Goal: Task Accomplishment & Management: Manage account settings

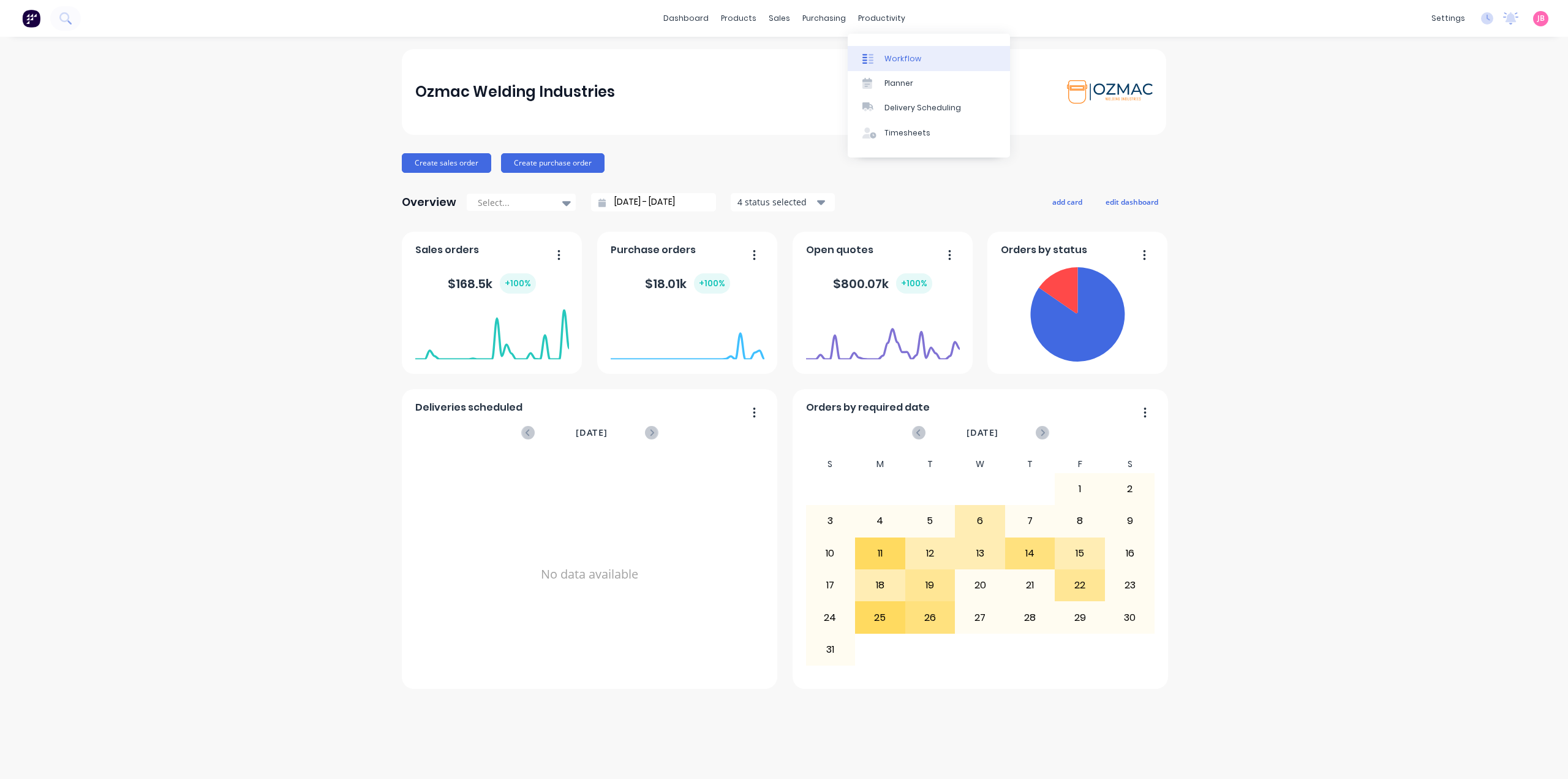
click at [879, 51] on link "Workflow" at bounding box center [929, 58] width 163 height 25
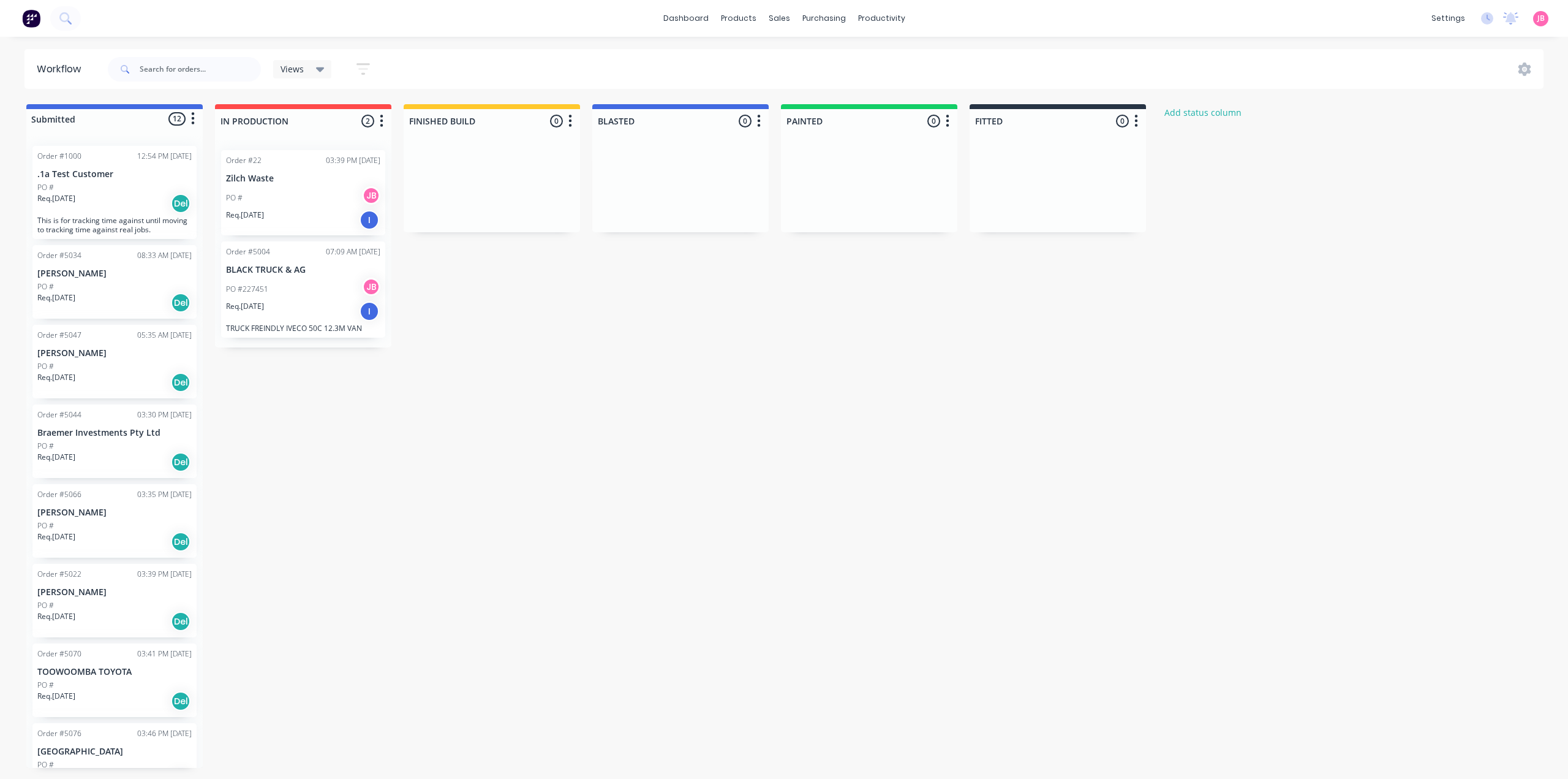
click at [364, 66] on icon "button" at bounding box center [363, 69] width 14 height 15
click at [194, 114] on icon "button" at bounding box center [193, 118] width 3 height 12
click at [146, 183] on button "Sort By" at bounding box center [139, 186] width 123 height 20
click at [248, 198] on date "Created date" at bounding box center [265, 192] width 123 height 20
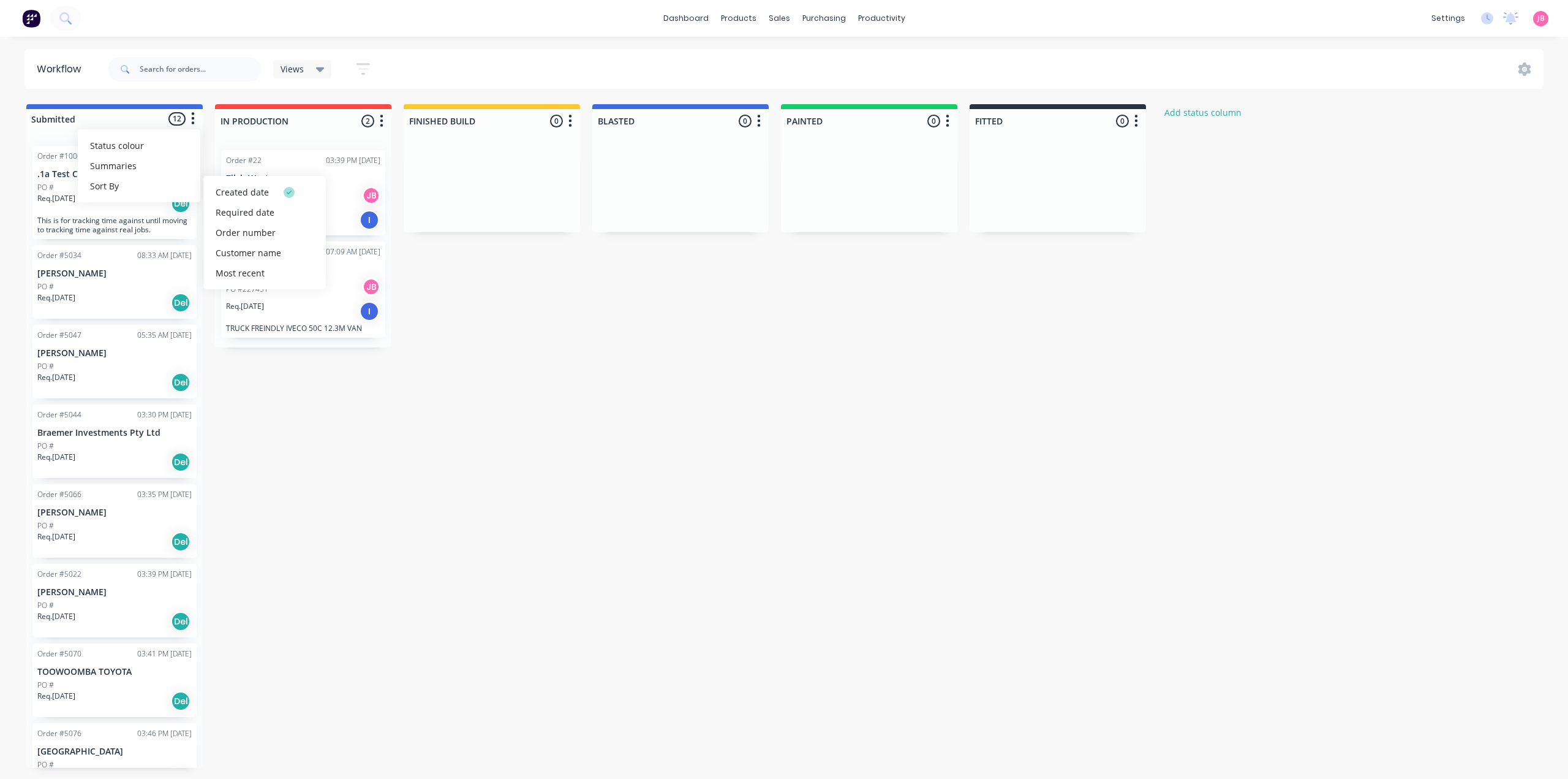
click at [409, 427] on div "Submitted 12 Status colour #4169E1 hex #4169E1 Save Cancel Summaries Total orde…" at bounding box center [746, 435] width 1510 height 663
click at [192, 123] on icon "button" at bounding box center [193, 118] width 3 height 15
click at [158, 184] on button "Sort By" at bounding box center [139, 186] width 123 height 20
click at [248, 217] on date "Required date" at bounding box center [265, 213] width 123 height 20
click at [226, 192] on date "Created date" at bounding box center [265, 192] width 123 height 20
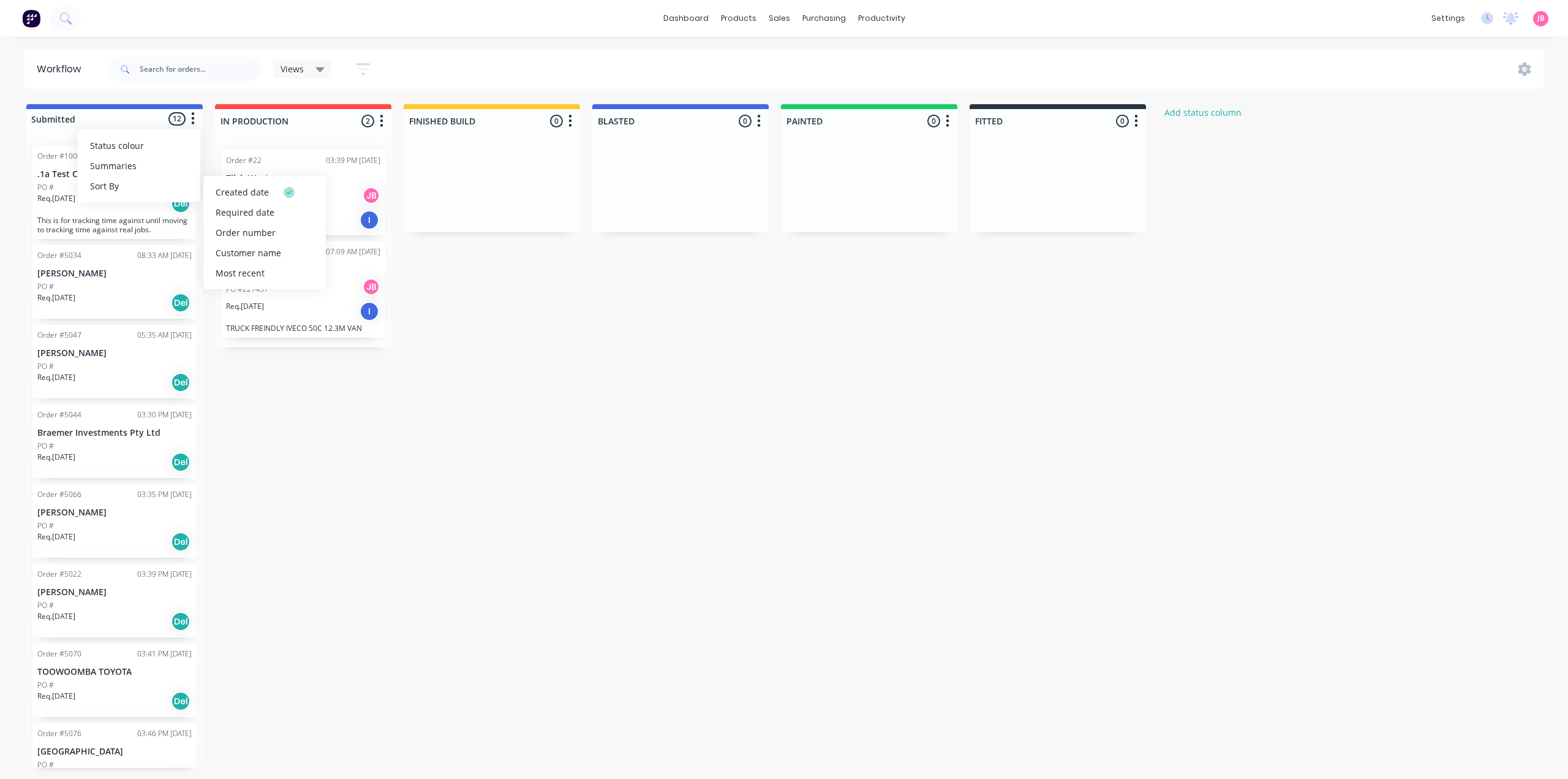
click at [724, 375] on div "Submitted 12 Status colour #4169E1 hex #4169E1 Save Cancel Summaries Total orde…" at bounding box center [746, 435] width 1510 height 663
click at [1371, 86] on link "Team" at bounding box center [1390, 83] width 163 height 25
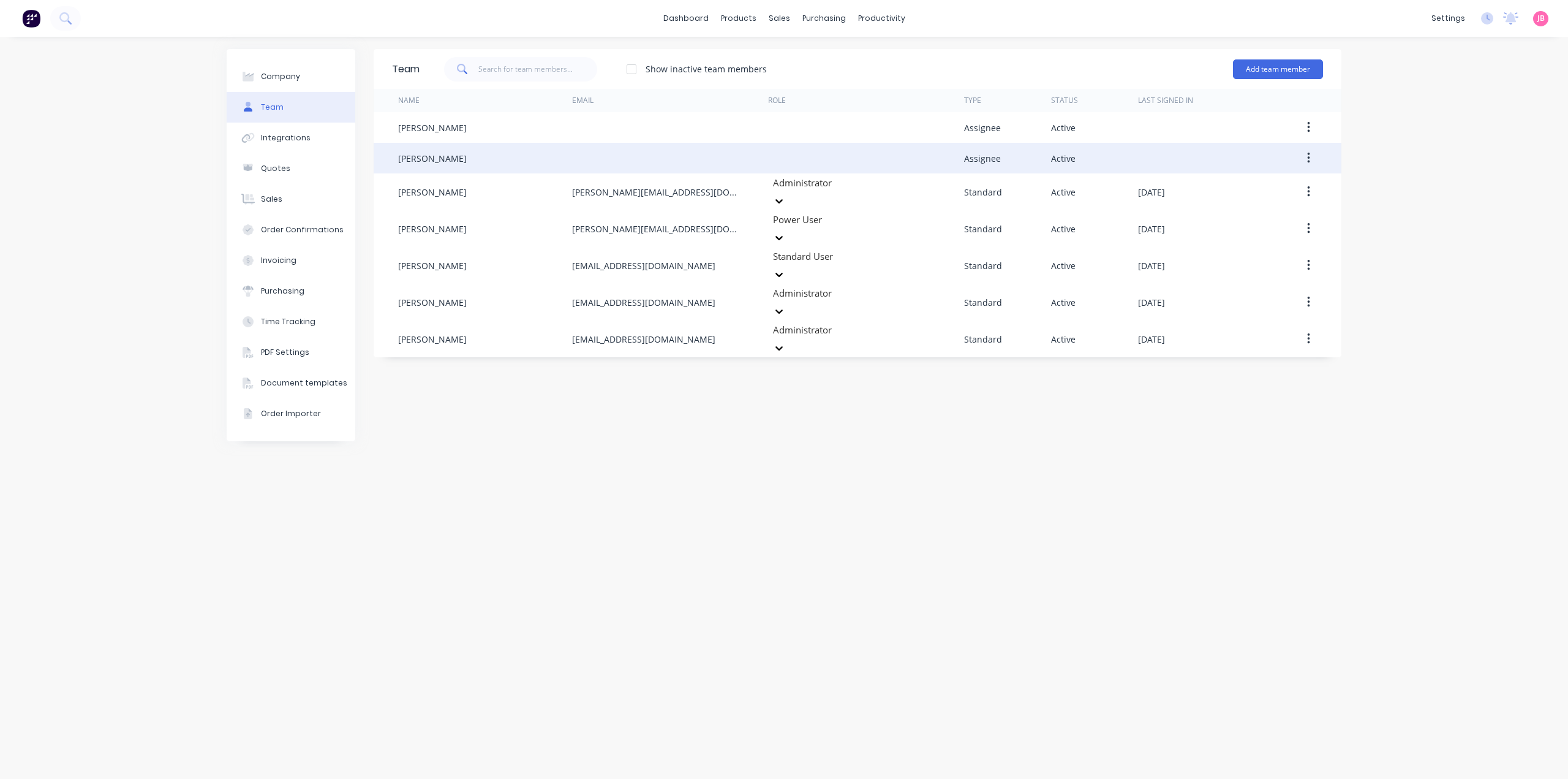
click at [644, 165] on div at bounding box center [670, 158] width 196 height 31
click at [451, 158] on div "[PERSON_NAME]" at bounding box center [485, 158] width 174 height 31
click at [1294, 158] on div at bounding box center [1301, 158] width 43 height 31
click at [1310, 161] on icon "button" at bounding box center [1309, 158] width 3 height 14
click at [1286, 185] on div "Edit" at bounding box center [1265, 190] width 94 height 18
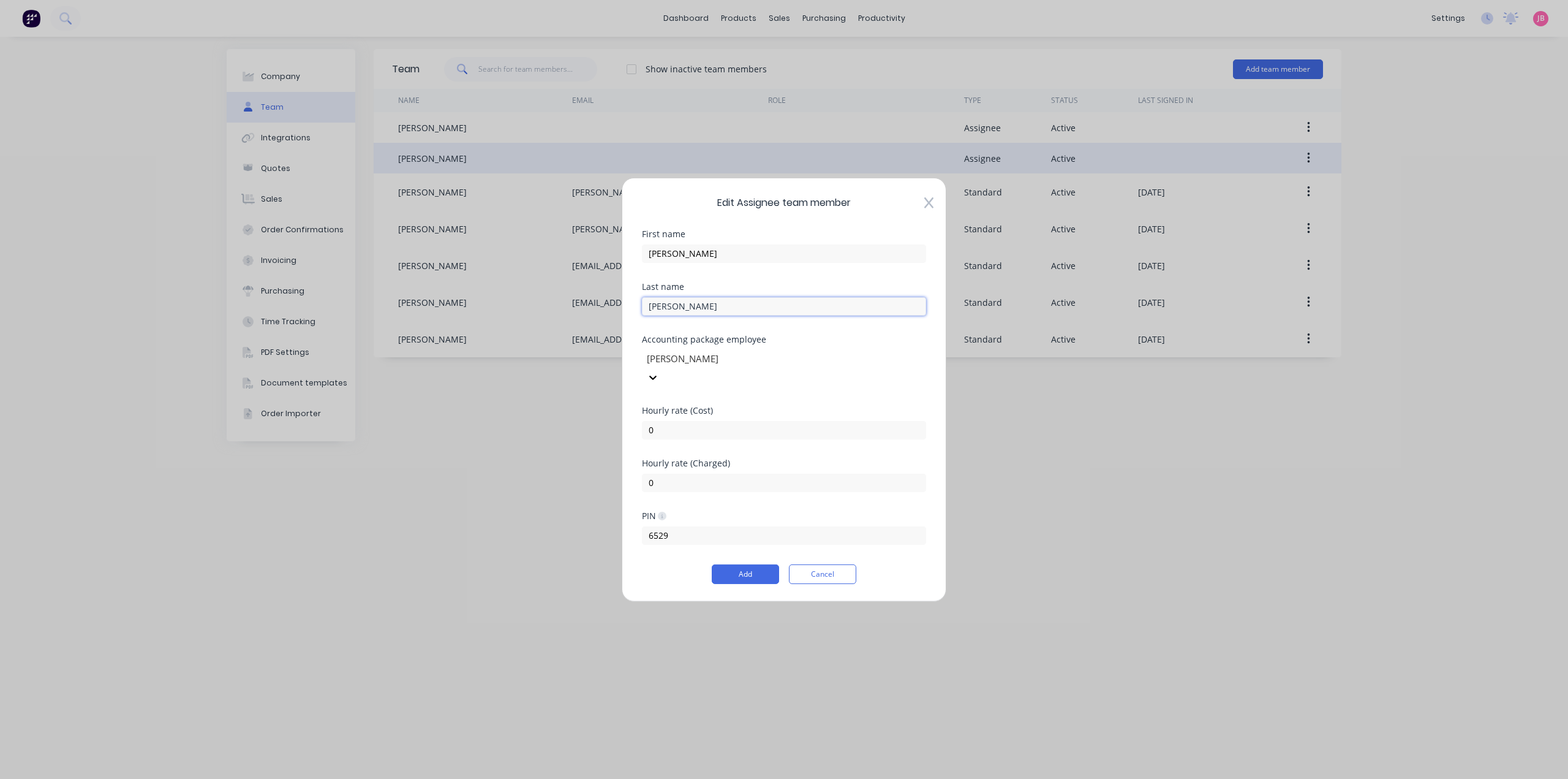
click at [716, 314] on input "[PERSON_NAME]" at bounding box center [784, 306] width 284 height 19
type input "[PERSON_NAME]"
click at [721, 290] on div "Last name" at bounding box center [784, 286] width 284 height 9
click at [737, 564] on button "Add" at bounding box center [745, 574] width 67 height 20
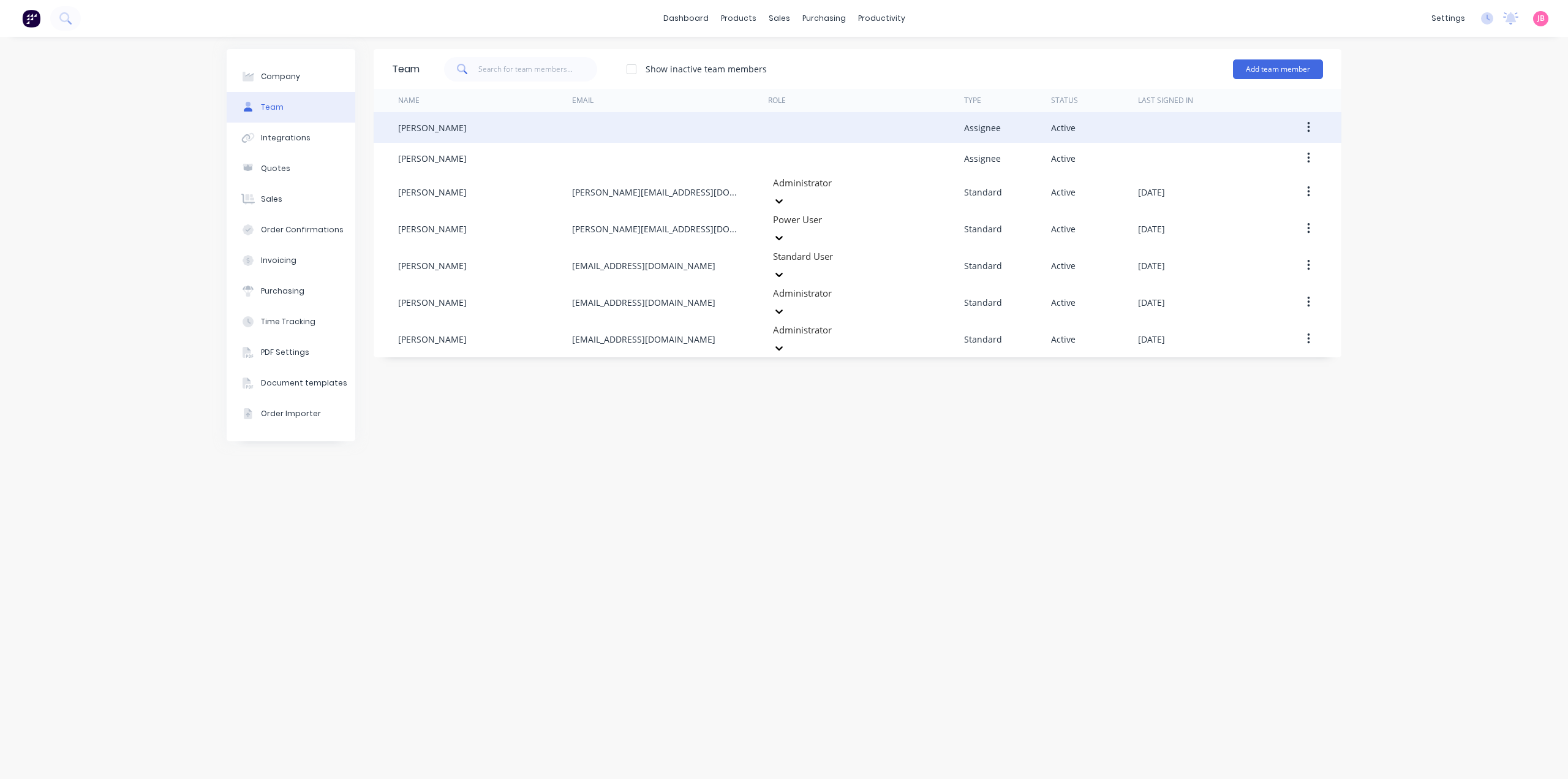
click at [577, 135] on div at bounding box center [670, 128] width 196 height 31
click at [1306, 129] on button "button" at bounding box center [1309, 128] width 29 height 22
click at [1265, 161] on div "Edit" at bounding box center [1265, 159] width 94 height 18
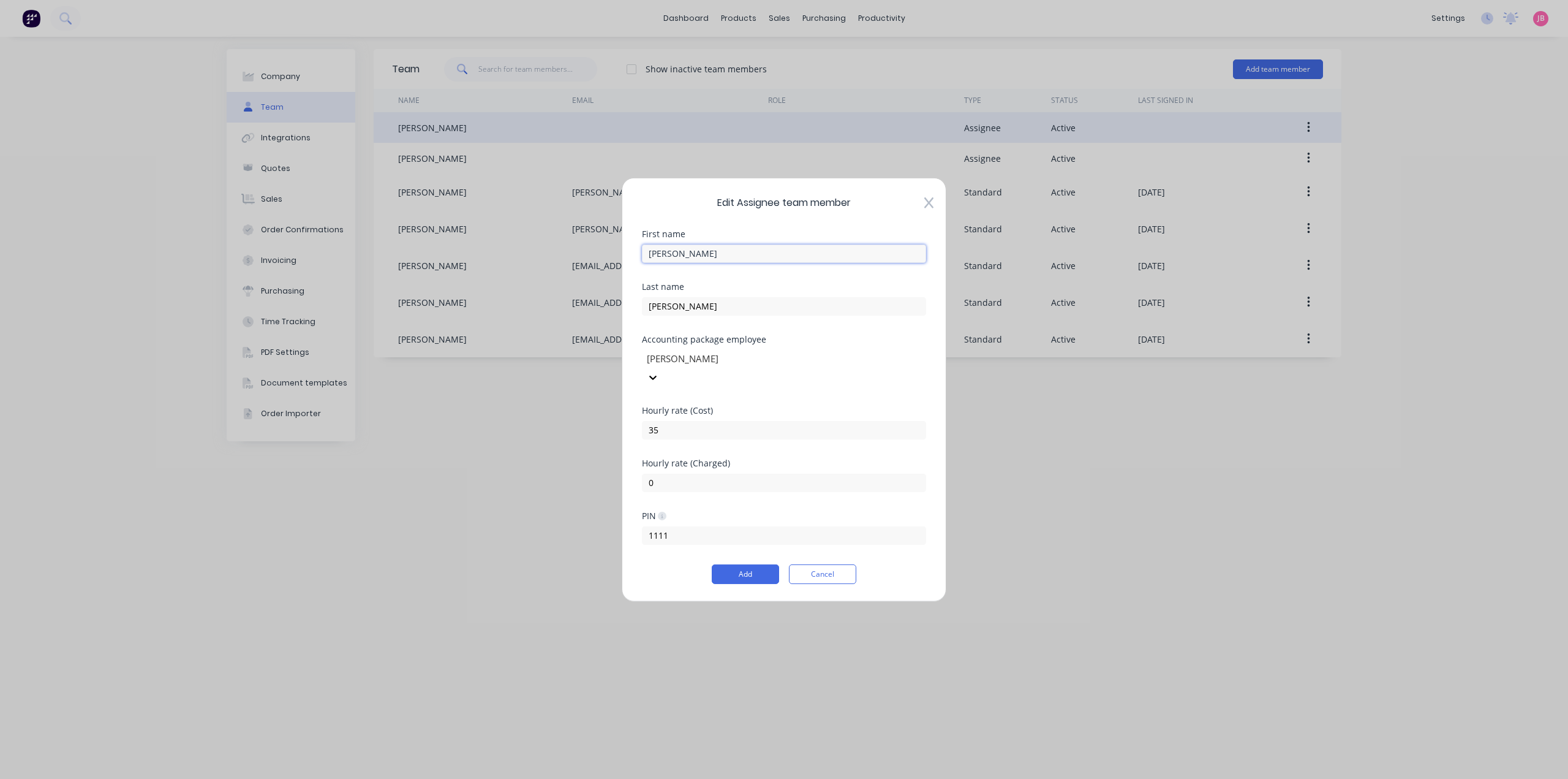
drag, startPoint x: 692, startPoint y: 261, endPoint x: 582, endPoint y: 266, distance: 110.1
click at [582, 266] on div "Edit Assignee team member First name [PERSON_NAME] Last name [PERSON_NAME] Acco…" at bounding box center [784, 389] width 1568 height 779
type input "a"
type input "[PERSON_NAME]"
type input "GARDENER"
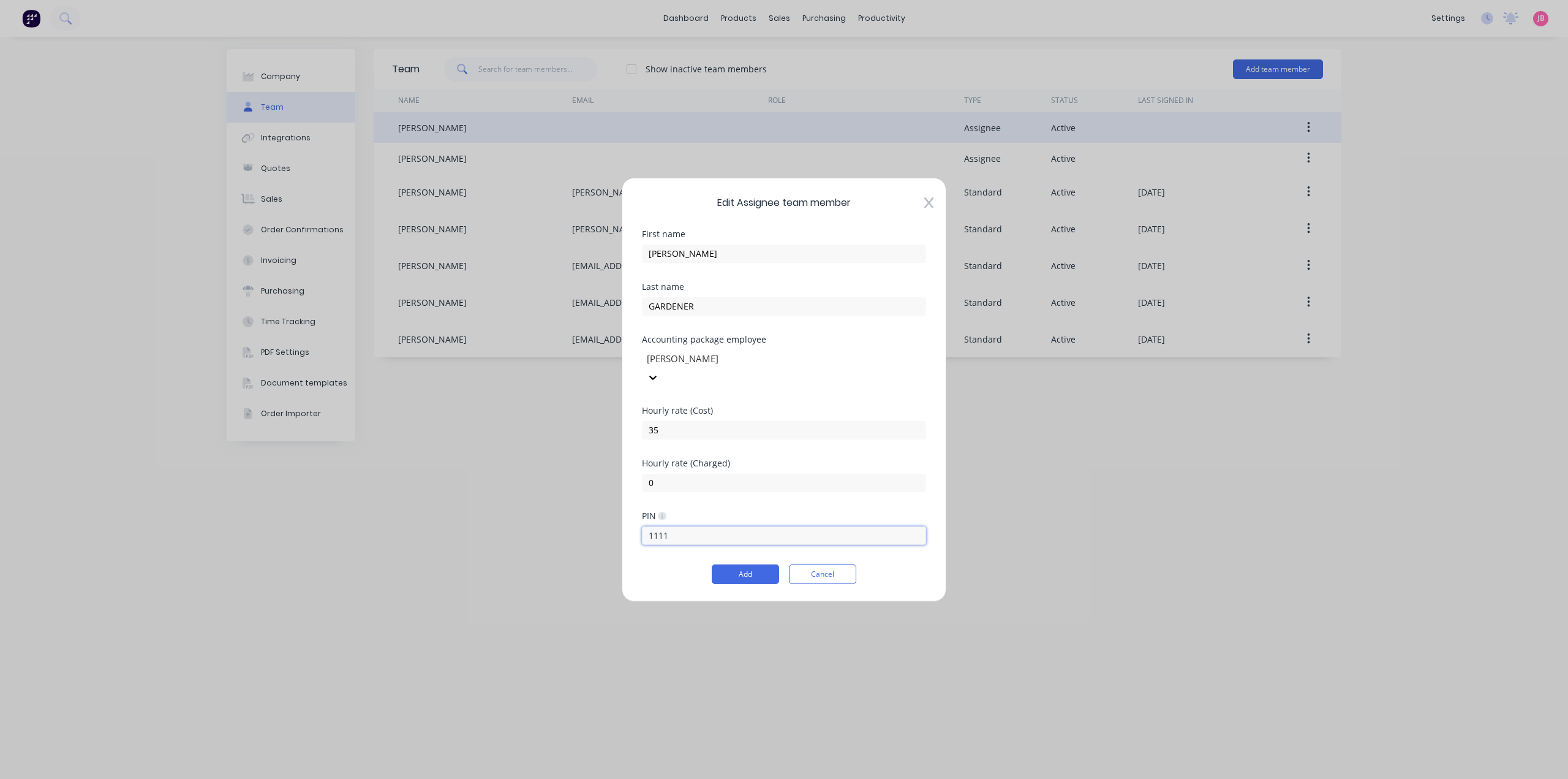
click at [717, 535] on input "1111" at bounding box center [784, 536] width 284 height 19
type input "1542"
click at [742, 564] on button "Add" at bounding box center [745, 574] width 67 height 20
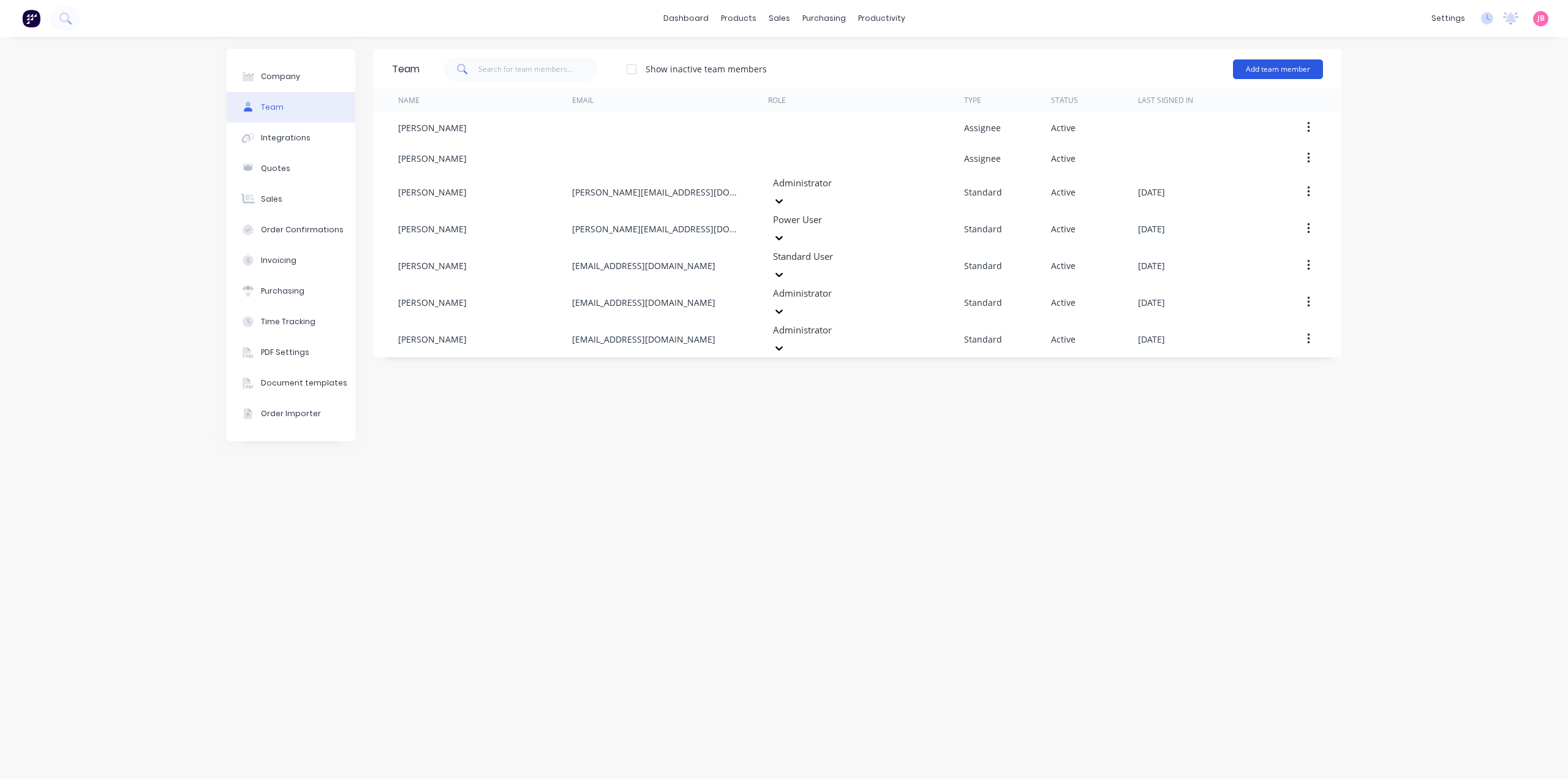
click at [1286, 73] on button "Add team member" at bounding box center [1279, 69] width 90 height 20
click at [1198, 148] on span "A team member that can be assigned to orders, but cannot login to Factory" at bounding box center [1225, 152] width 174 height 22
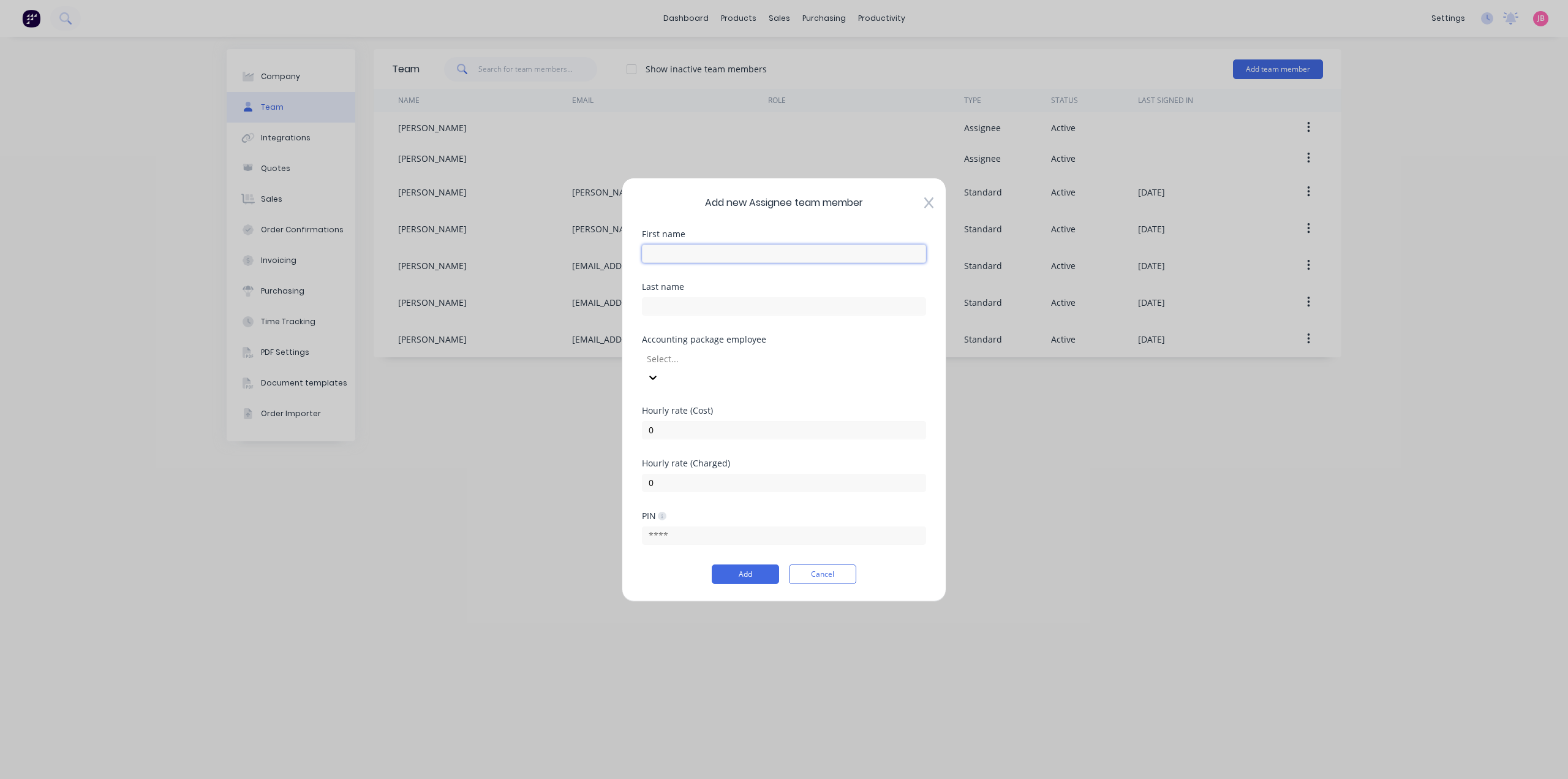
click at [672, 262] on input "text" at bounding box center [784, 253] width 284 height 19
type input "AYDEN"
type input "[PERSON_NAME]"
click at [655, 372] on icon at bounding box center [648, 378] width 12 height 12
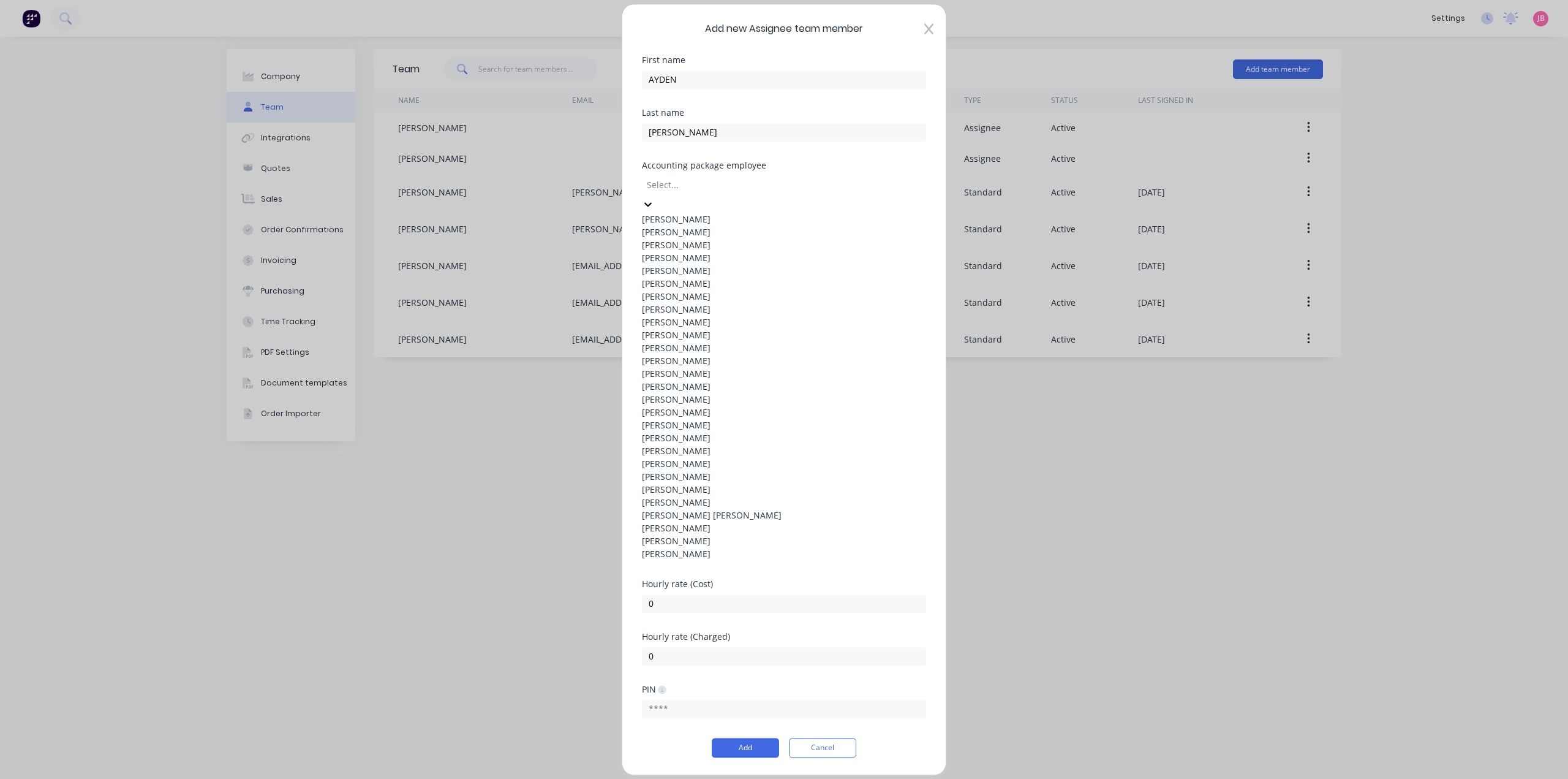
click at [793, 251] on div "[PERSON_NAME]" at bounding box center [784, 244] width 284 height 13
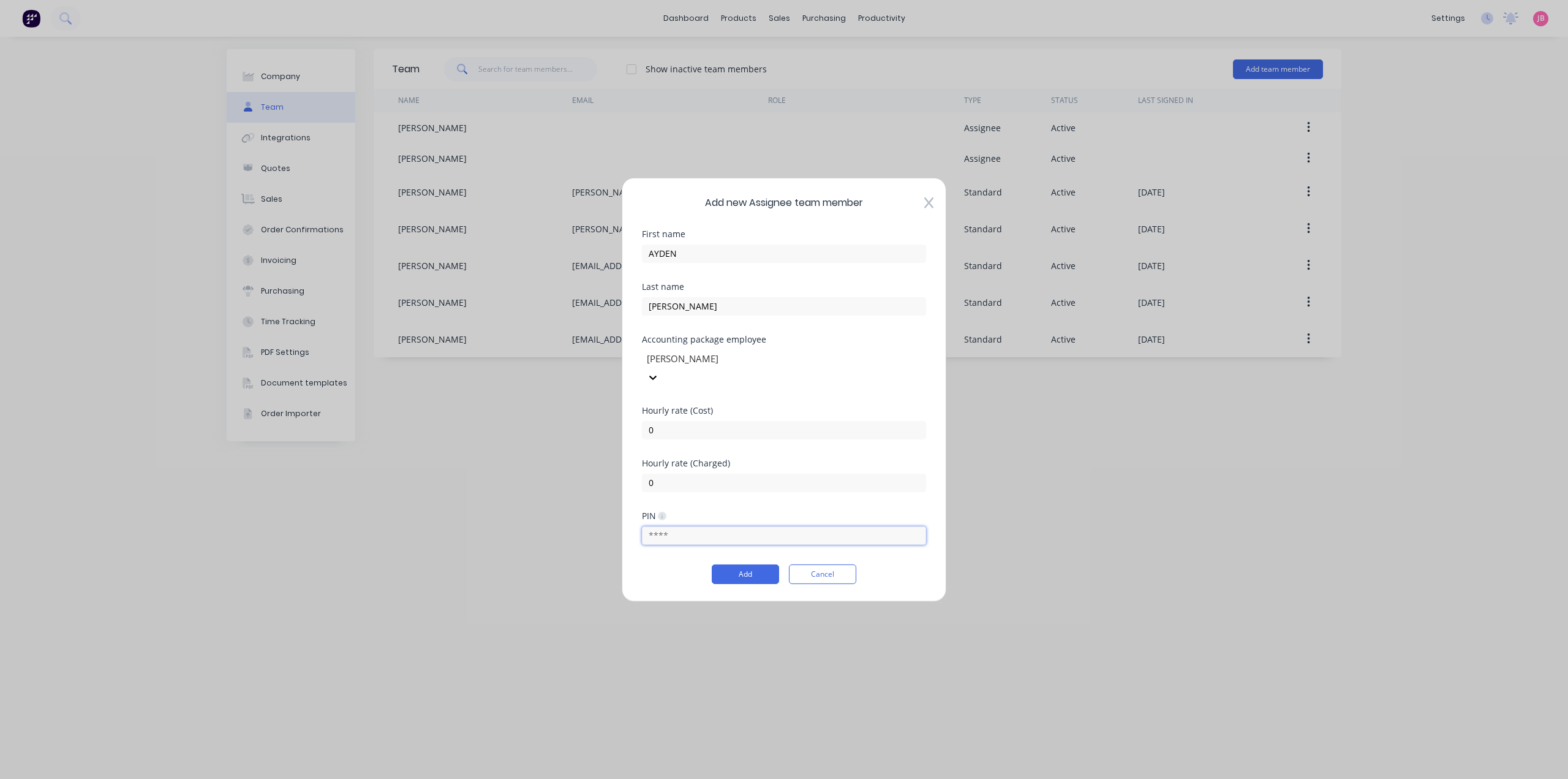
click at [738, 526] on input "text" at bounding box center [784, 536] width 284 height 19
type input "0748"
click at [736, 571] on button "Add" at bounding box center [745, 574] width 67 height 20
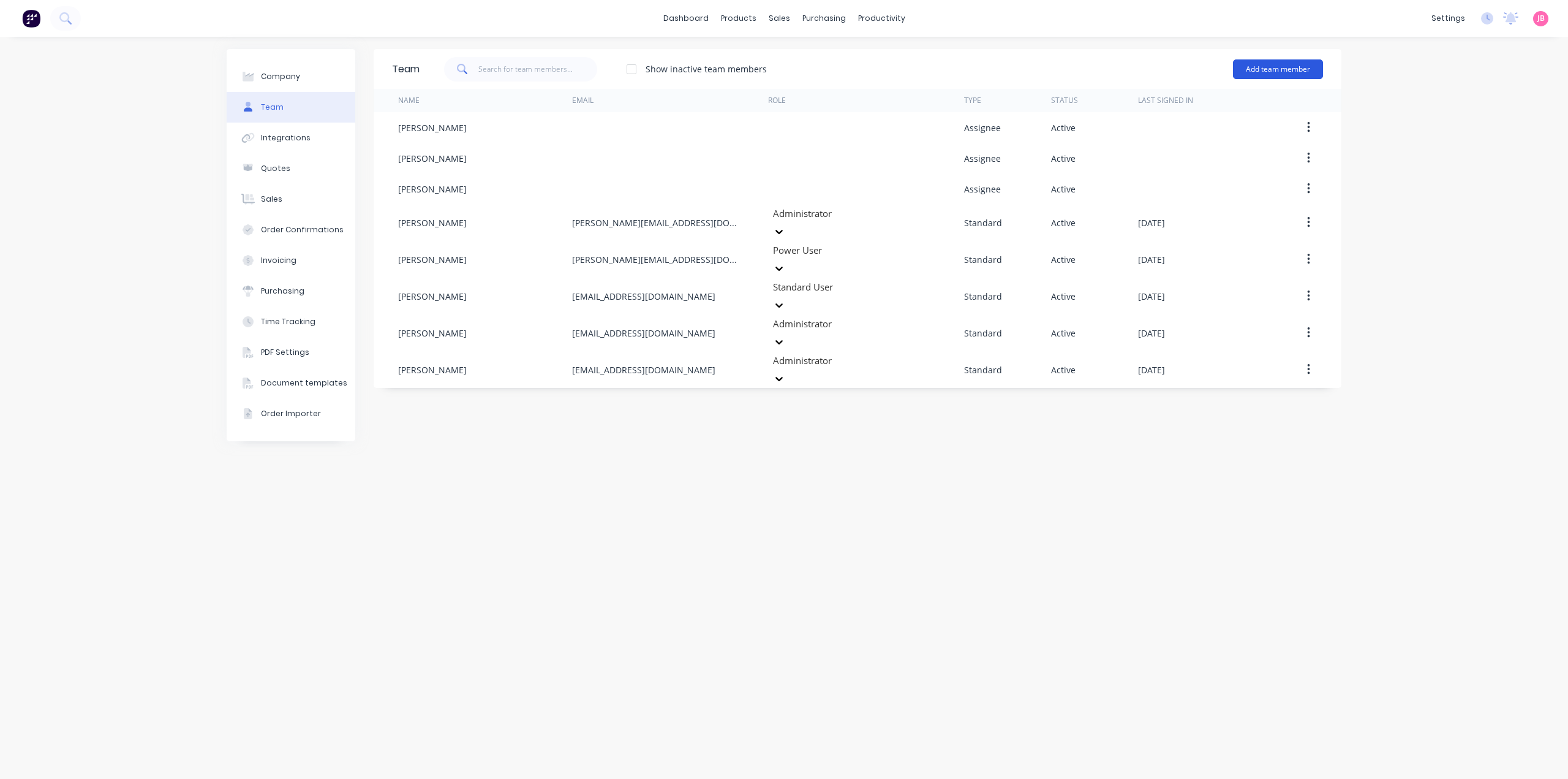
click at [1262, 66] on button "Add team member" at bounding box center [1279, 69] width 90 height 20
click at [1231, 152] on span "A team member that can be assigned to orders, but cannot login to Factory" at bounding box center [1225, 152] width 174 height 22
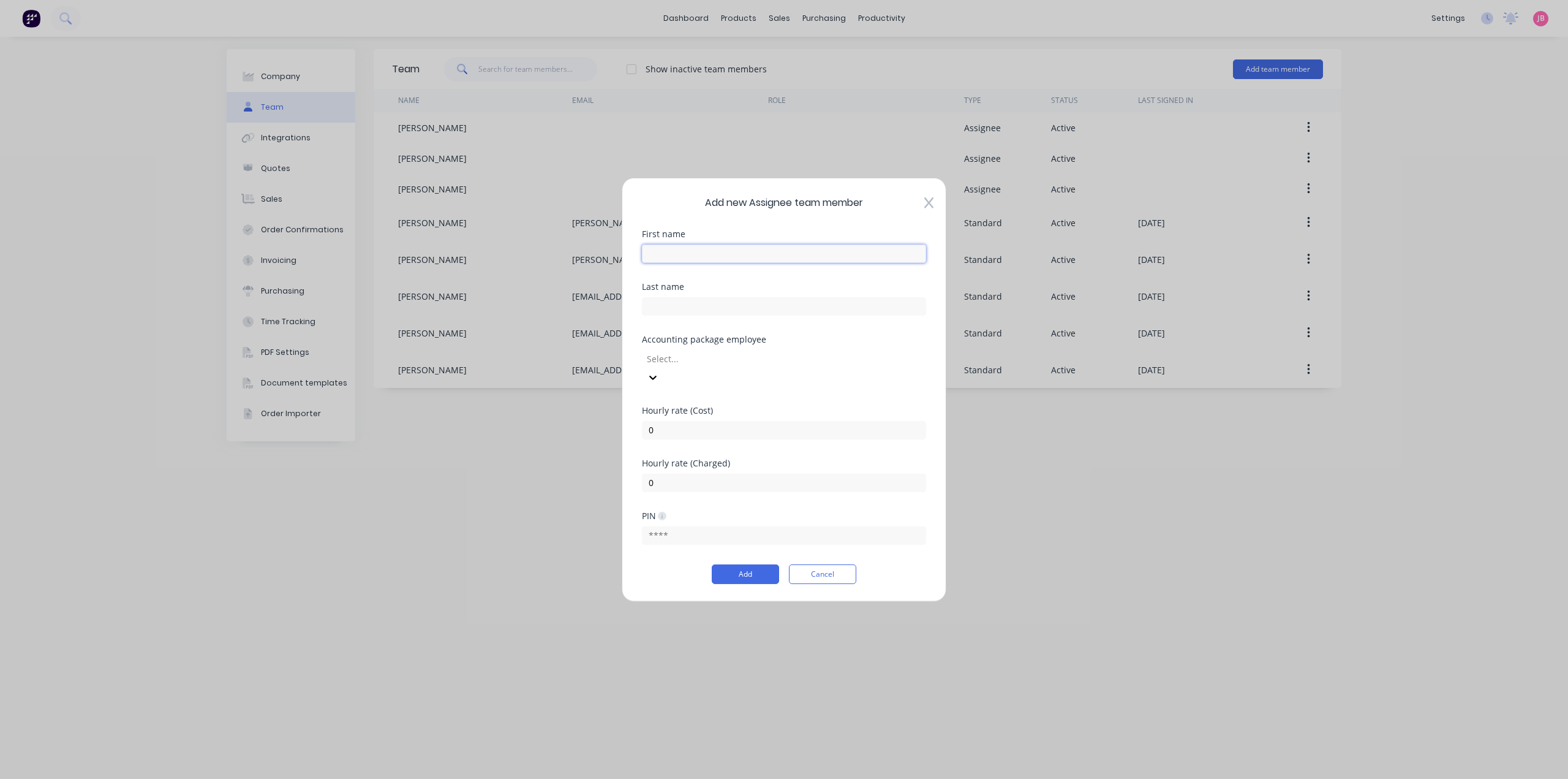
click at [696, 262] on input "text" at bounding box center [784, 253] width 284 height 19
type input "[PERSON_NAME]"
click at [655, 372] on icon at bounding box center [648, 378] width 12 height 12
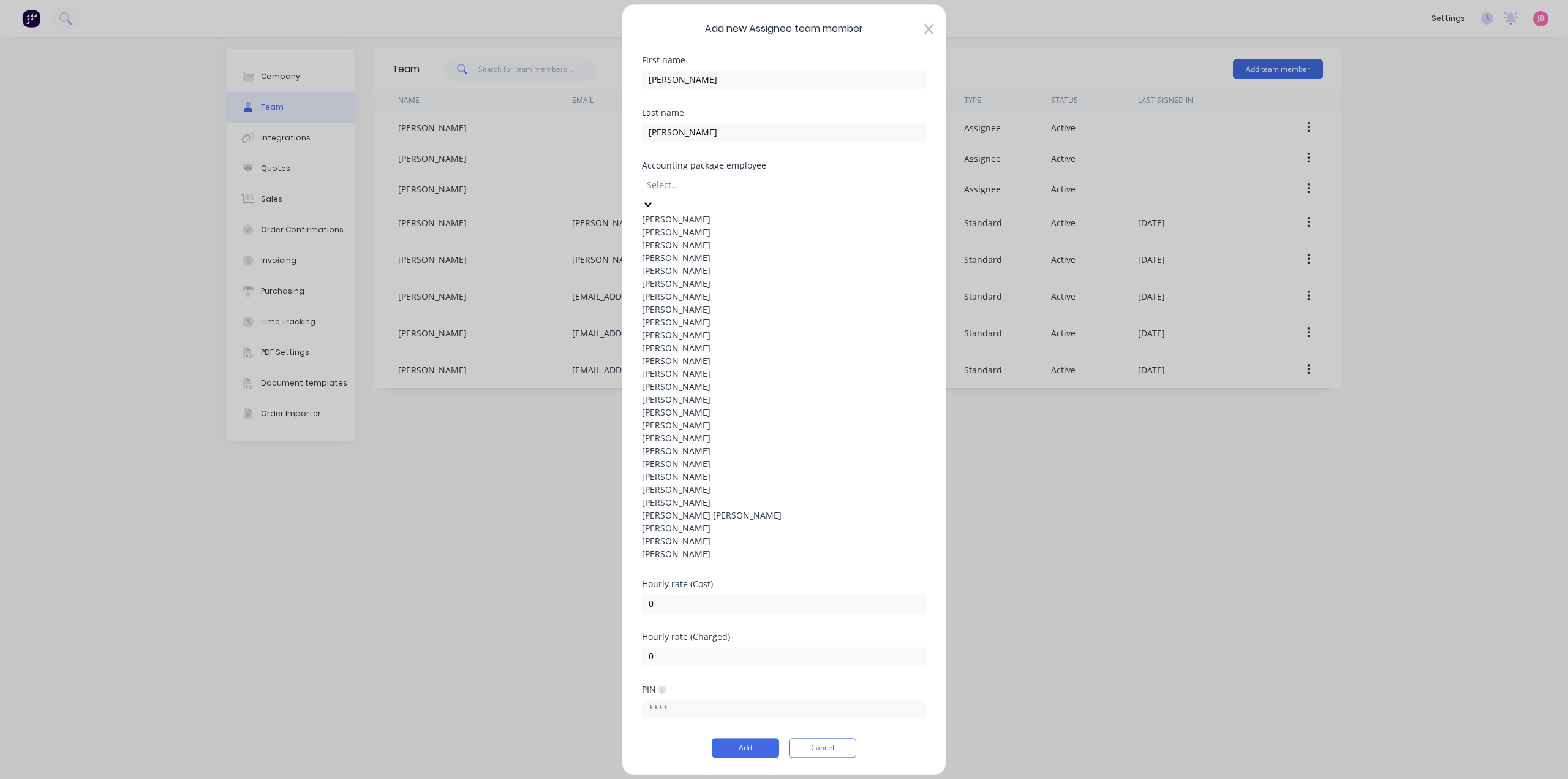
click at [794, 264] on div "[PERSON_NAME]" at bounding box center [784, 257] width 284 height 13
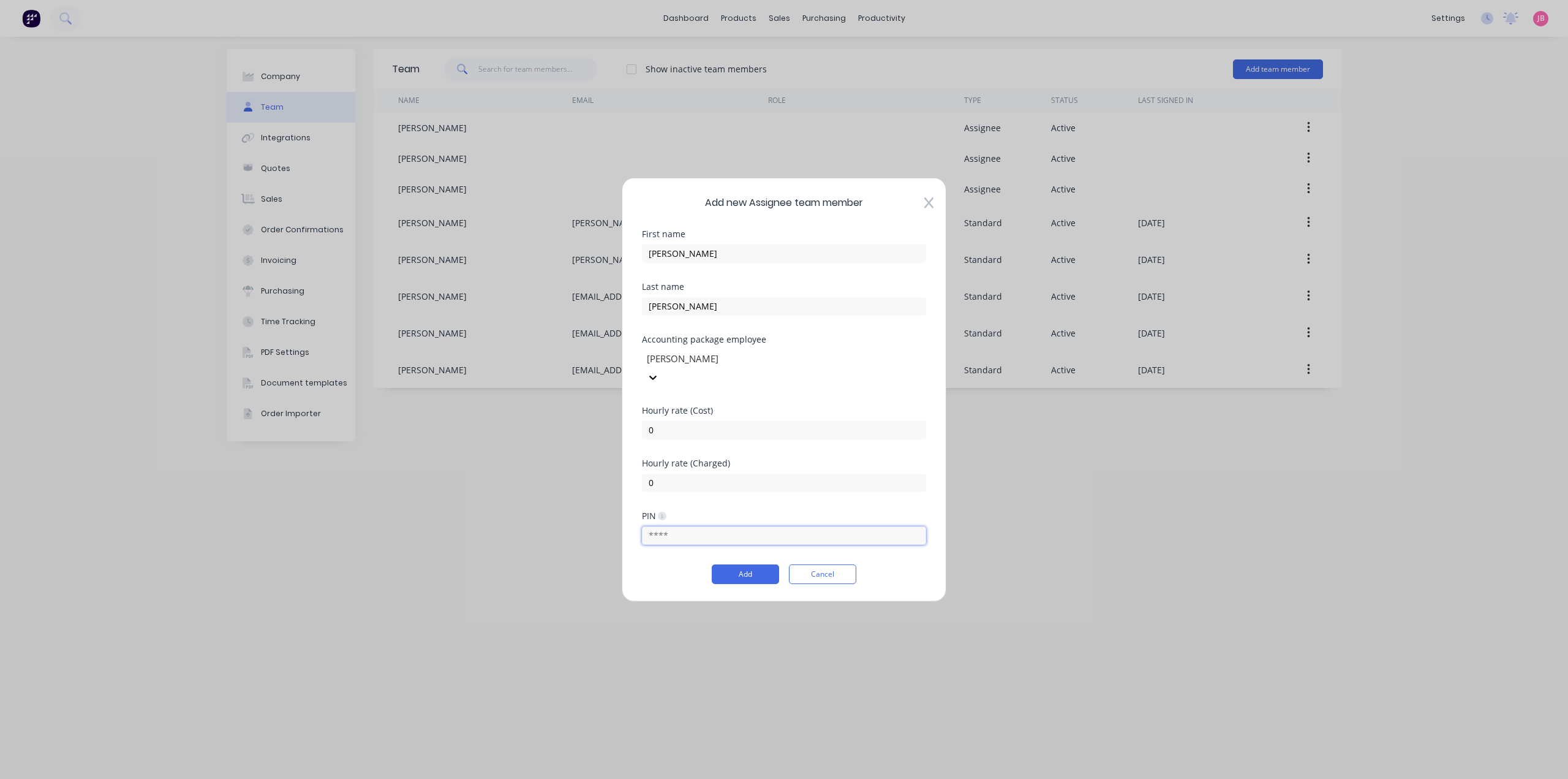
click at [708, 528] on input "text" at bounding box center [784, 536] width 284 height 19
type input "4302"
click at [758, 573] on button "Add" at bounding box center [745, 574] width 67 height 20
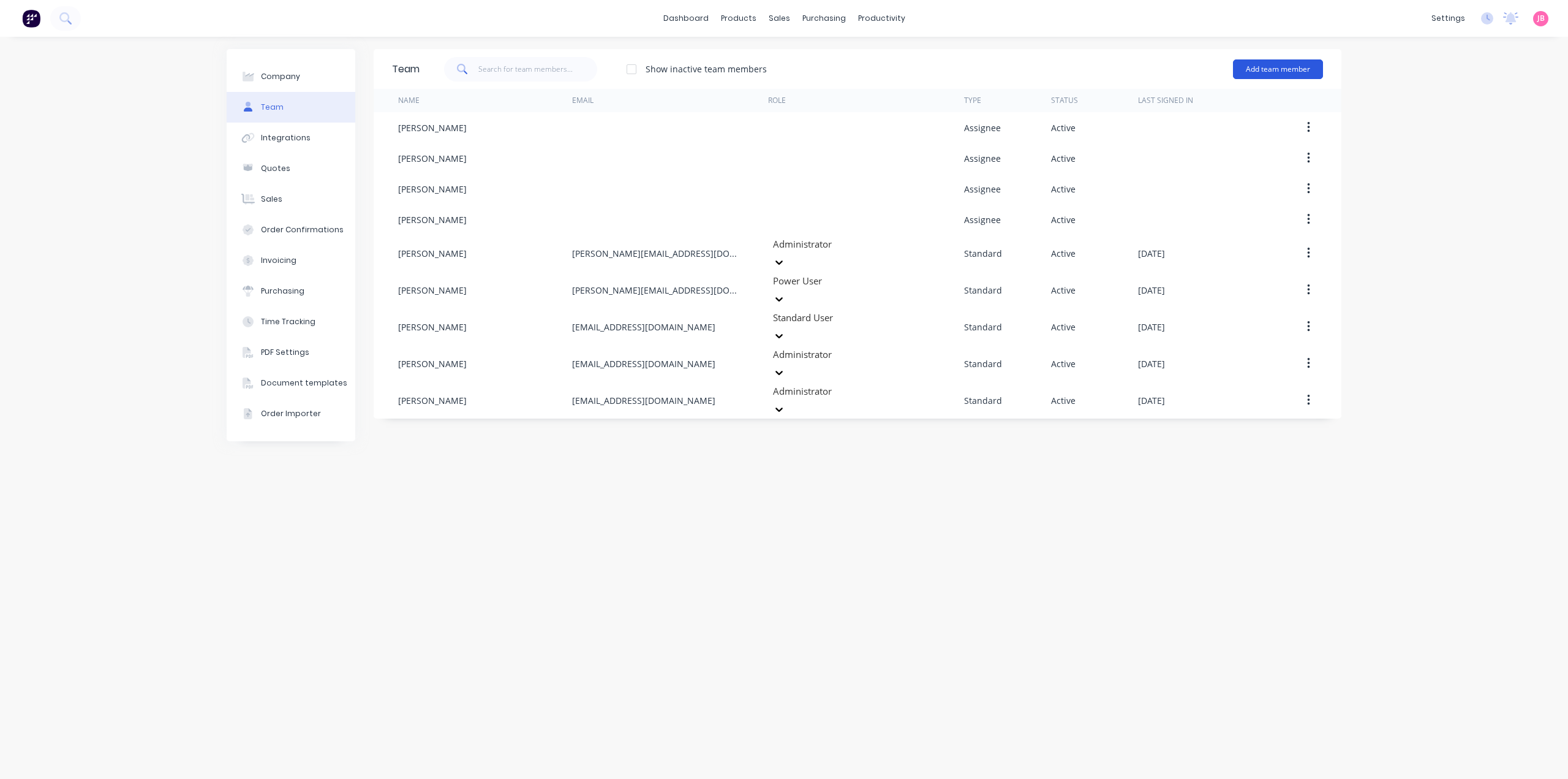
click at [1284, 67] on button "Add team member" at bounding box center [1279, 69] width 90 height 20
click at [1182, 136] on div "Assignee team member A team member that can be assigned to orders, but cannot l…" at bounding box center [1225, 146] width 174 height 47
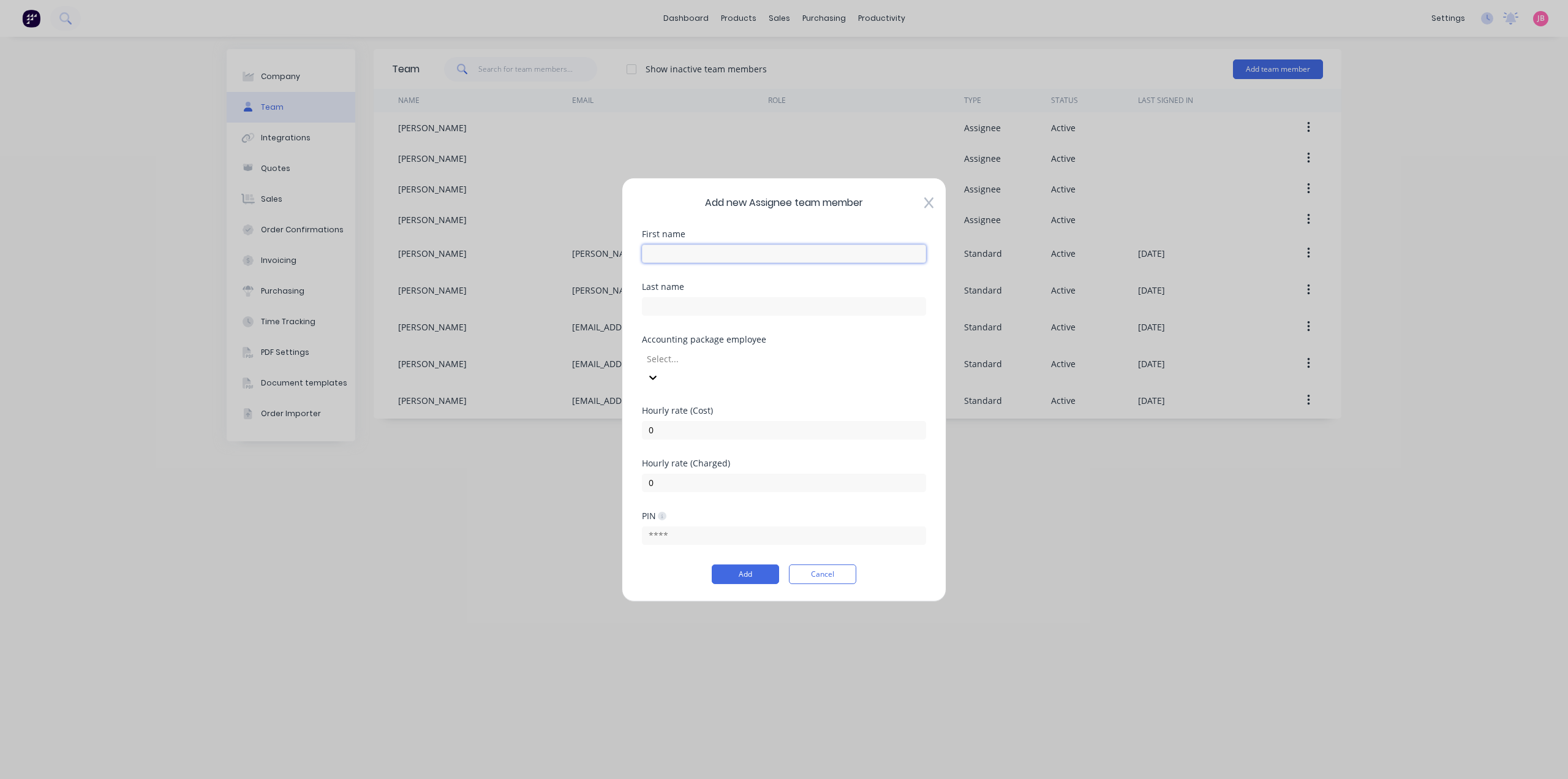
click at [761, 261] on input "text" at bounding box center [784, 253] width 284 height 19
type input "BREN"
type input "[PERSON_NAME]"
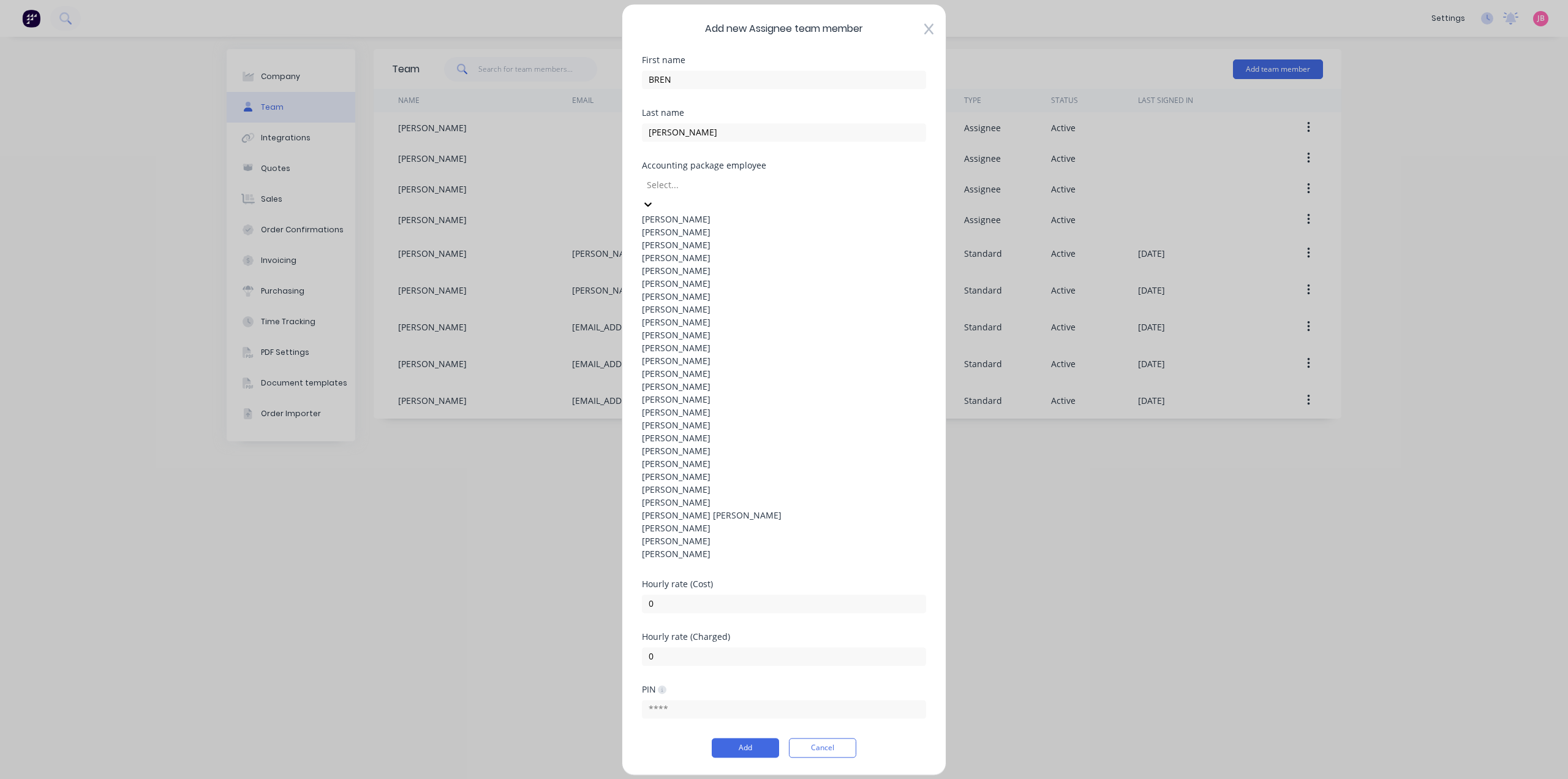
click at [814, 192] on div at bounding box center [734, 185] width 176 height 15
click at [759, 277] on div "[PERSON_NAME]" at bounding box center [784, 270] width 284 height 13
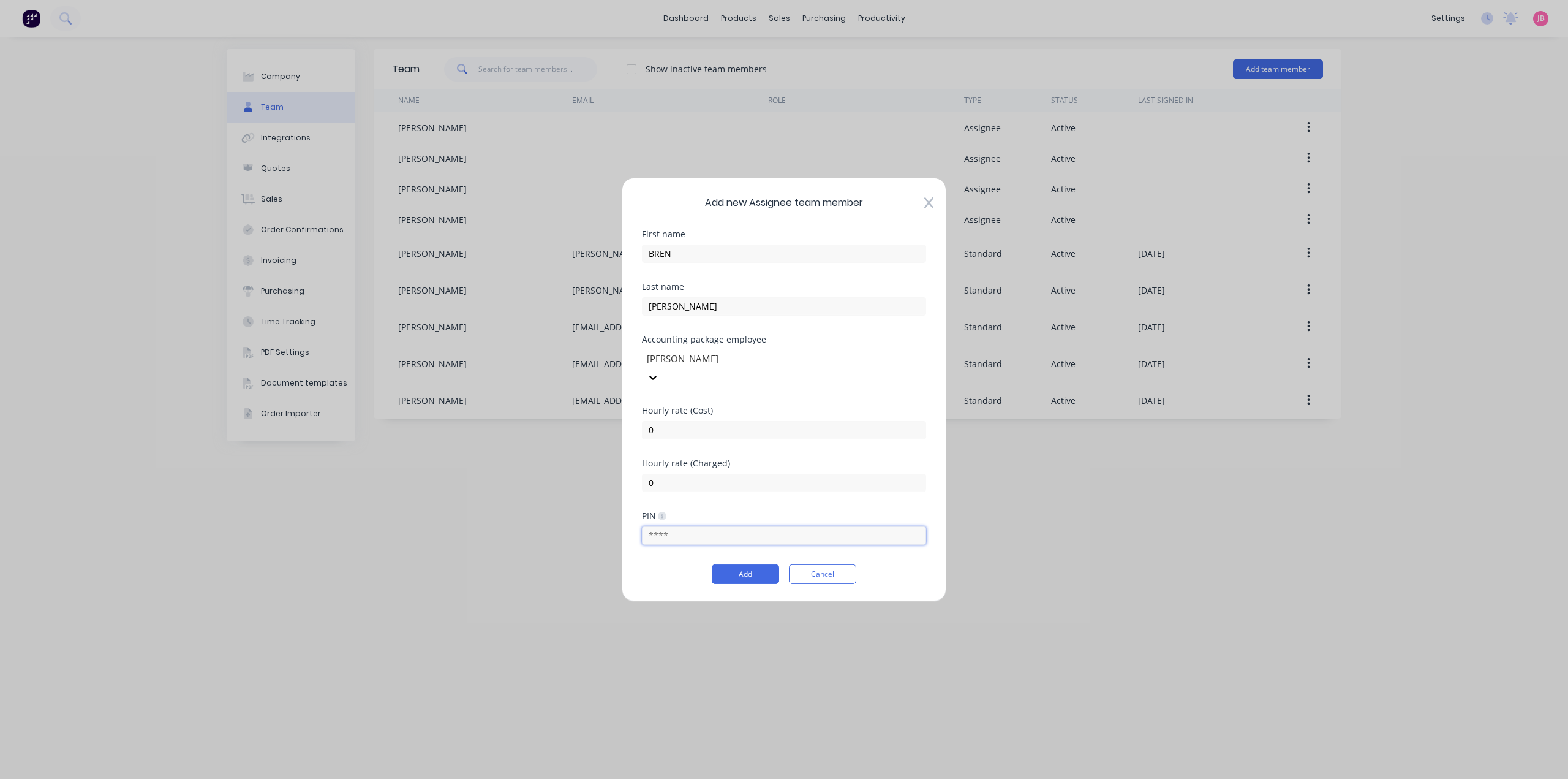
click at [688, 526] on input "text" at bounding box center [784, 536] width 284 height 19
type input "5020"
click at [744, 566] on button "Add" at bounding box center [745, 574] width 67 height 20
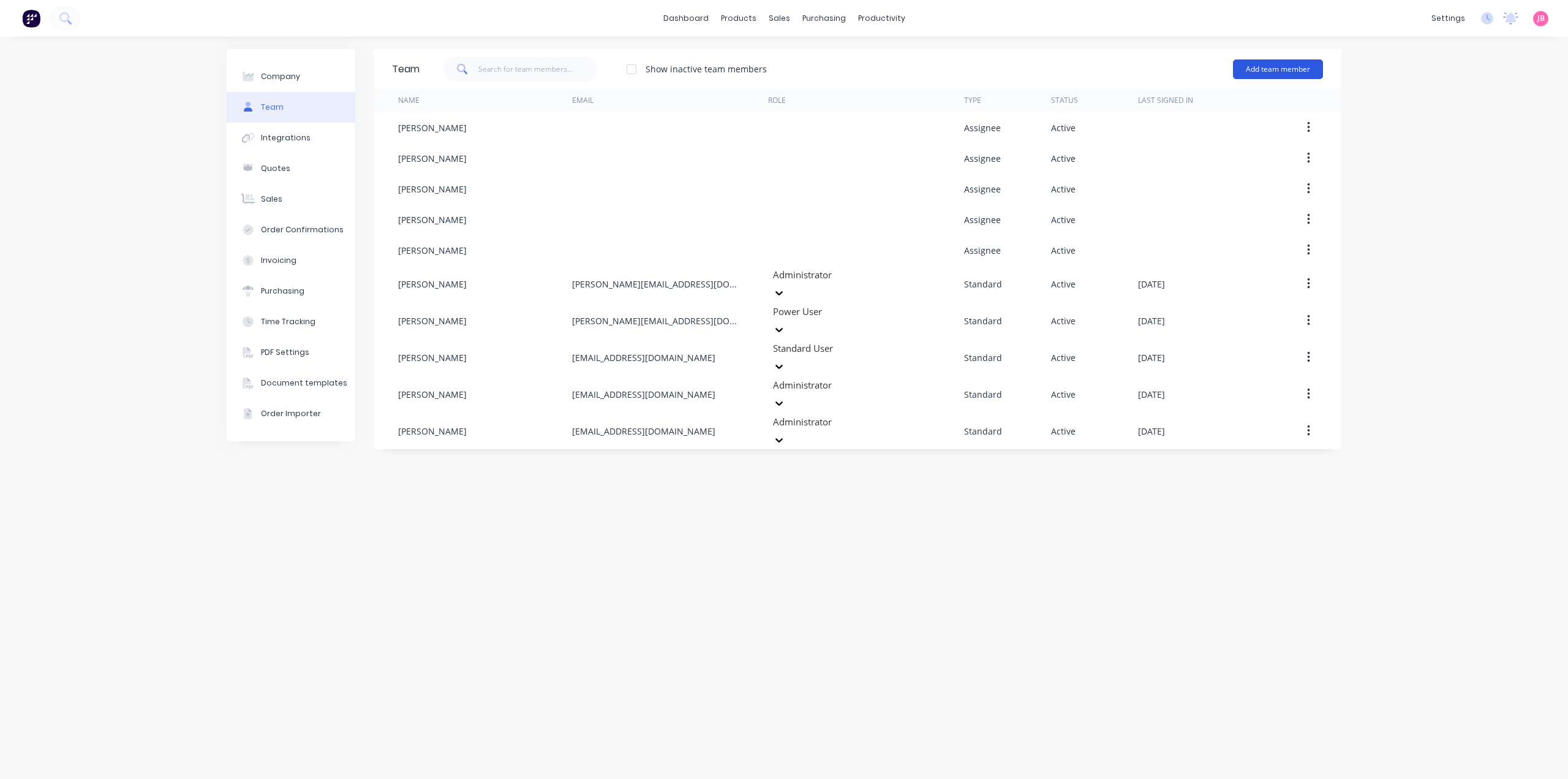
click at [1290, 72] on button "Add team member" at bounding box center [1279, 69] width 90 height 20
click at [1239, 143] on span "A team member that can be assigned to orders, but cannot login to Factory" at bounding box center [1225, 152] width 174 height 22
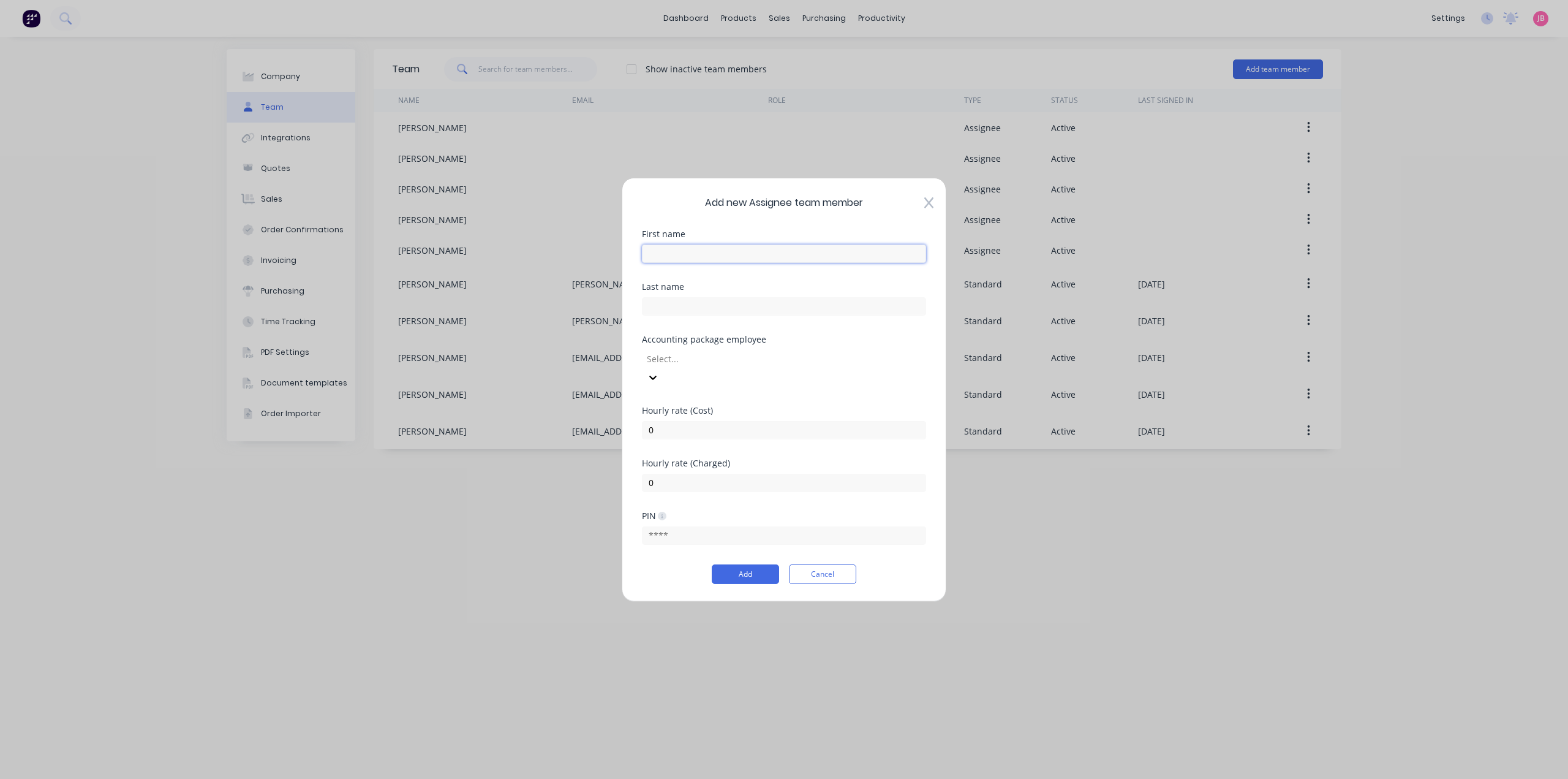
click at [768, 261] on input "text" at bounding box center [784, 253] width 284 height 19
type input "BRENDON"
type input "[PERSON_NAME]"
click at [655, 370] on div at bounding box center [648, 377] width 12 height 14
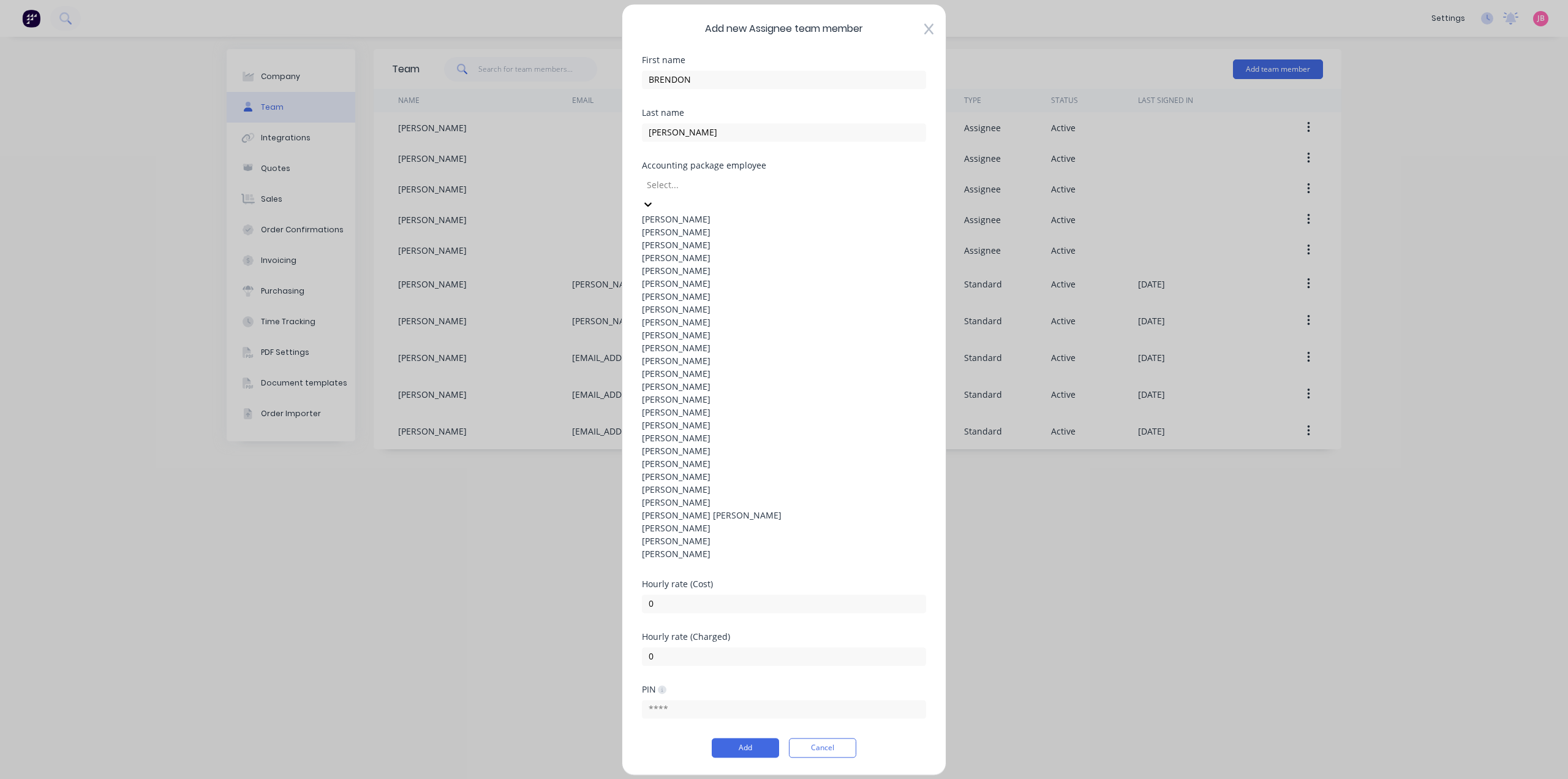
click at [757, 289] on div "[PERSON_NAME]" at bounding box center [784, 283] width 284 height 13
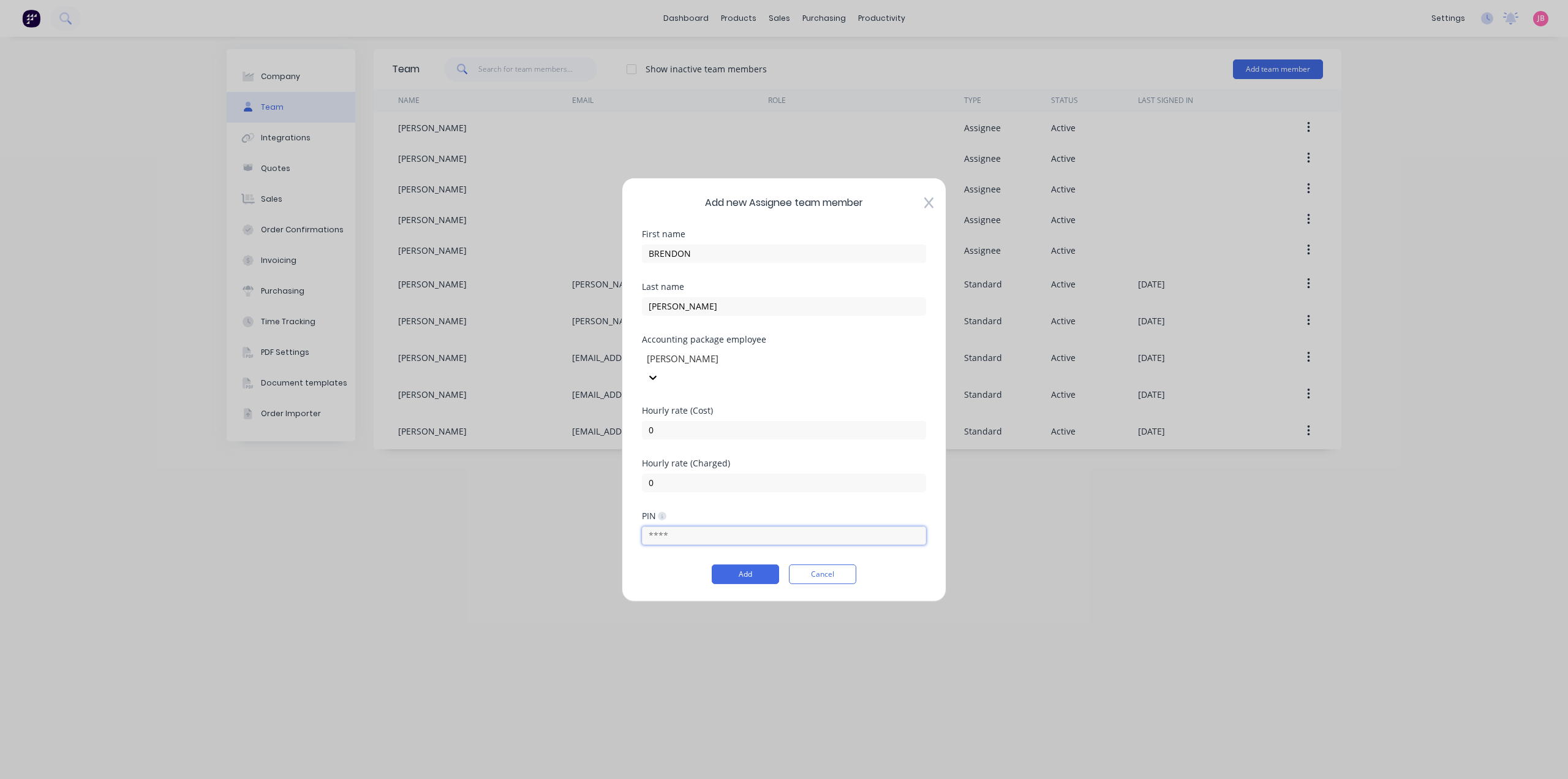
click at [703, 526] on input "text" at bounding box center [784, 536] width 284 height 19
type input "5449"
click at [730, 564] on button "Add" at bounding box center [745, 574] width 67 height 20
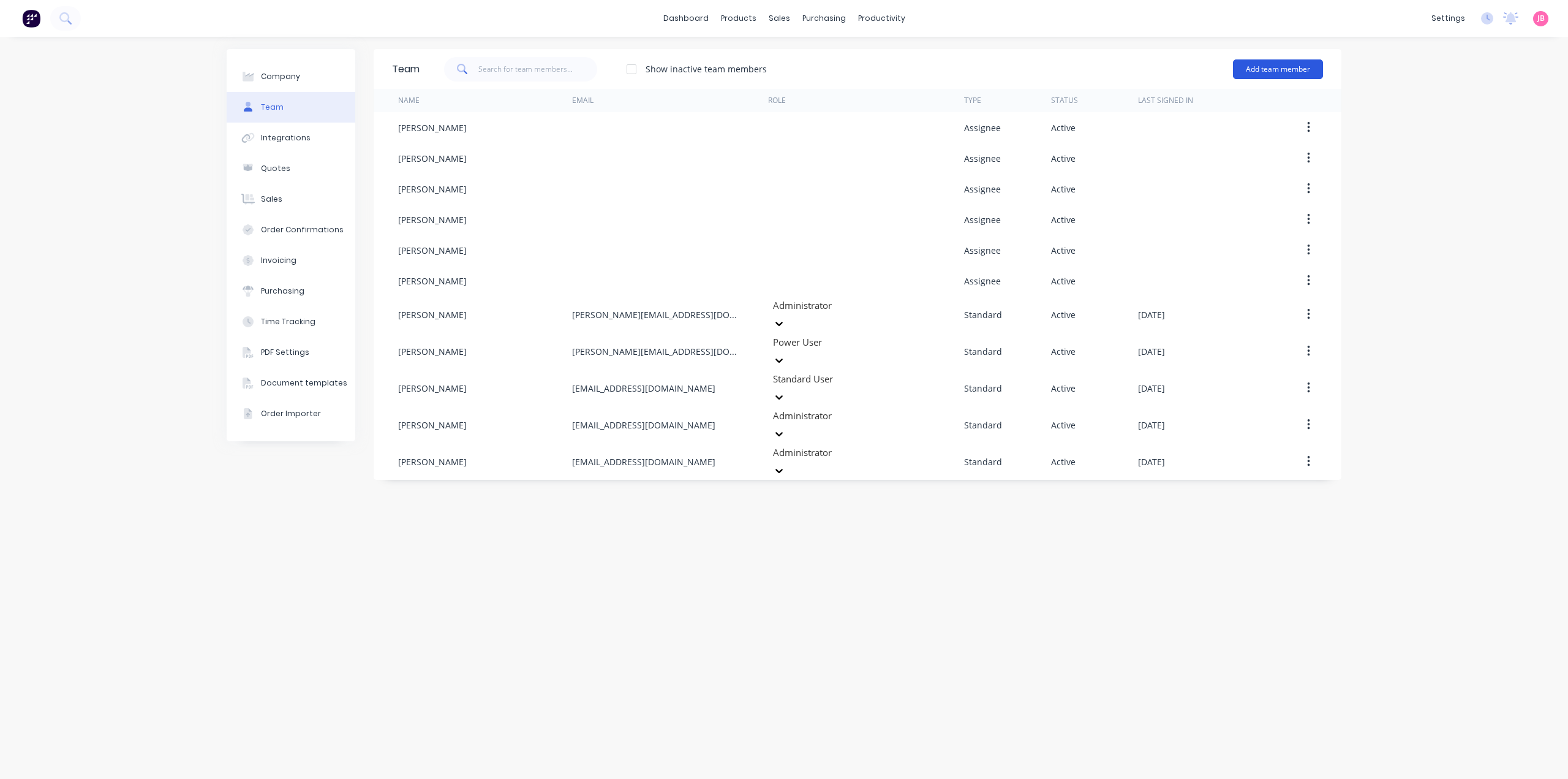
click at [1249, 70] on button "Add team member" at bounding box center [1279, 69] width 90 height 20
click at [1159, 147] on span "A team member that can be assigned to orders, but cannot login to Factory" at bounding box center [1225, 152] width 174 height 22
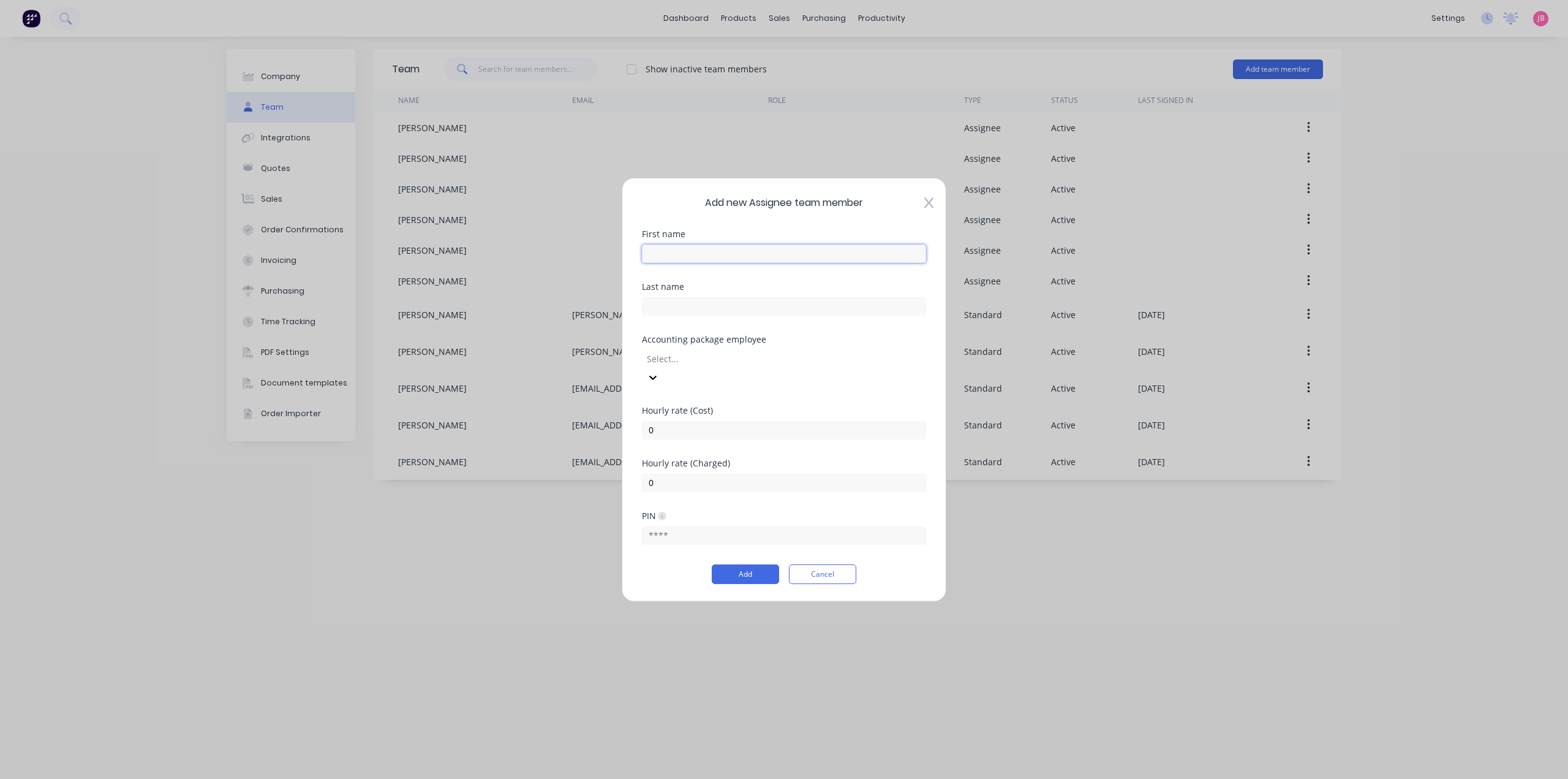
click at [816, 255] on input "text" at bounding box center [784, 253] width 284 height 19
type input "[PERSON_NAME]"
type input "CA"
type input "4997"
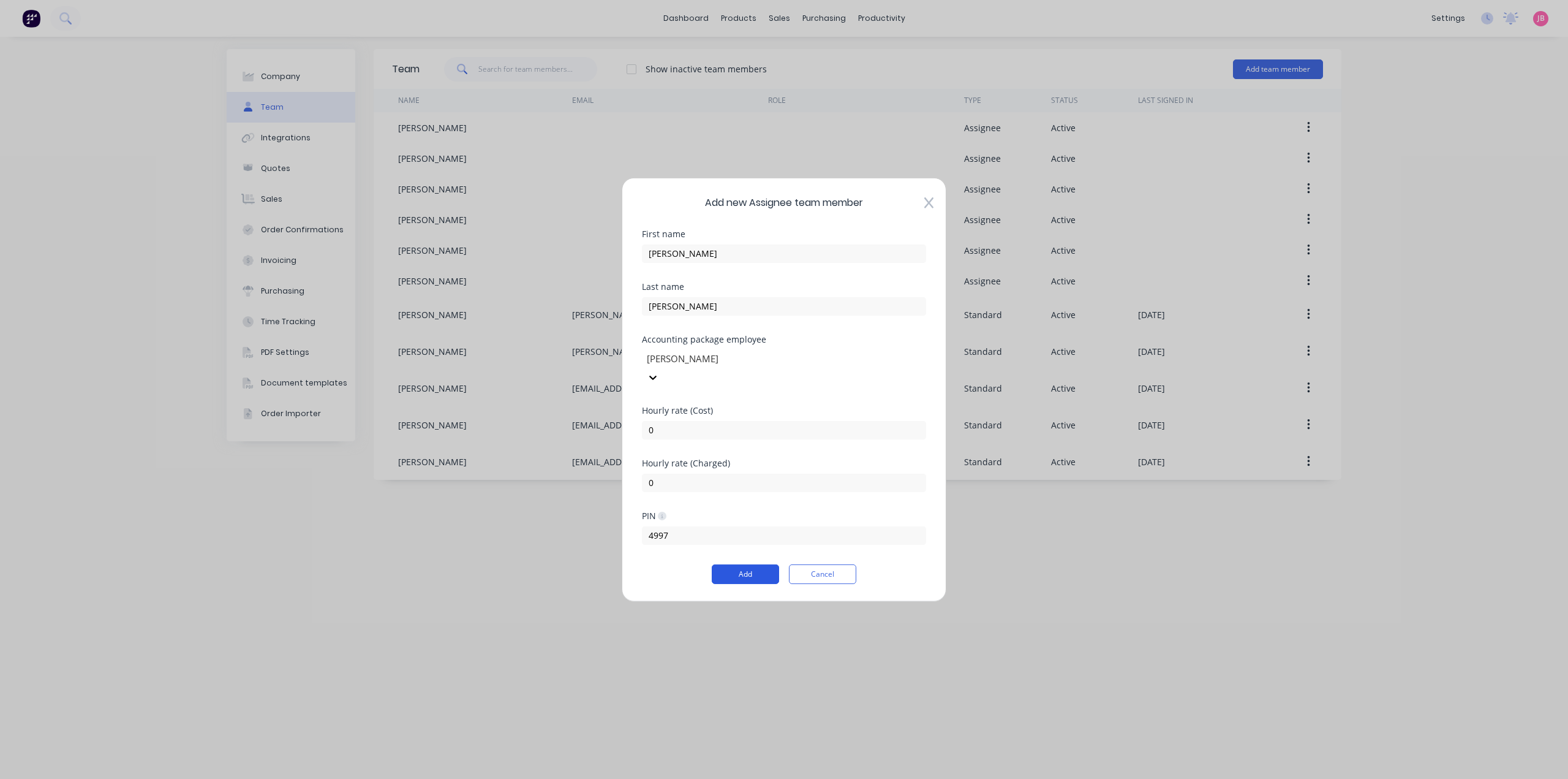
click at [739, 565] on button "Add" at bounding box center [745, 574] width 67 height 20
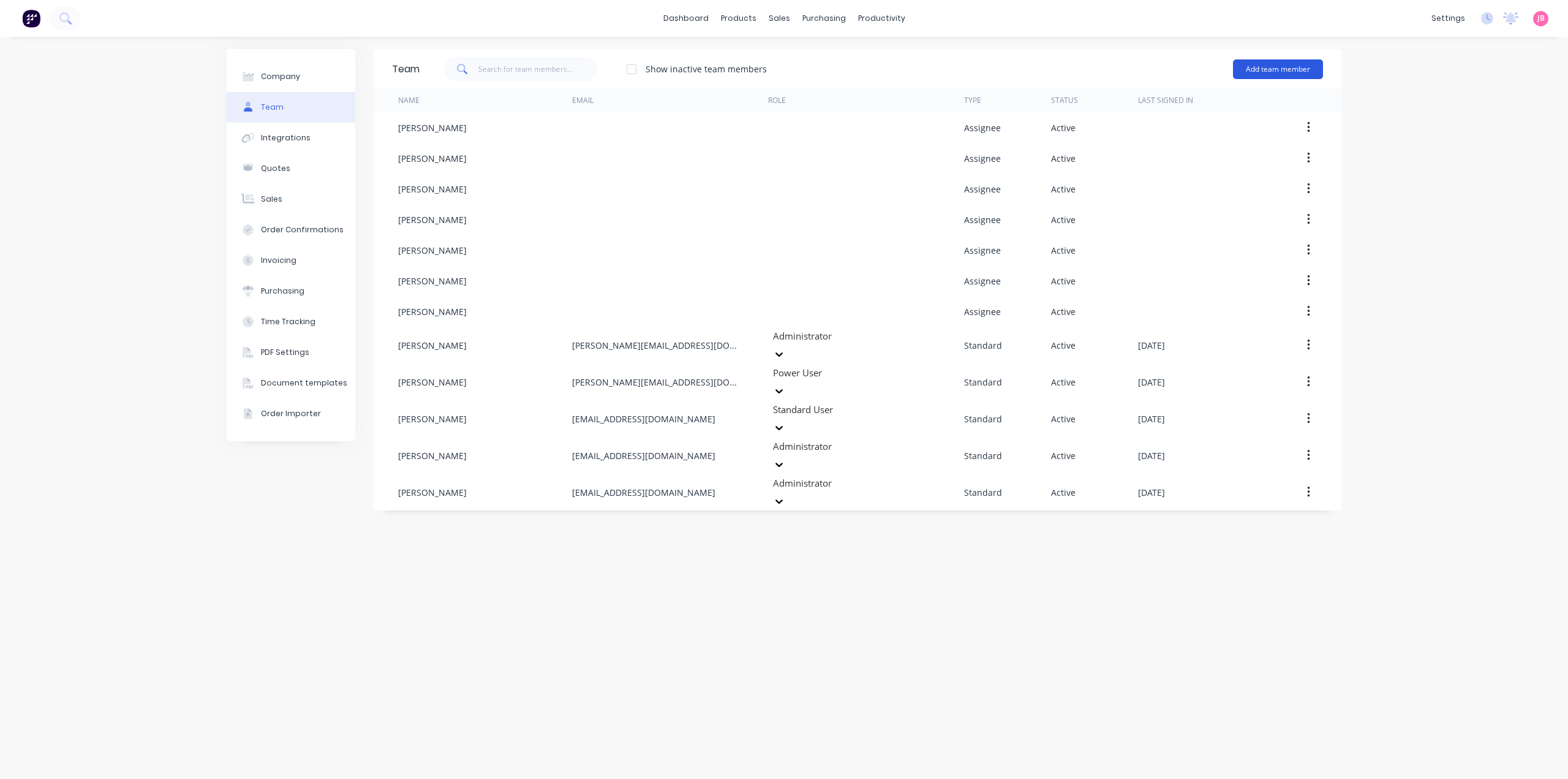
click at [1296, 63] on button "Add team member" at bounding box center [1279, 69] width 90 height 20
click at [1220, 136] on div "Assignee team member A team member that can be assigned to orders, but cannot l…" at bounding box center [1225, 146] width 174 height 47
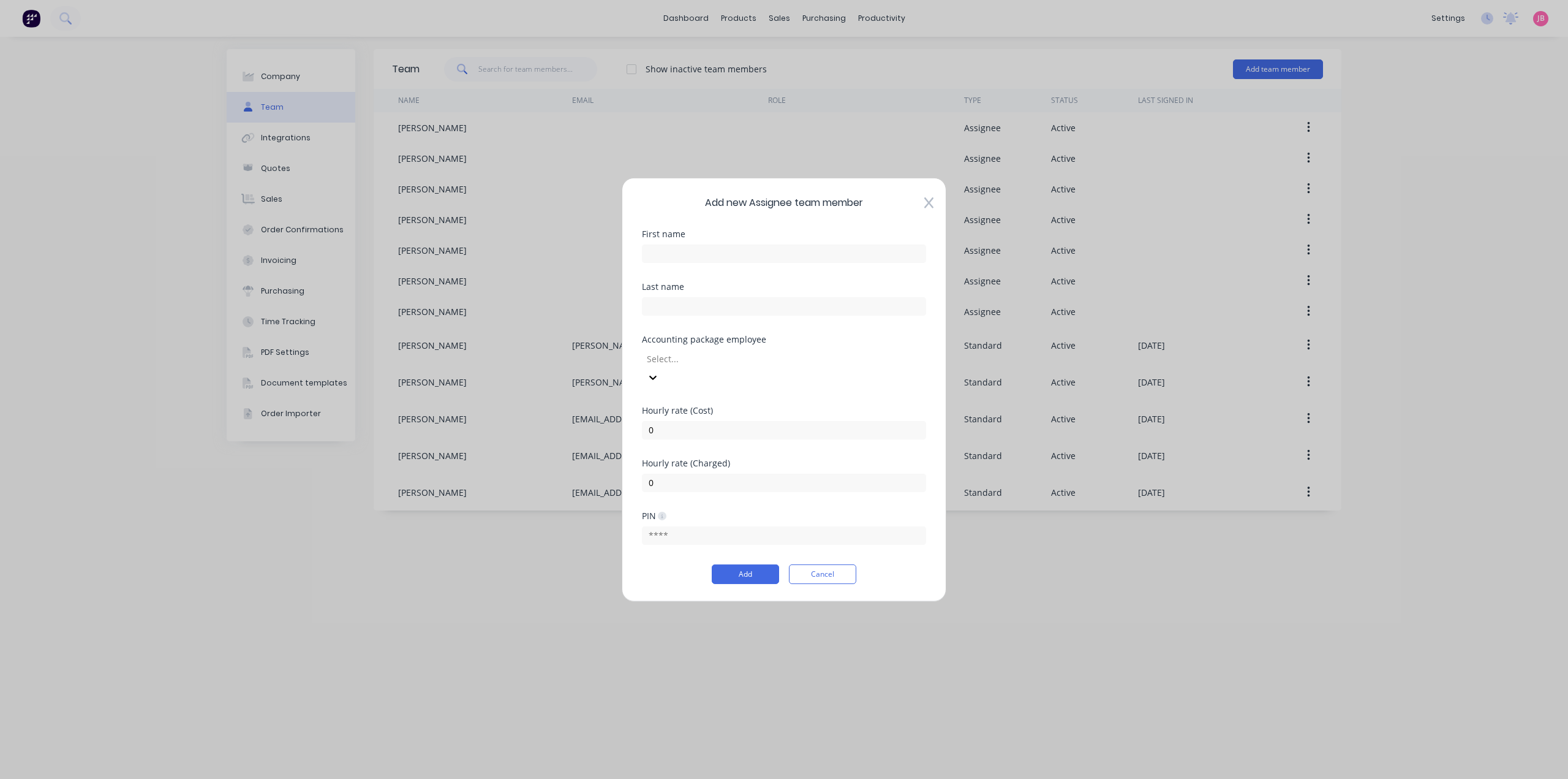
click at [767, 273] on div "First name" at bounding box center [784, 255] width 284 height 53
click at [770, 262] on input "text" at bounding box center [784, 253] width 284 height 19
type input "[PERSON_NAME]"
type input "6000"
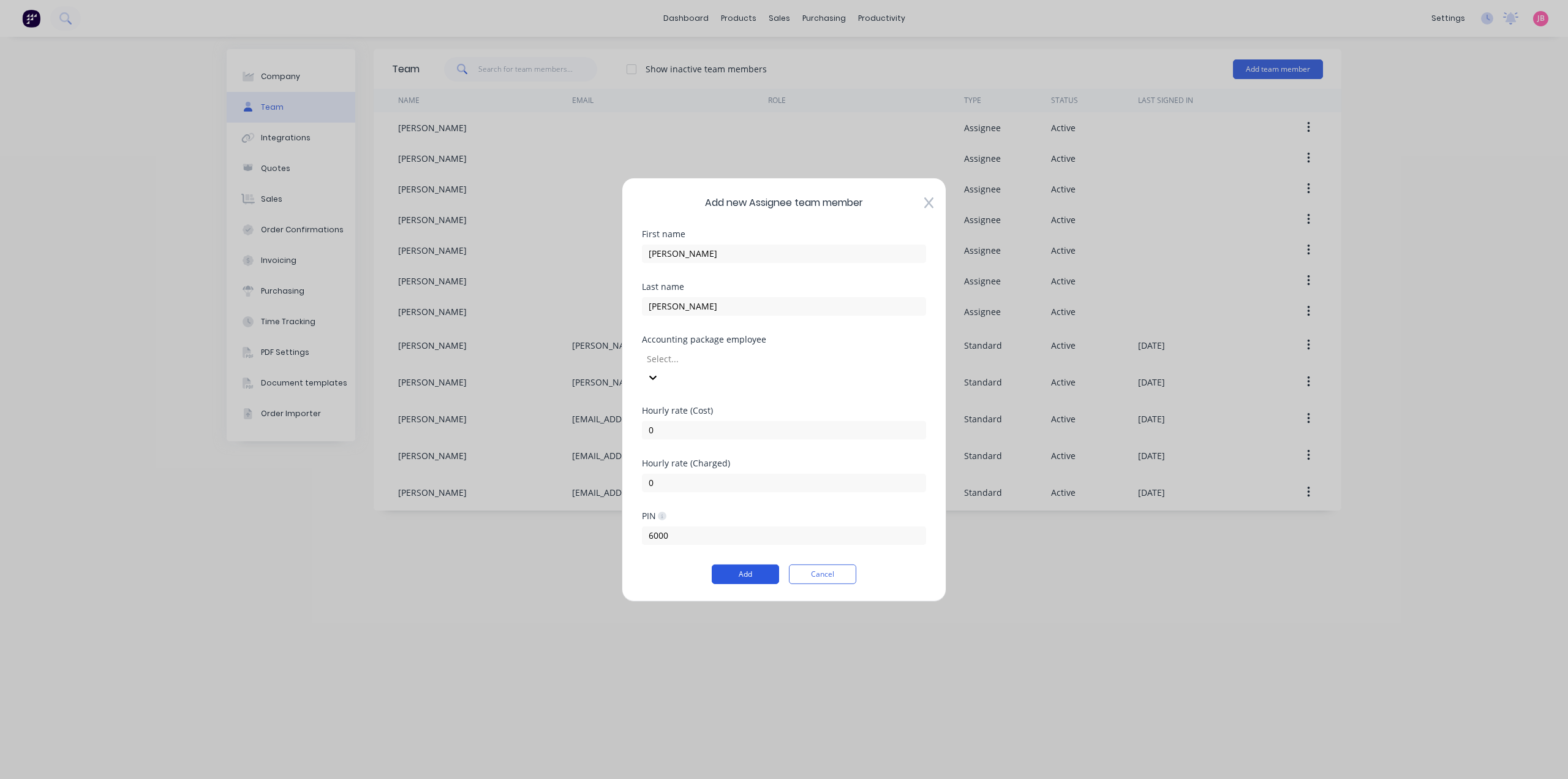
click at [758, 564] on button "Add" at bounding box center [745, 574] width 67 height 20
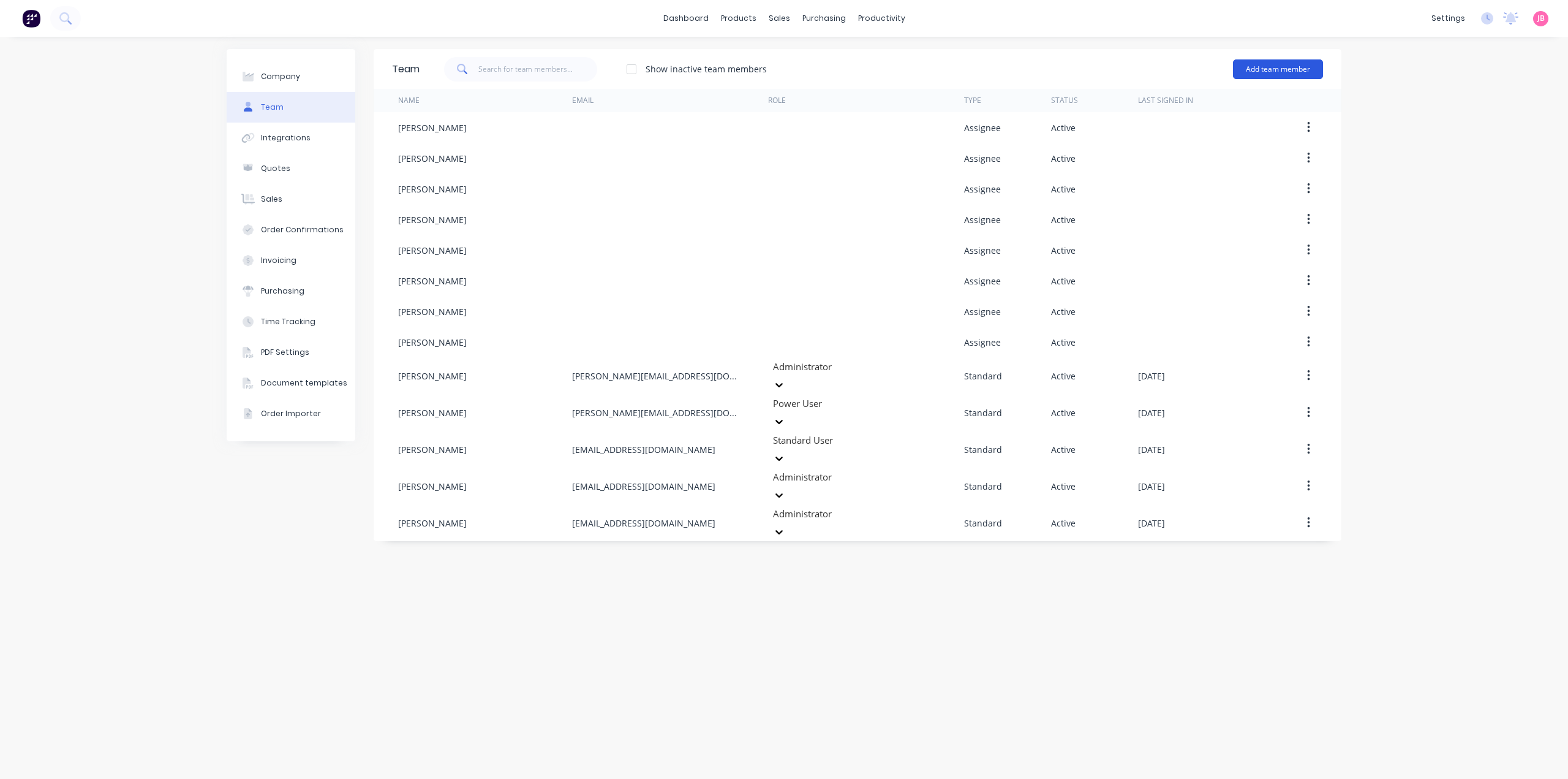
click at [1286, 71] on button "Add team member" at bounding box center [1279, 69] width 90 height 20
click at [1212, 150] on span "A team member that can be assigned to orders, but cannot login to Factory" at bounding box center [1225, 152] width 174 height 22
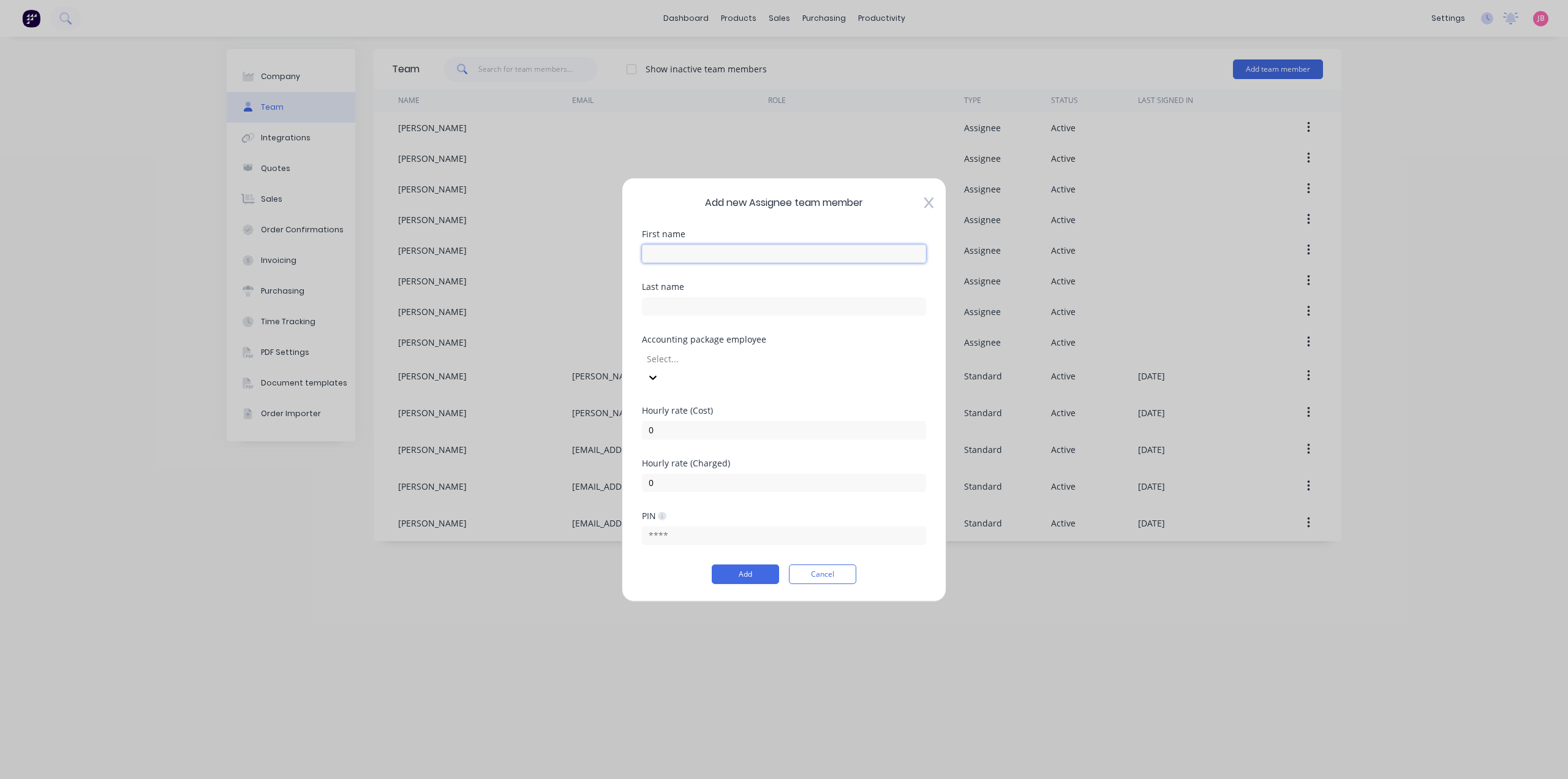
click at [858, 254] on input "text" at bounding box center [784, 253] width 284 height 19
type input "[PERSON_NAME]"
click at [752, 366] on div at bounding box center [734, 358] width 176 height 15
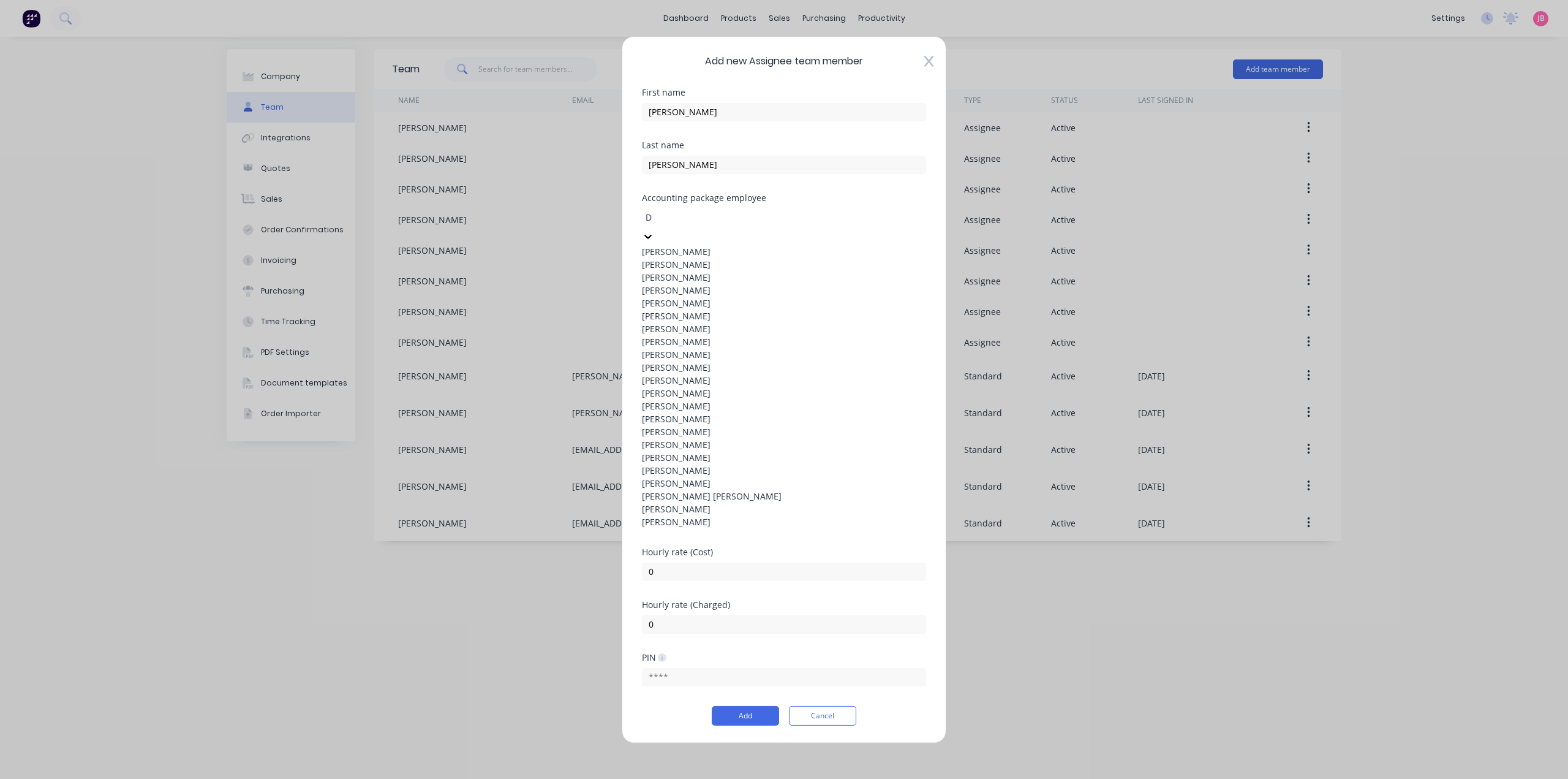
type input "DA"
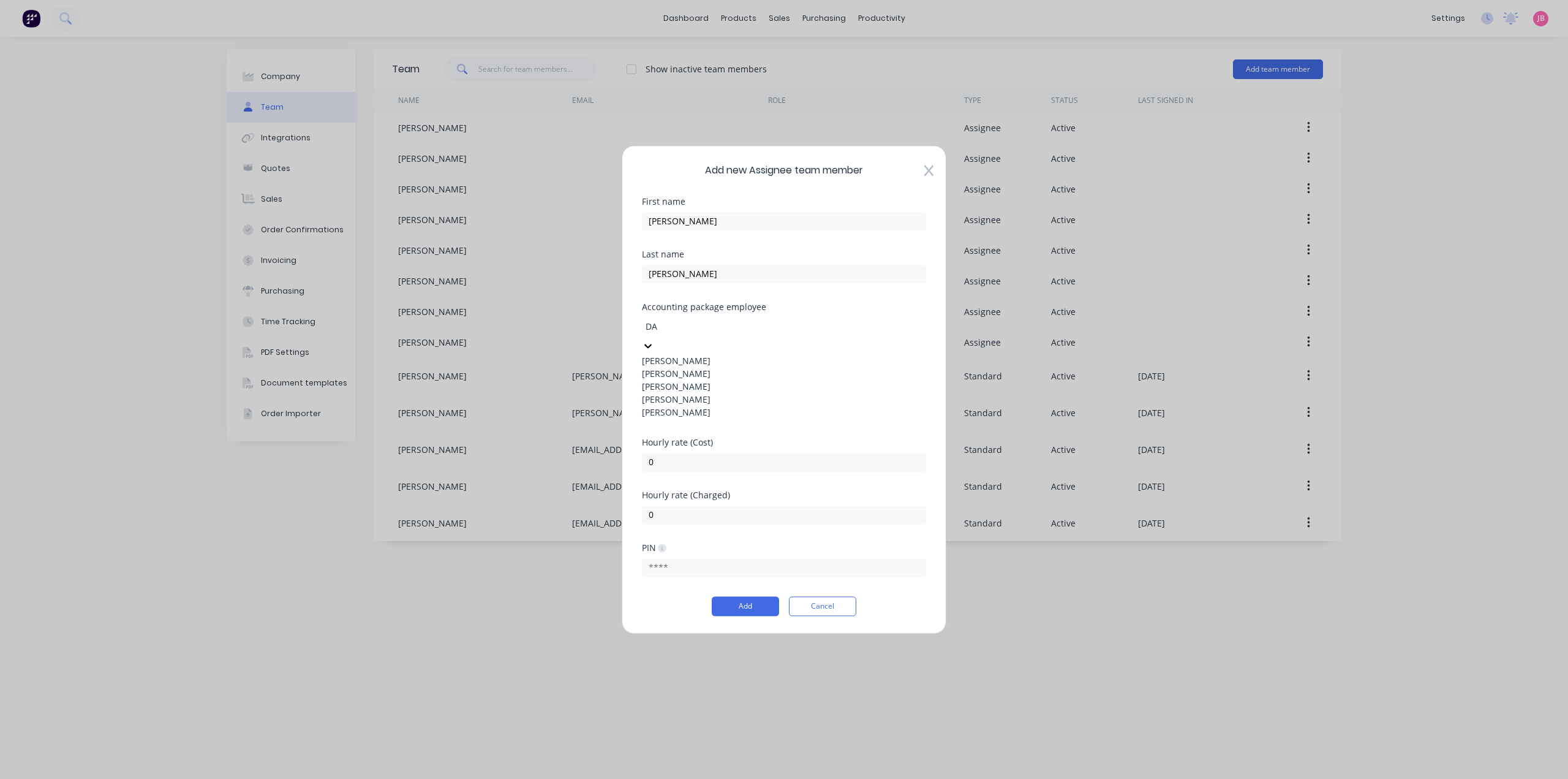
click at [727, 392] on div "[PERSON_NAME]" at bounding box center [784, 386] width 284 height 13
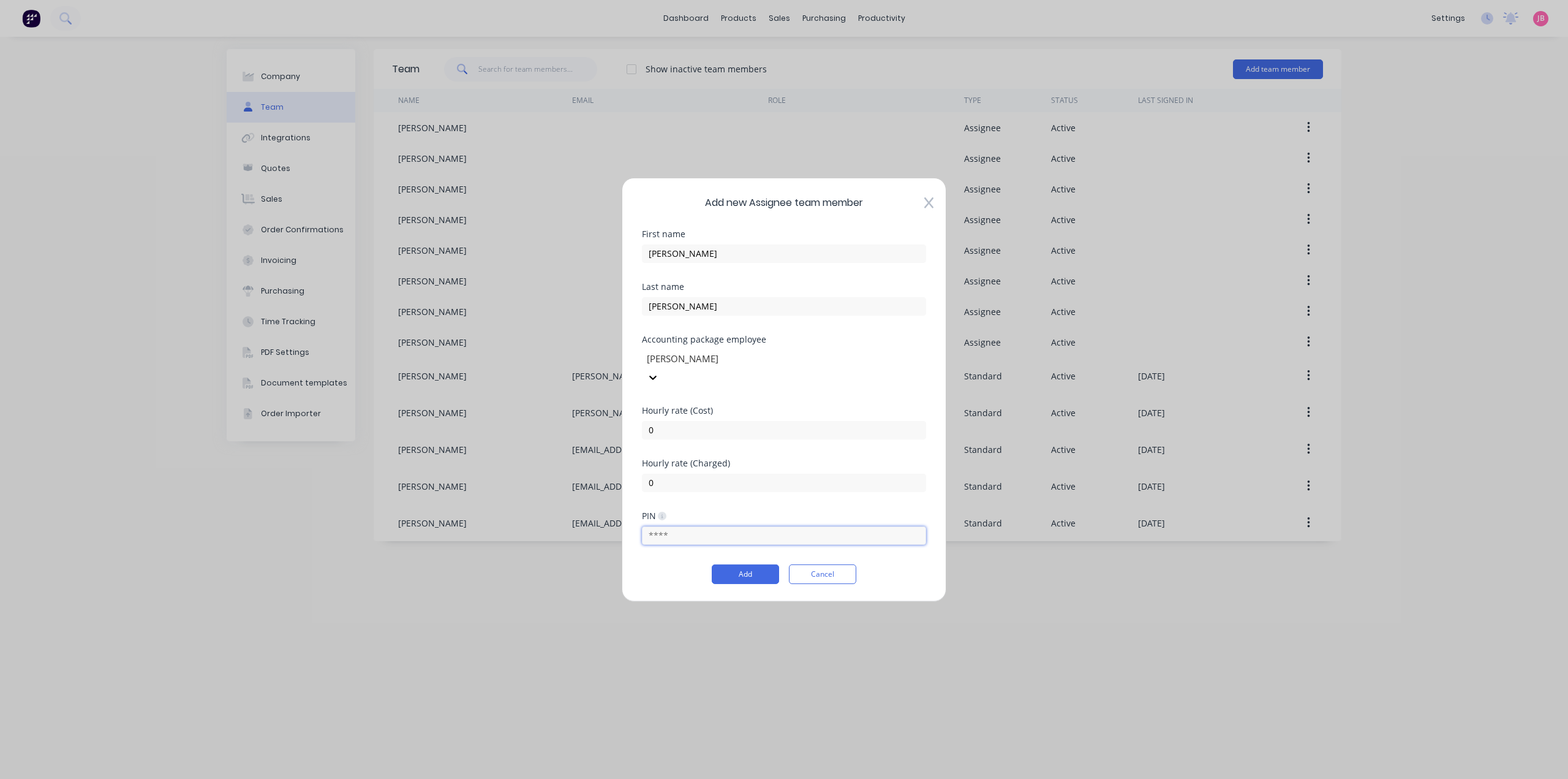
click at [696, 526] on input "text" at bounding box center [784, 536] width 284 height 19
type input "4709"
click at [758, 564] on button "Add" at bounding box center [745, 574] width 67 height 20
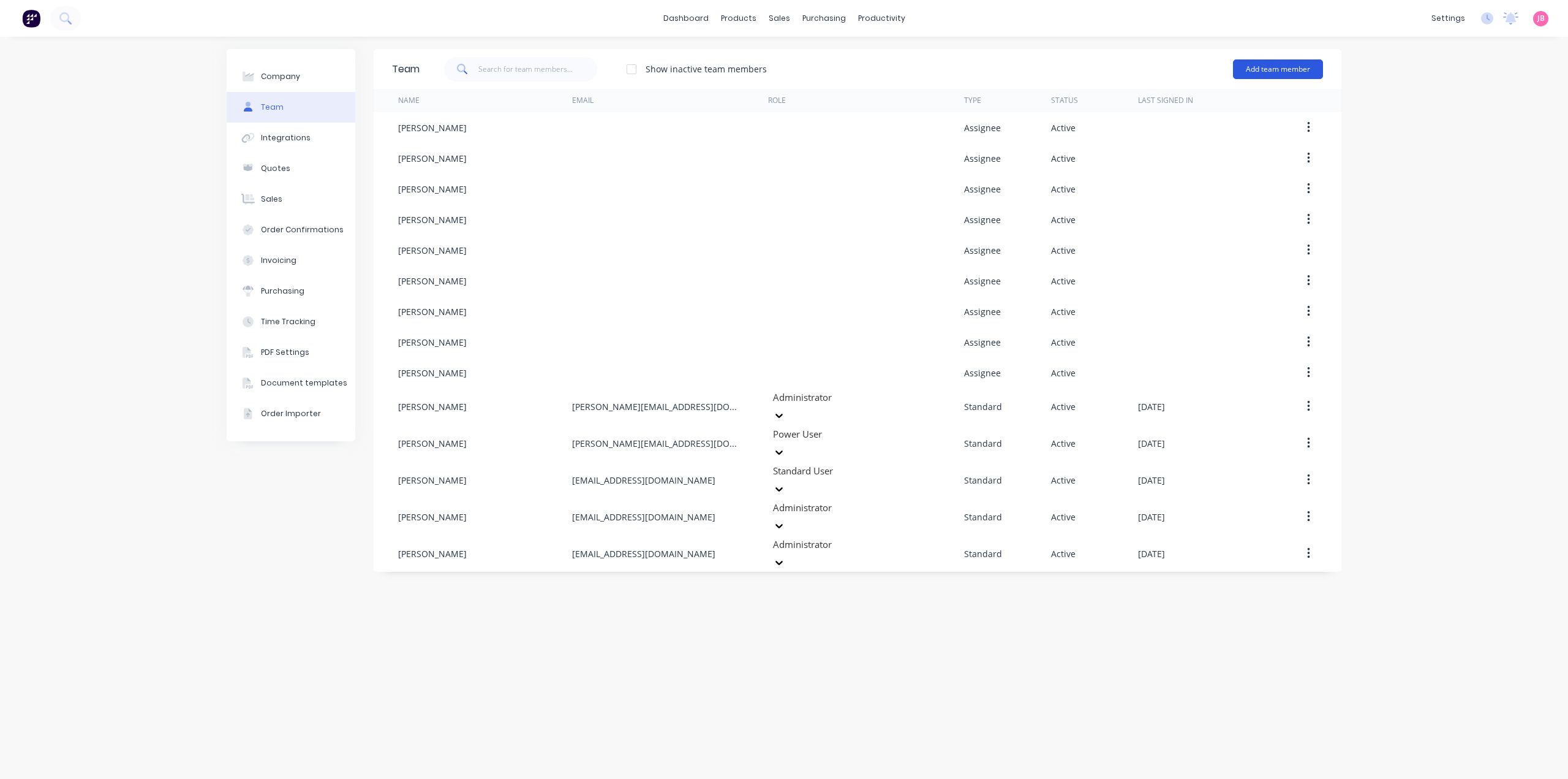
click at [1290, 72] on button "Add team member" at bounding box center [1279, 69] width 90 height 20
click at [1219, 146] on span "A team member that can be assigned to orders, but cannot login to Factory" at bounding box center [1225, 152] width 174 height 22
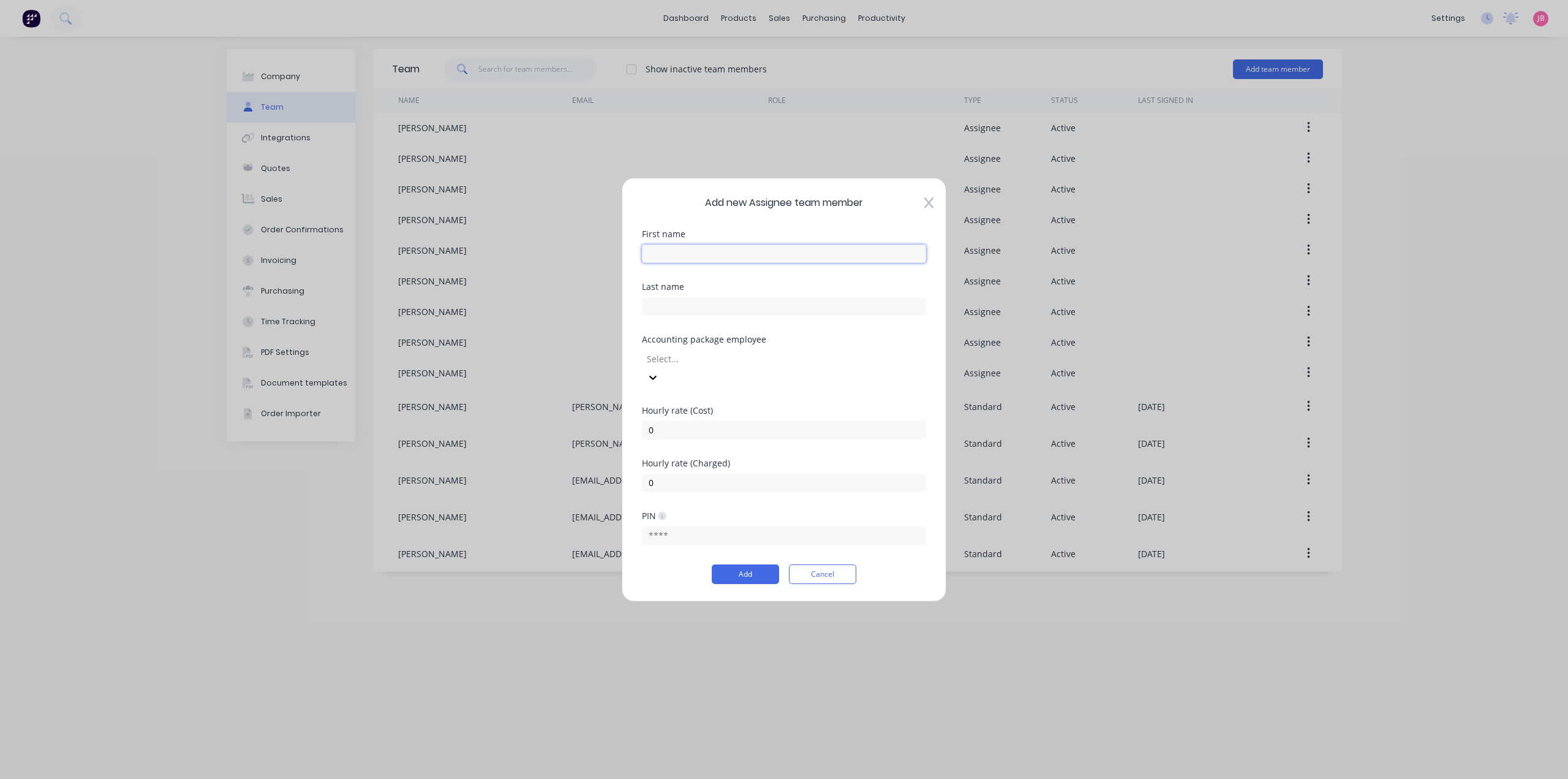
click at [709, 262] on input "text" at bounding box center [784, 253] width 284 height 19
type input "[PERSON_NAME]"
click at [753, 362] on div at bounding box center [734, 358] width 176 height 15
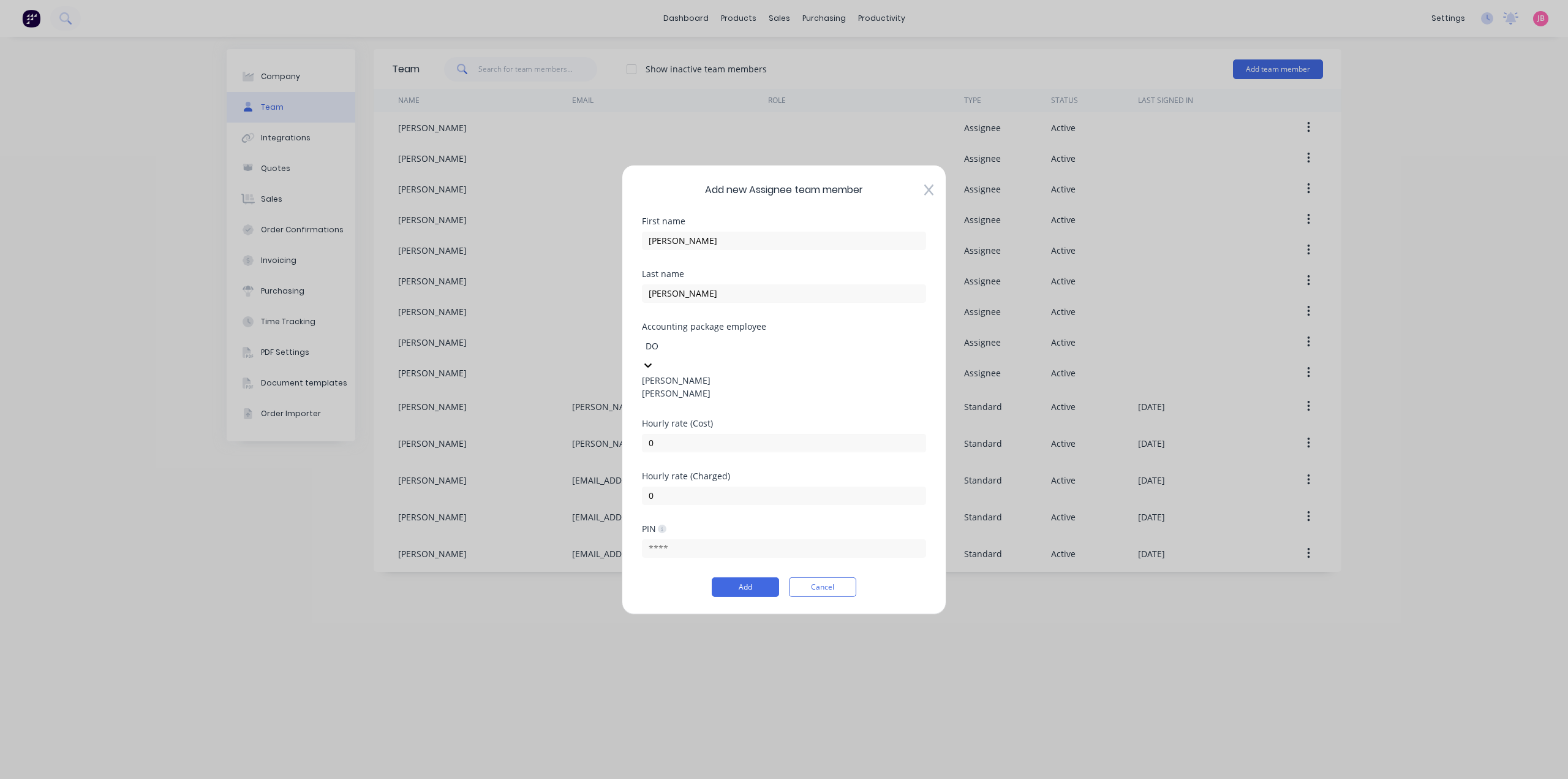
type input "DON"
click at [709, 399] on div "[PERSON_NAME]" at bounding box center [784, 392] width 284 height 13
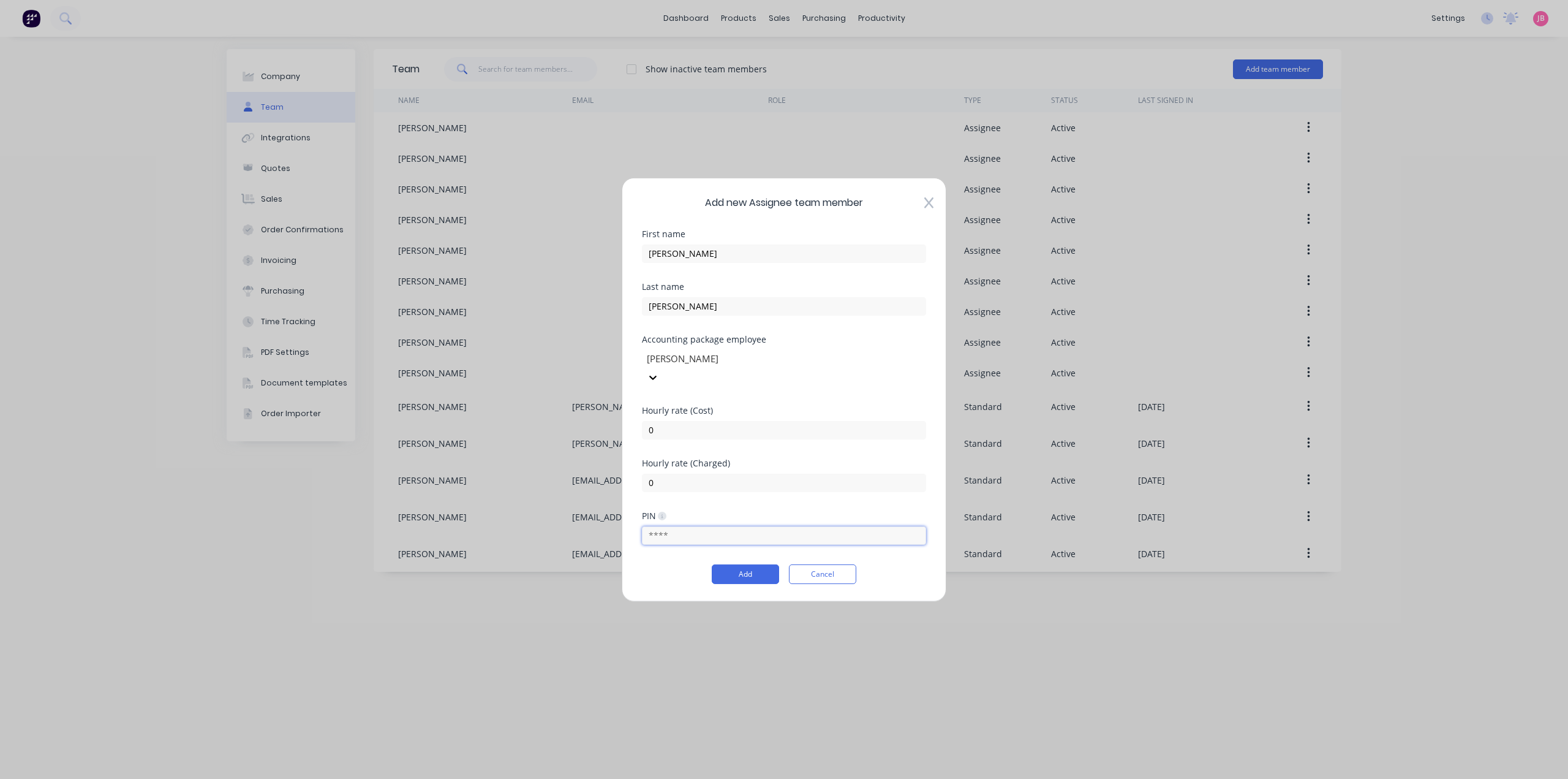
click at [691, 526] on input "text" at bounding box center [784, 536] width 284 height 19
type input "0979"
click at [758, 564] on button "Add" at bounding box center [745, 574] width 67 height 20
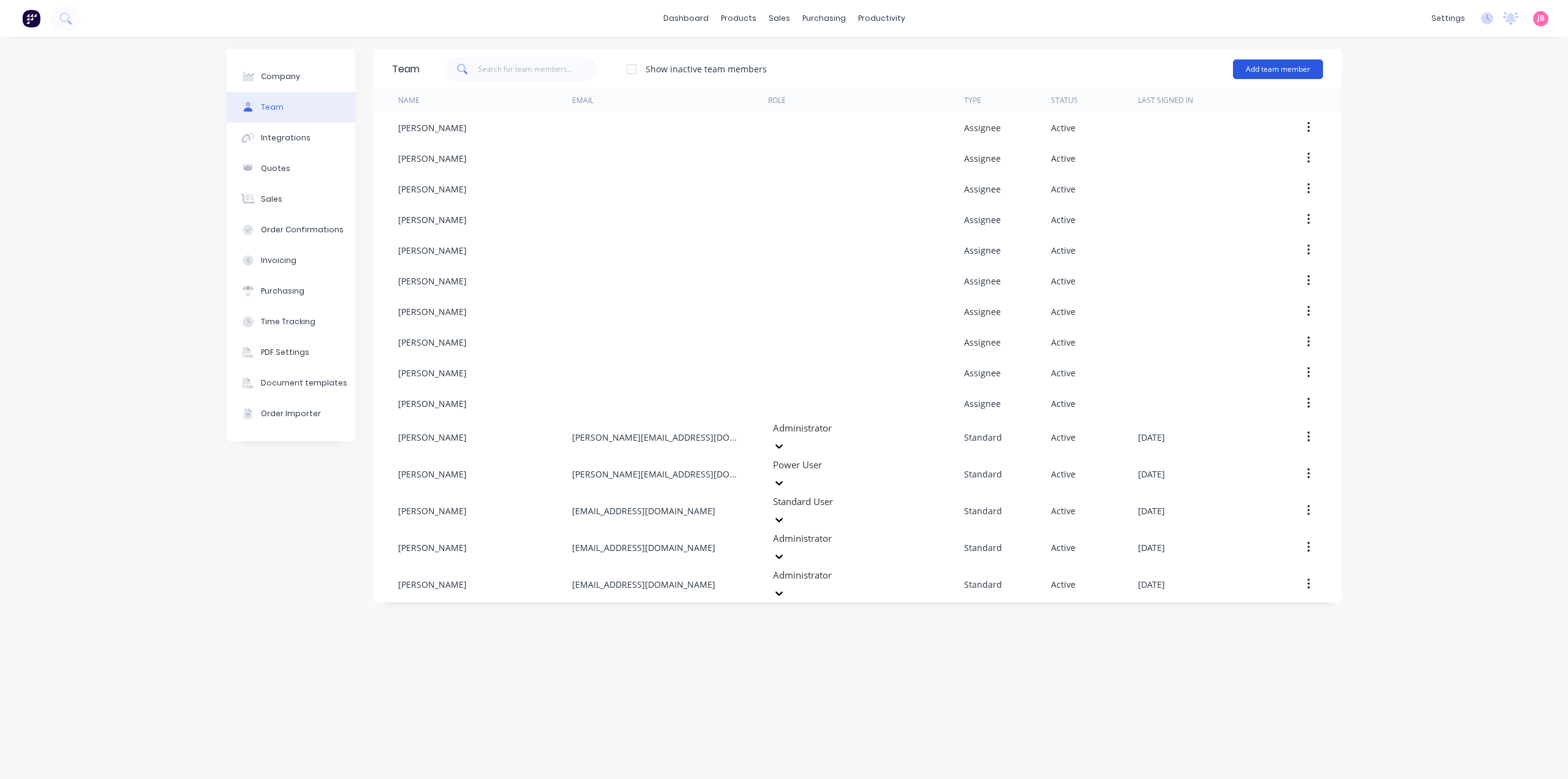
click at [1267, 66] on button "Add team member" at bounding box center [1279, 69] width 90 height 20
click at [1177, 152] on span "A team member that can be assigned to orders, but cannot login to Factory" at bounding box center [1225, 152] width 174 height 22
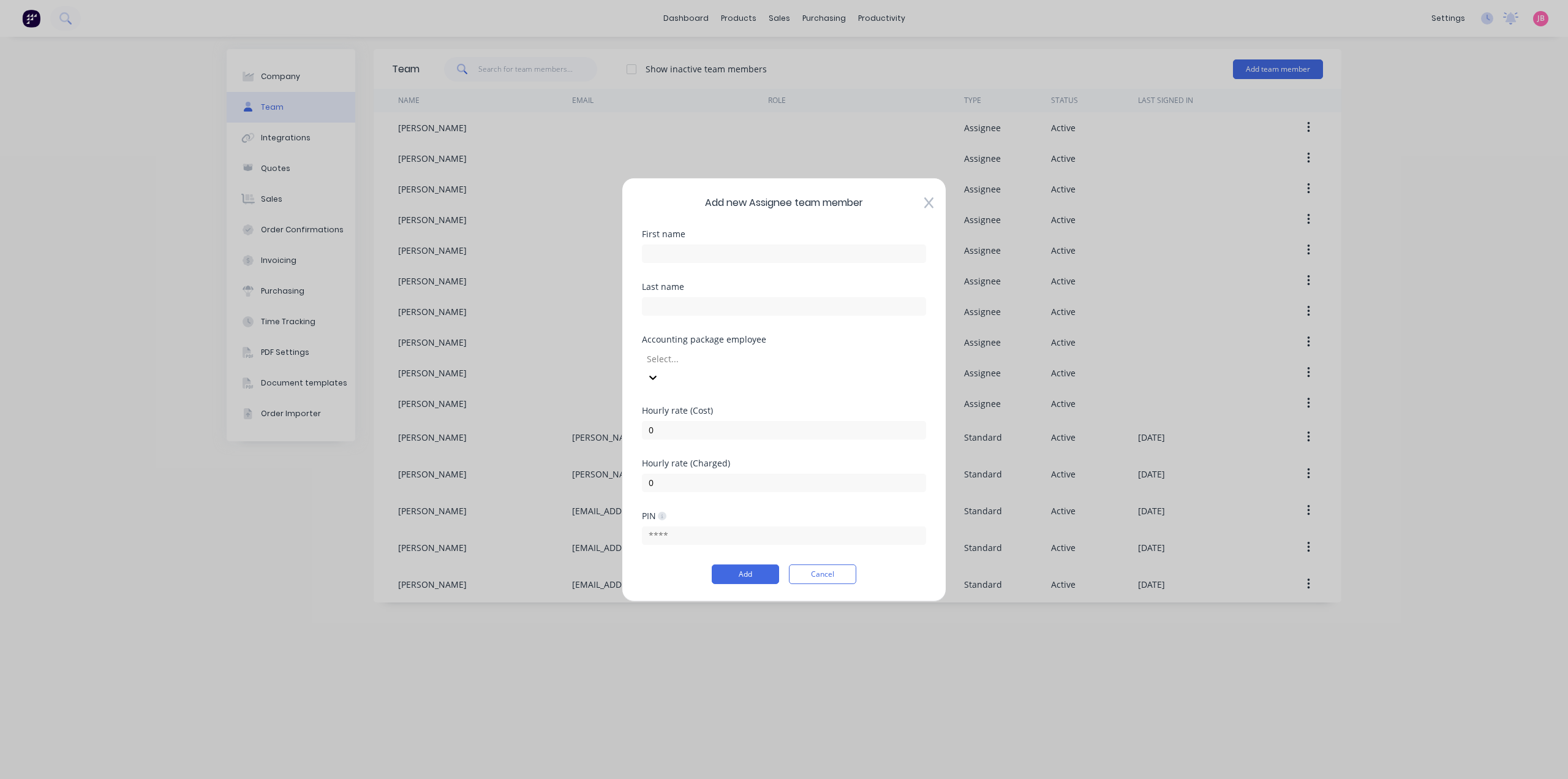
click at [744, 238] on div "First name" at bounding box center [784, 233] width 284 height 9
click at [749, 262] on input "text" at bounding box center [784, 253] width 284 height 19
type input "[PERSON_NAME]"
type input "BRIGHT"
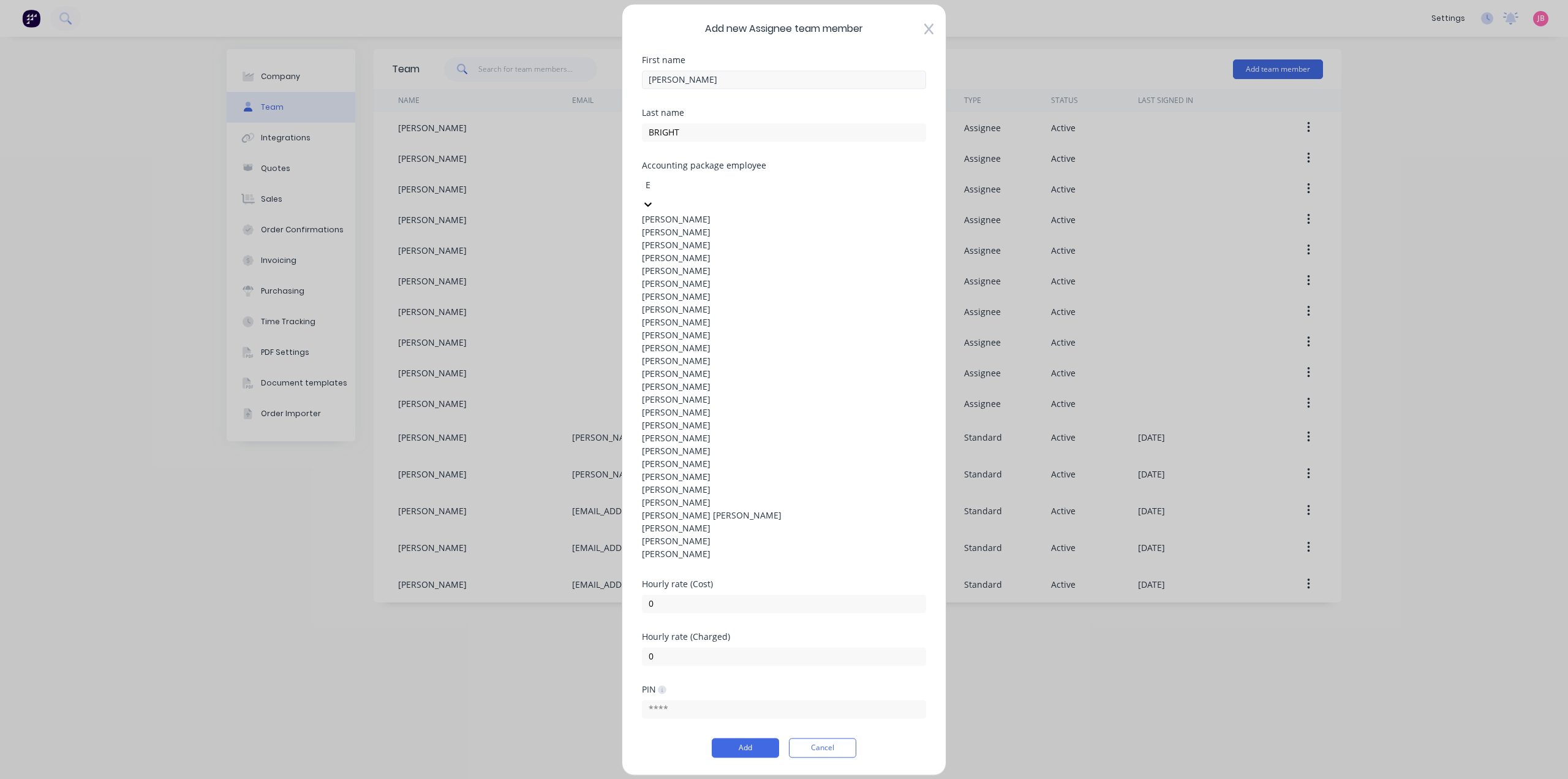
type input "ET"
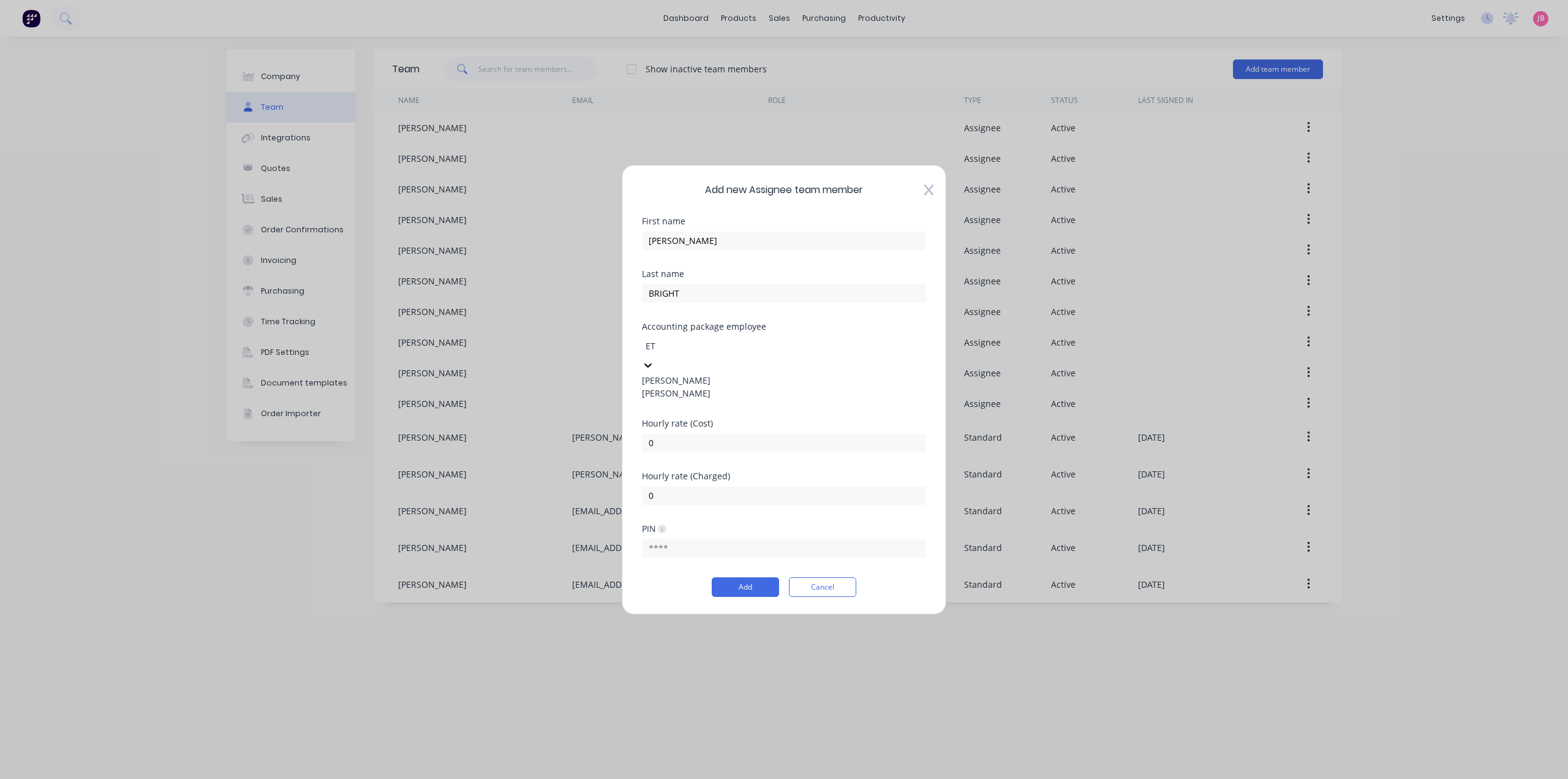
click at [707, 386] on div "[PERSON_NAME]" at bounding box center [784, 379] width 284 height 13
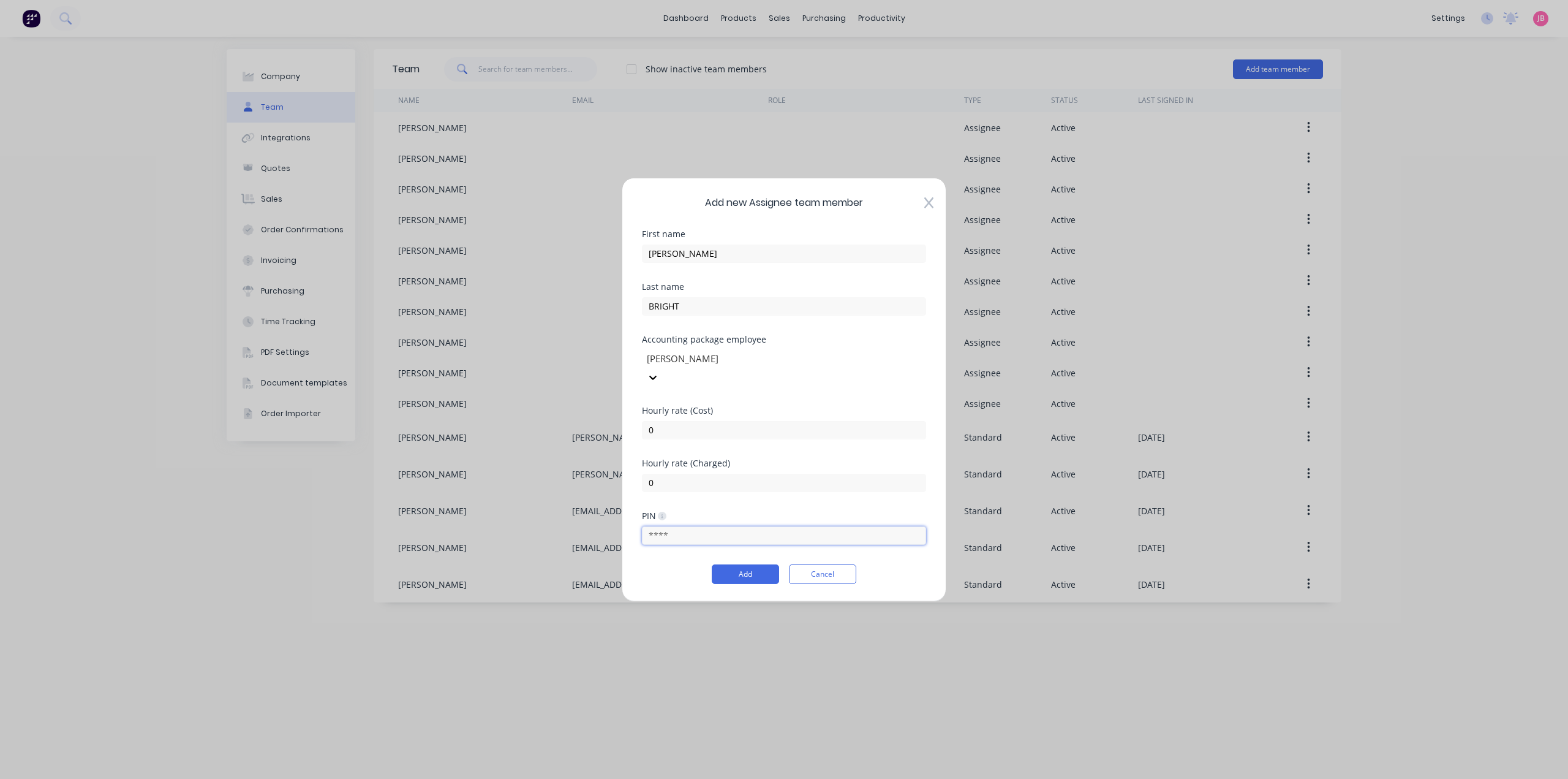
click at [685, 526] on input "text" at bounding box center [784, 536] width 284 height 19
type input "6666"
click at [722, 564] on button "Add" at bounding box center [745, 574] width 67 height 20
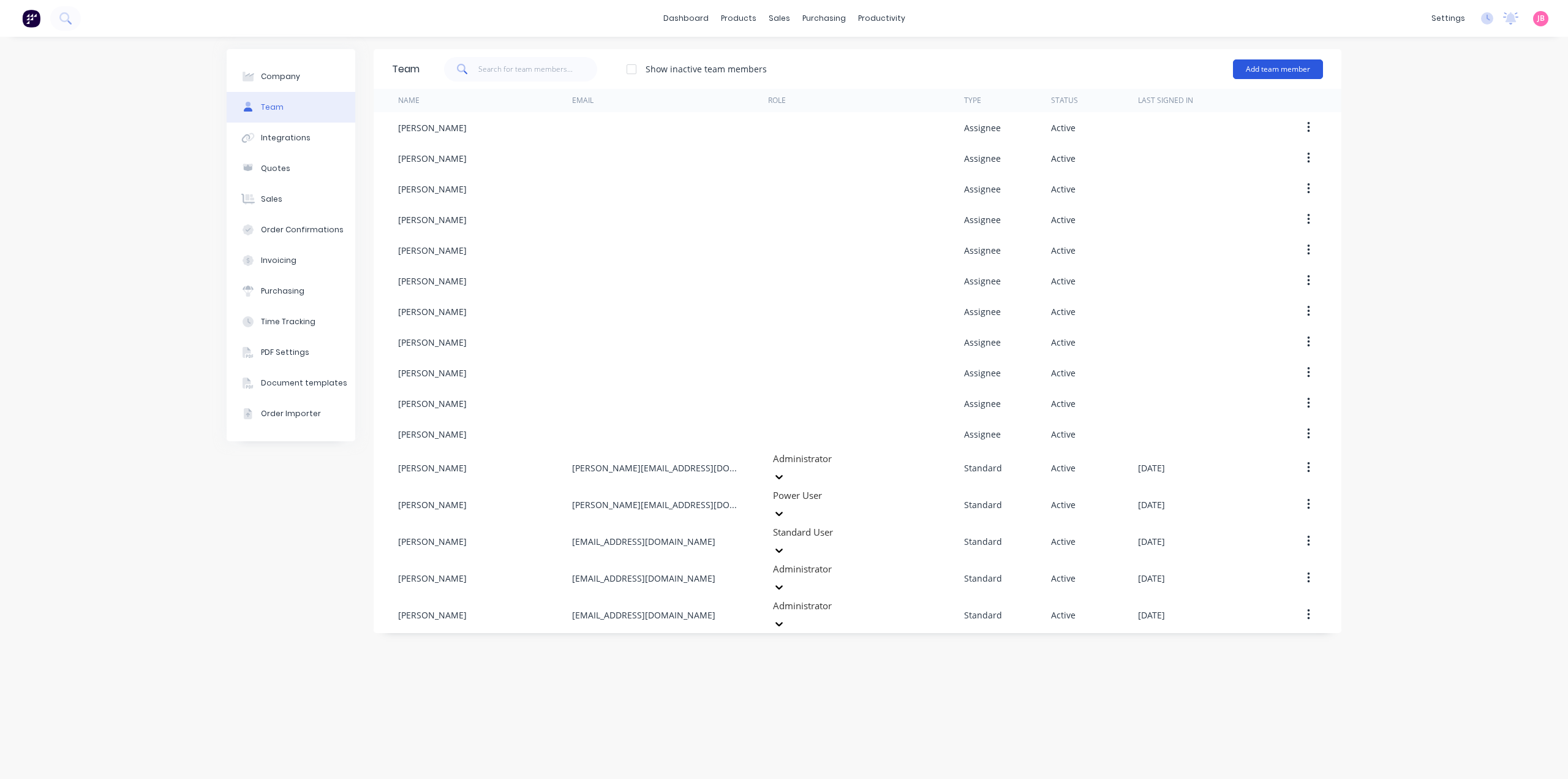
click at [1285, 69] on button "Add team member" at bounding box center [1279, 69] width 90 height 20
click at [1202, 140] on div "Assignee team member A team member that can be assigned to orders, but cannot l…" at bounding box center [1225, 146] width 174 height 47
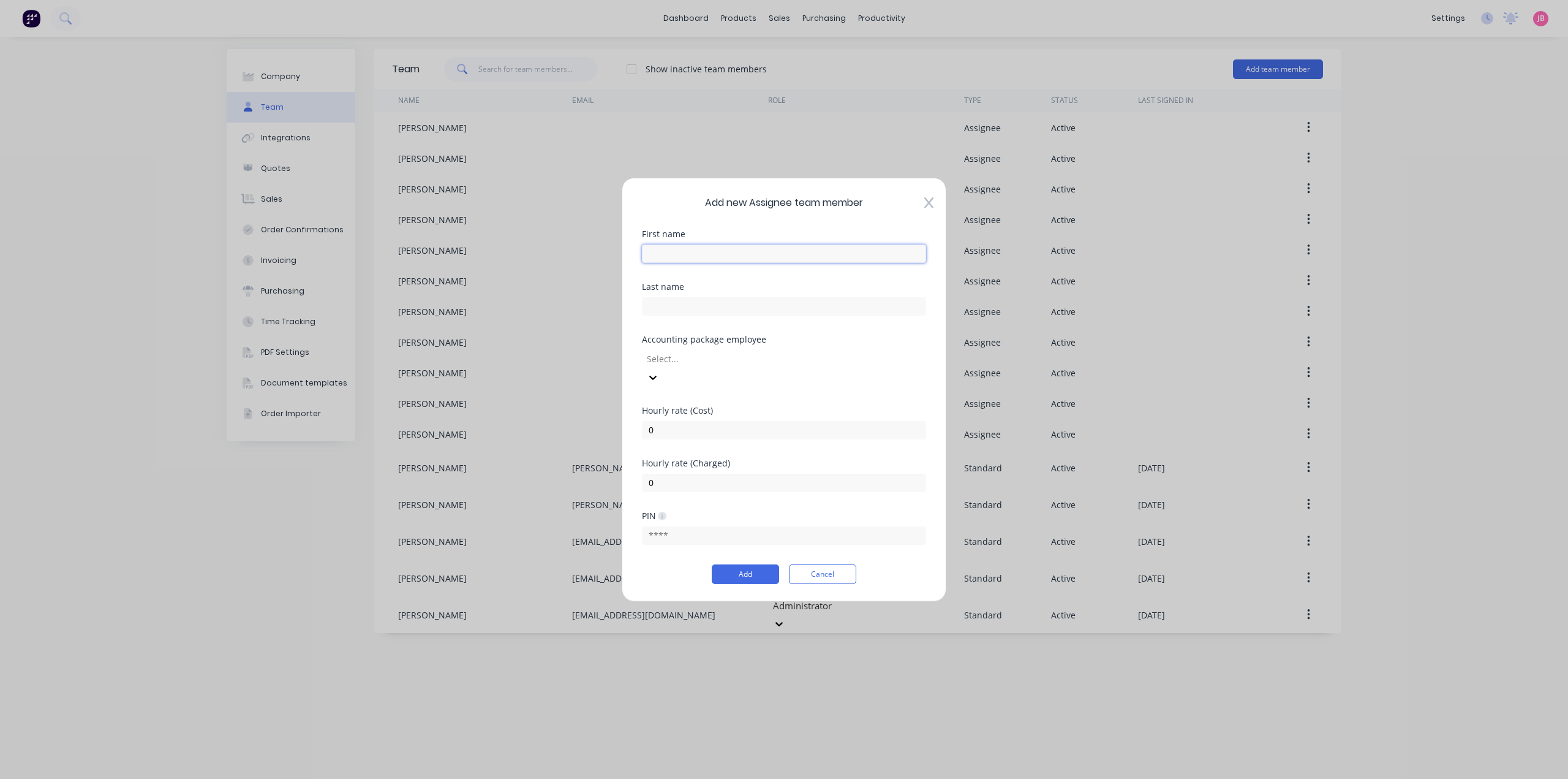
click at [797, 262] on input "text" at bounding box center [784, 253] width 284 height 19
type input "[PERSON_NAME]"
type input "COOK"
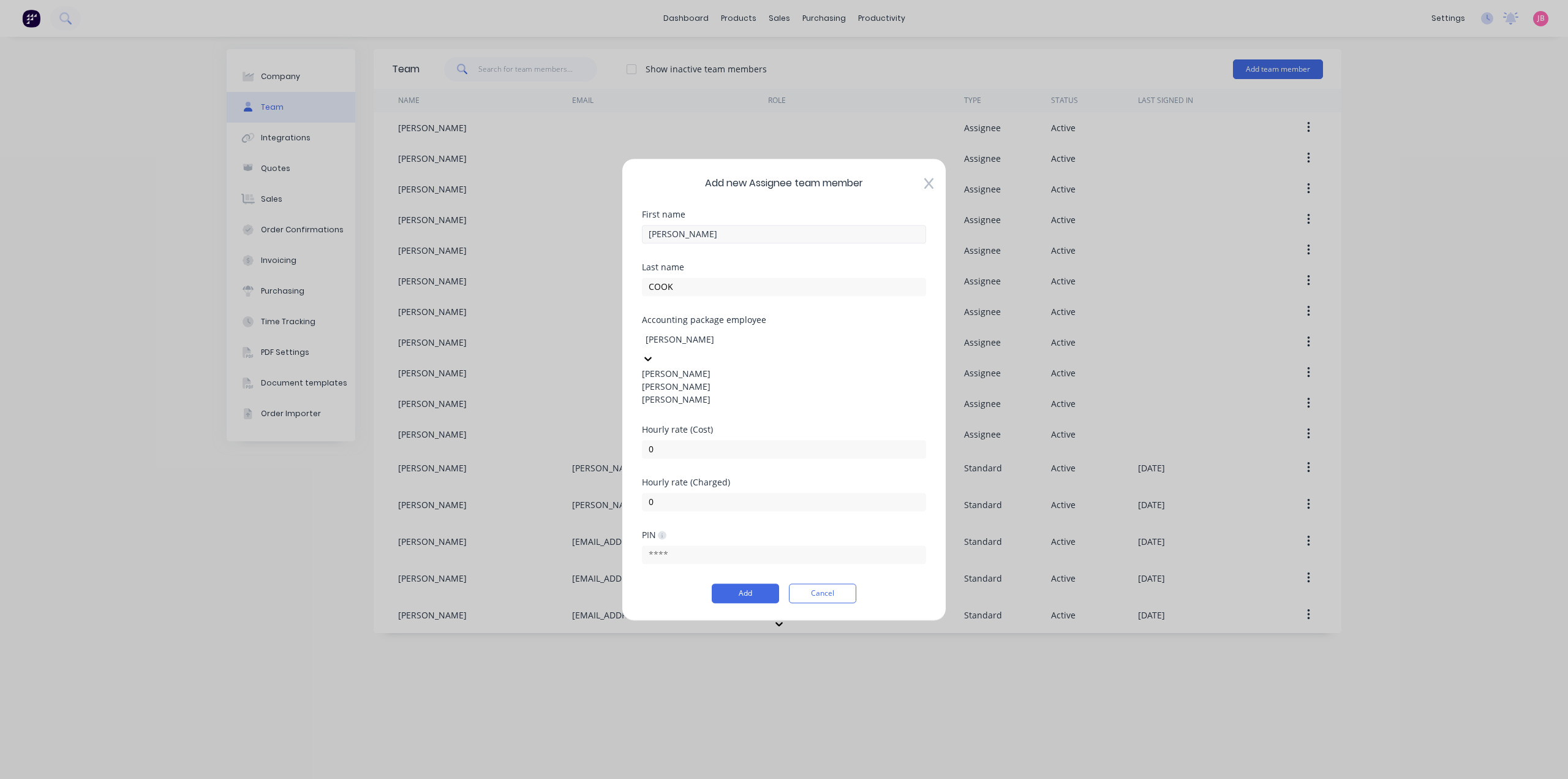
type input "[PERSON_NAME]"
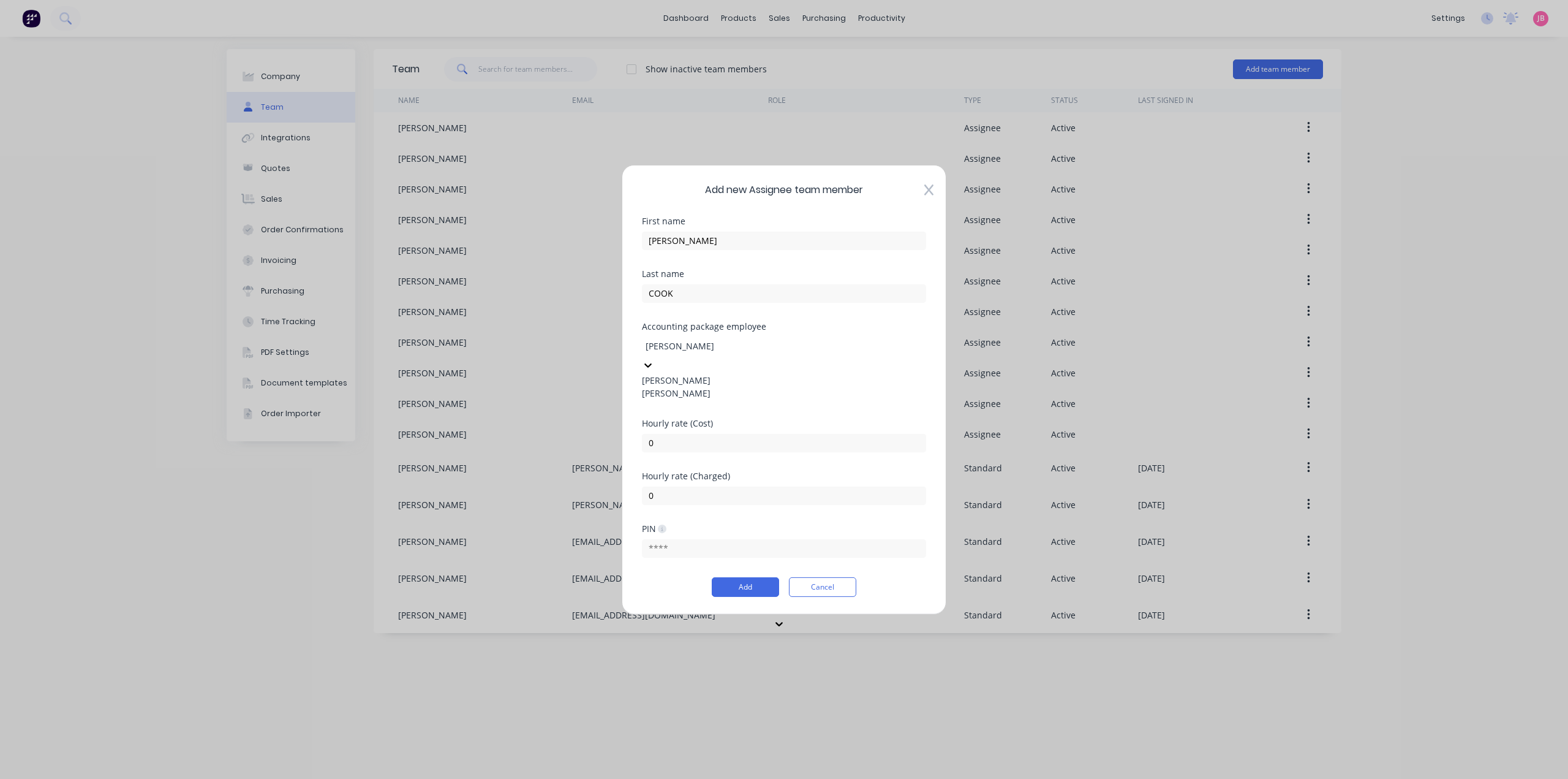
click at [688, 399] on div "[PERSON_NAME]" at bounding box center [784, 392] width 284 height 13
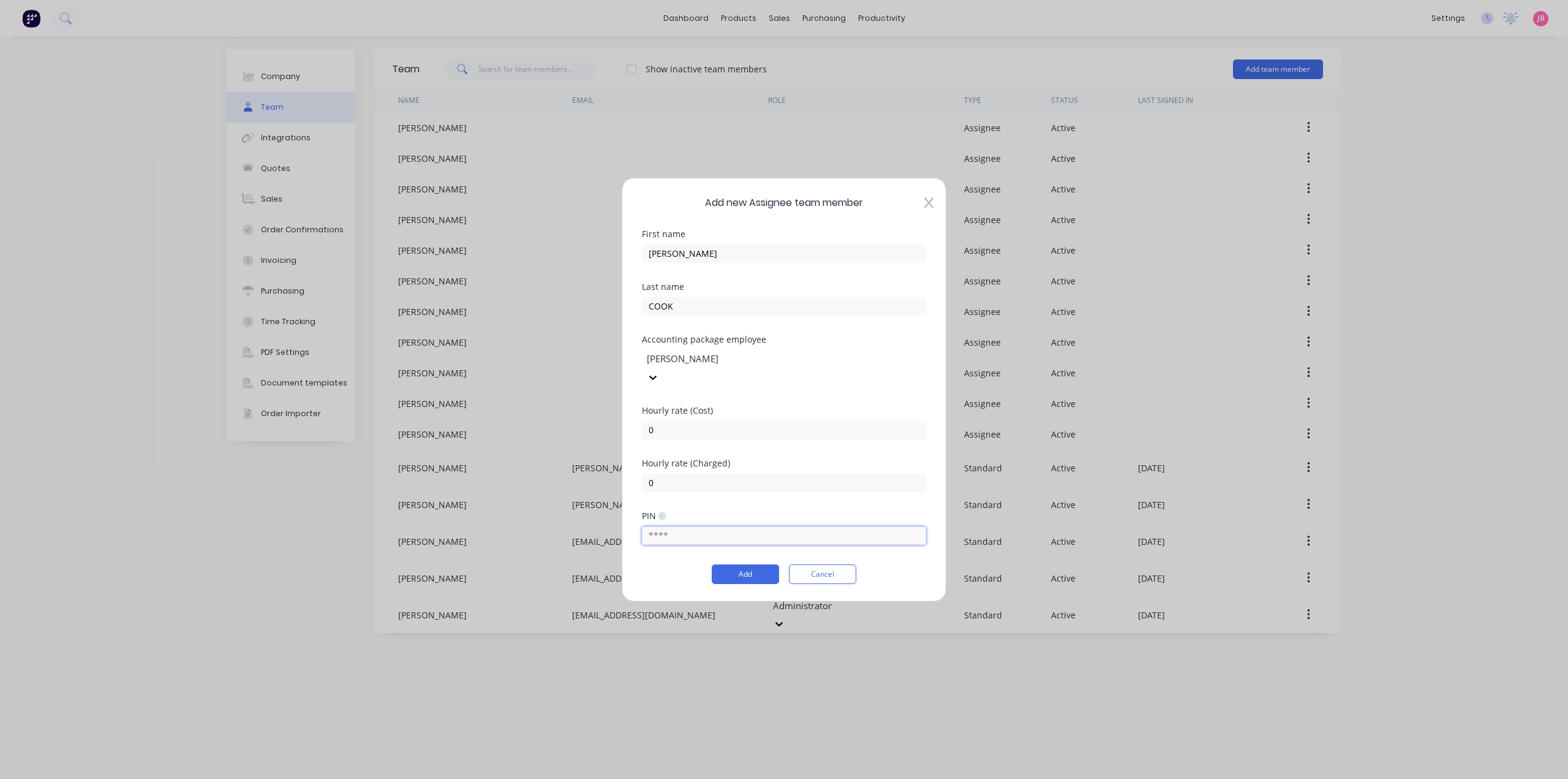
click at [692, 533] on input "text" at bounding box center [784, 536] width 284 height 19
type input "2166"
click at [751, 564] on button "Add" at bounding box center [745, 574] width 67 height 20
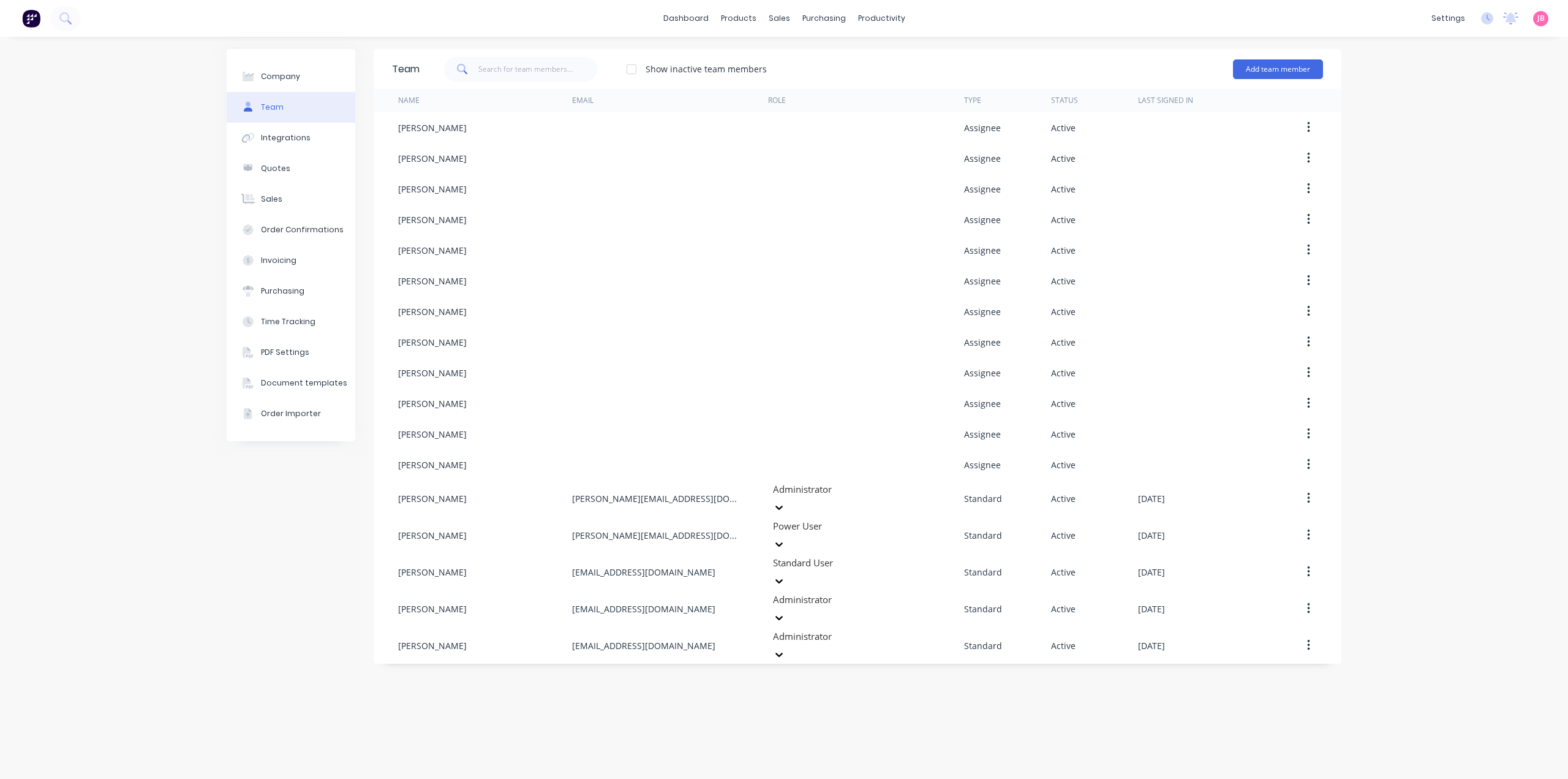
click at [1282, 56] on div "Add team member" at bounding box center [1279, 69] width 90 height 37
click at [1285, 62] on button "Add team member" at bounding box center [1279, 69] width 90 height 20
click at [1230, 138] on div "Assignee team member A team member that can be assigned to orders, but cannot l…" at bounding box center [1225, 146] width 174 height 47
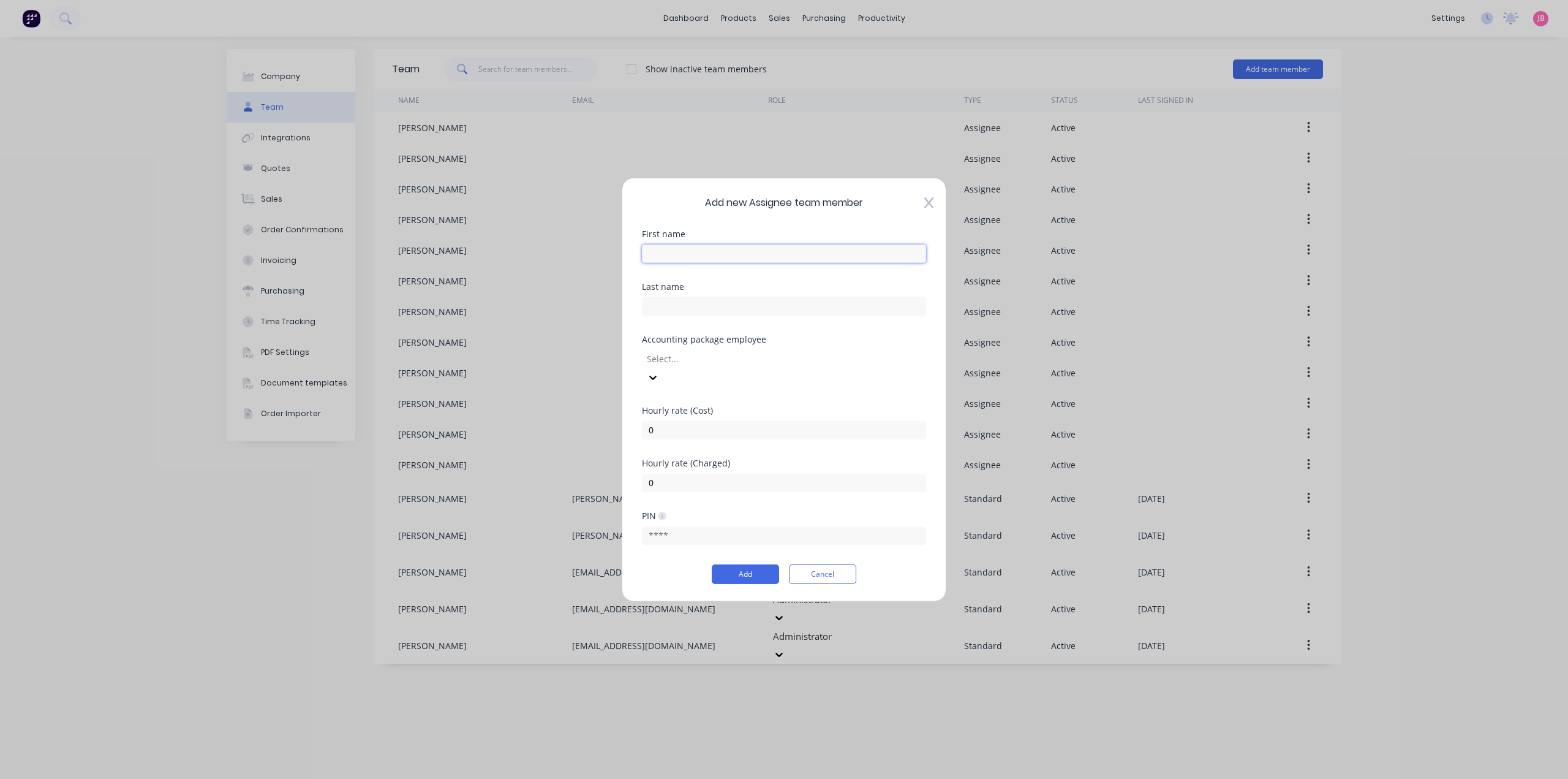
click at [777, 262] on input "text" at bounding box center [784, 253] width 284 height 19
type input "JAYDEN"
type input "[PERSON_NAME]"
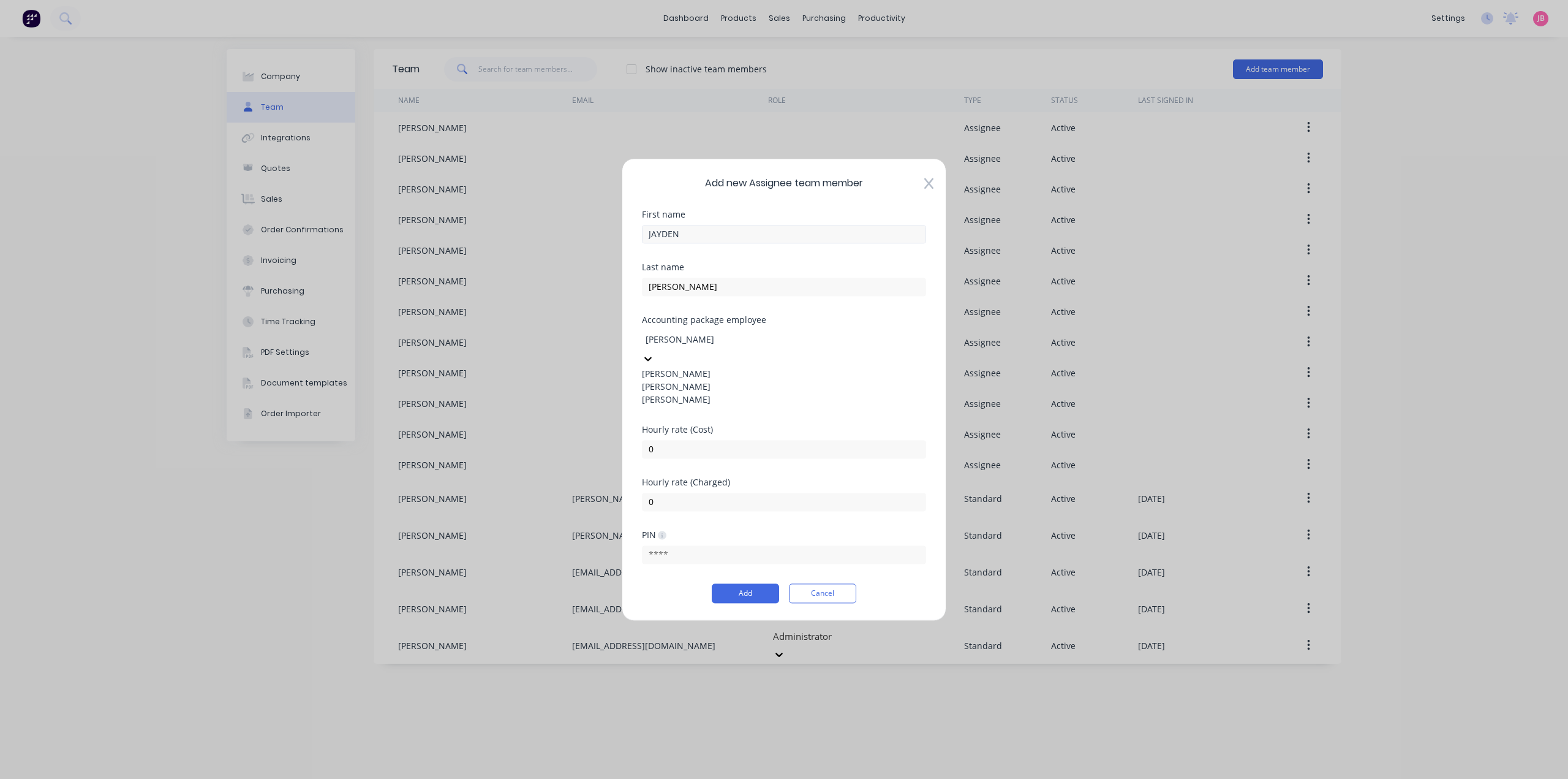
type input "[PERSON_NAME]"
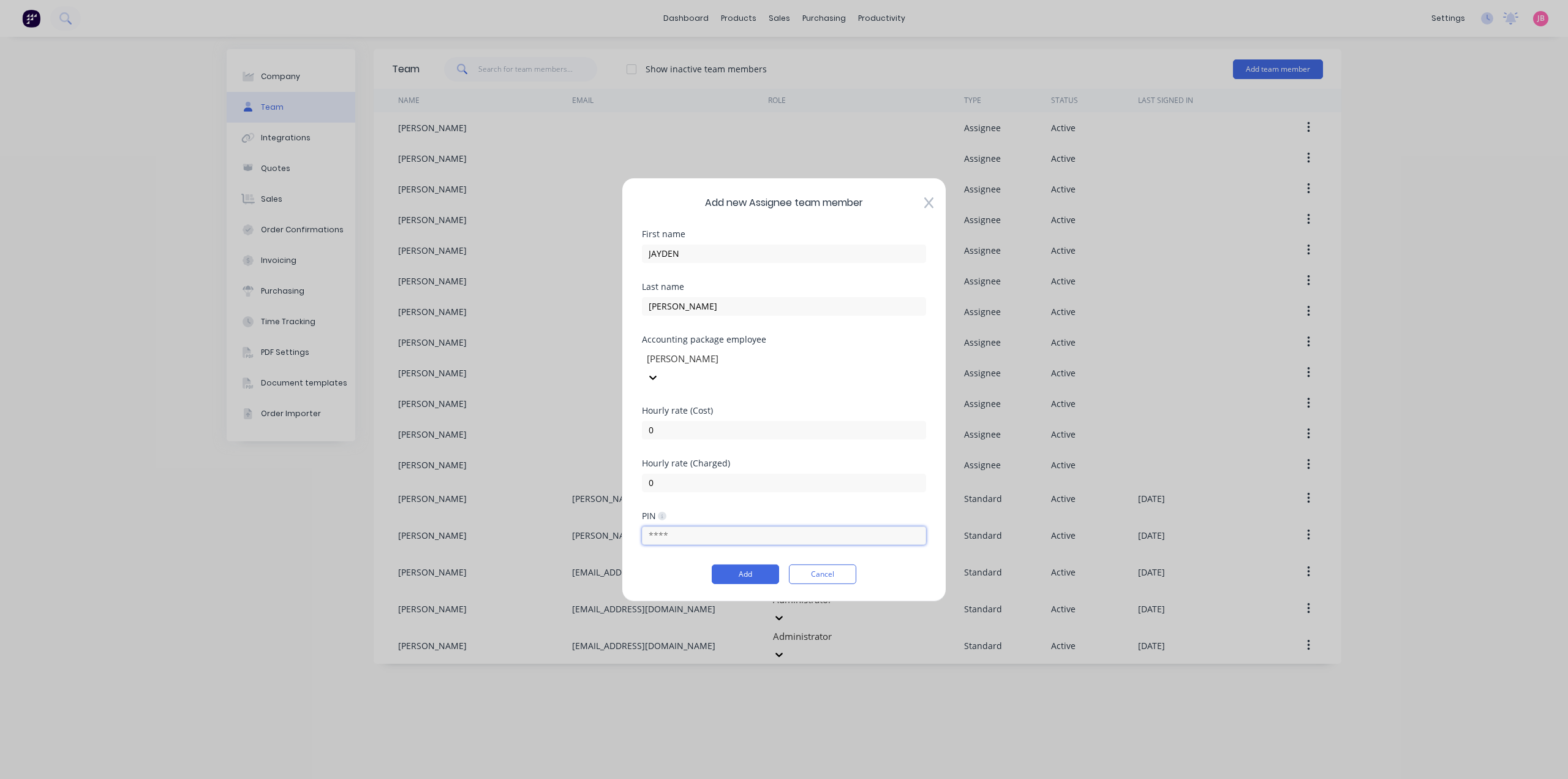
click at [681, 532] on input "text" at bounding box center [784, 536] width 284 height 19
type input "5194"
click at [751, 564] on button "Add" at bounding box center [745, 574] width 67 height 20
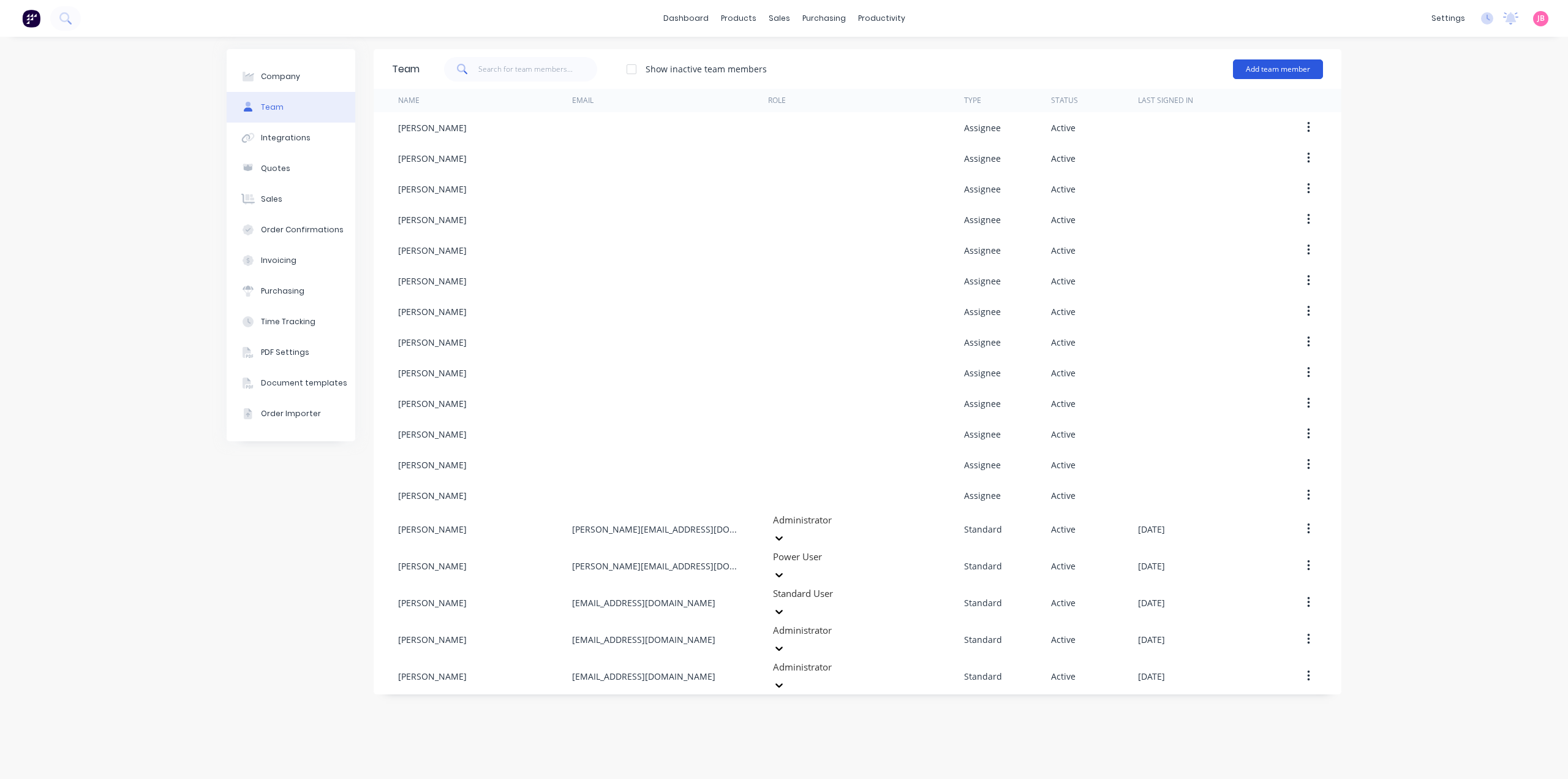
click at [1282, 74] on button "Add team member" at bounding box center [1279, 69] width 90 height 20
click at [1216, 151] on span "A team member that can be assigned to orders, but cannot login to Factory" at bounding box center [1225, 152] width 174 height 22
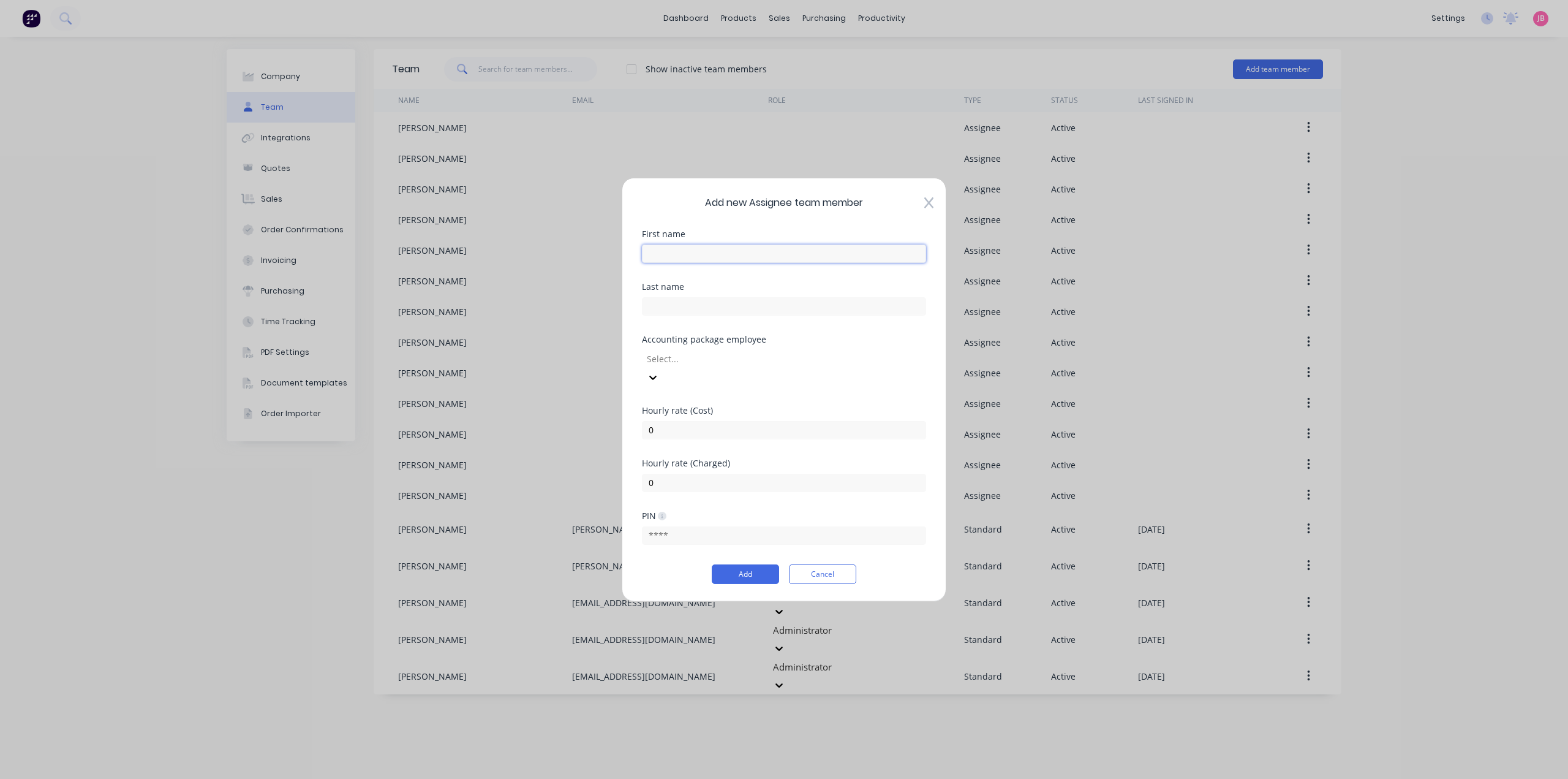
click at [719, 258] on input "text" at bounding box center [784, 253] width 284 height 19
type input "[PERSON_NAME]"
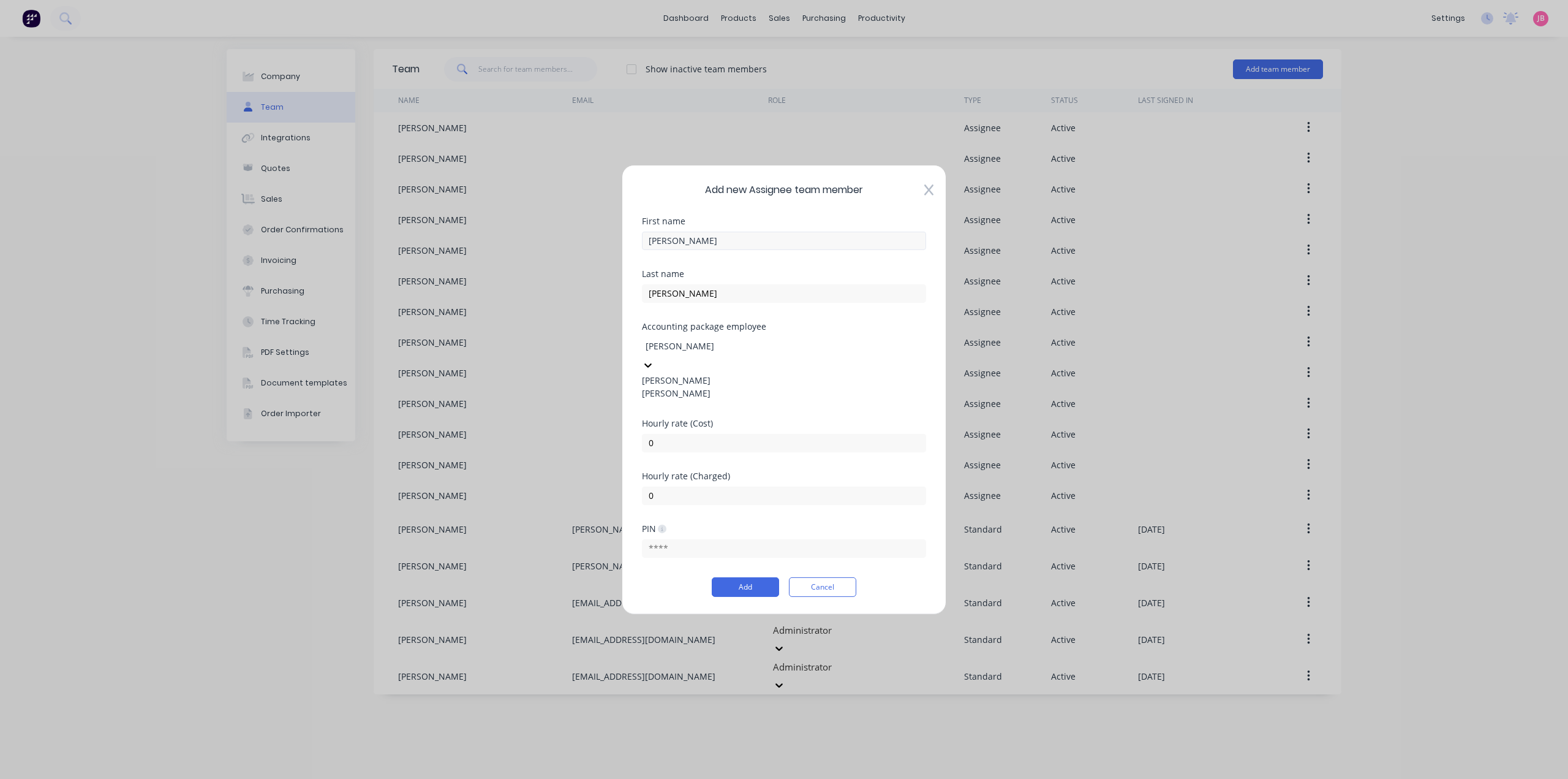
type input "JOH"
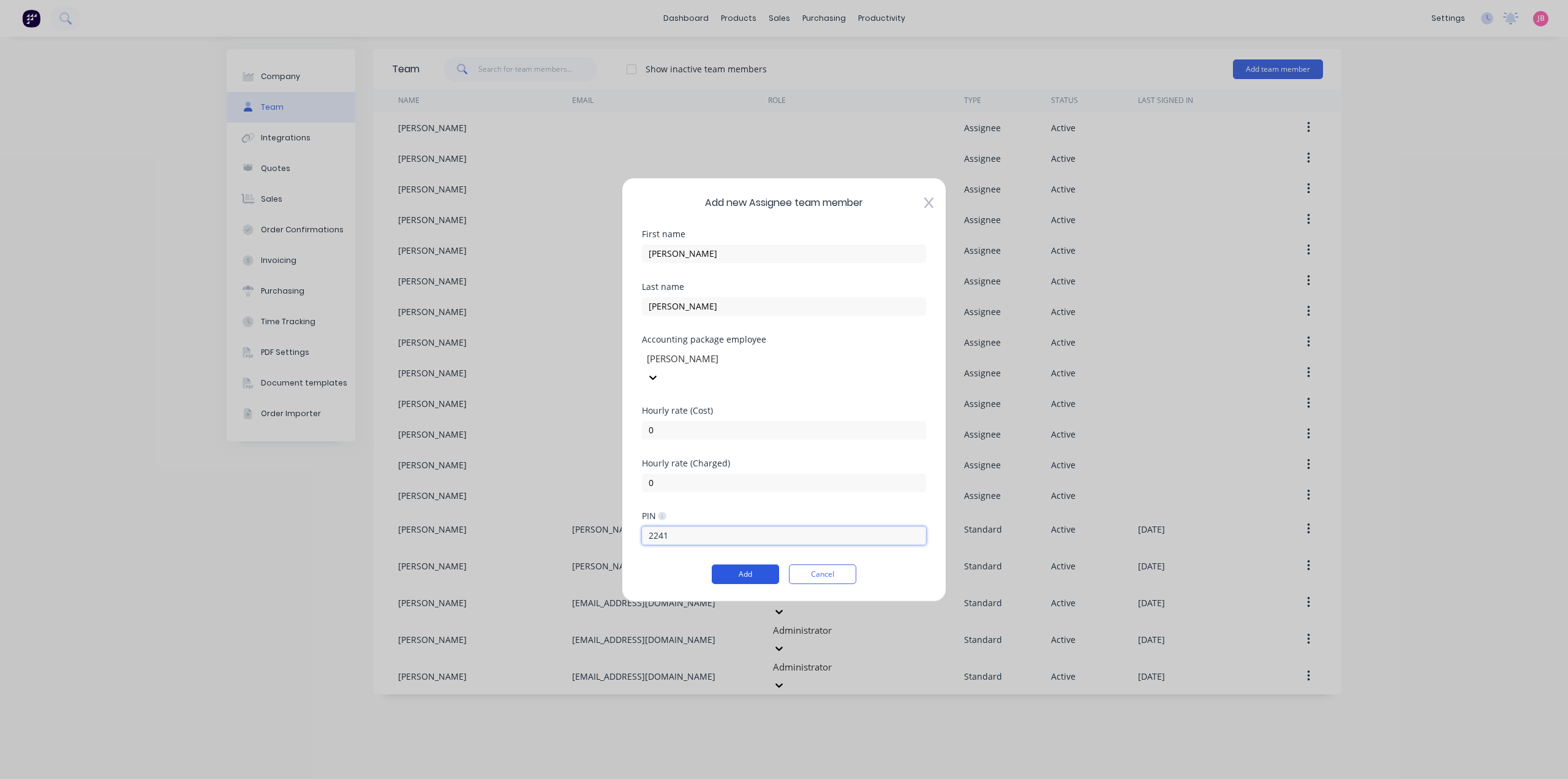
type input "2241"
click at [733, 566] on button "Add" at bounding box center [745, 574] width 67 height 20
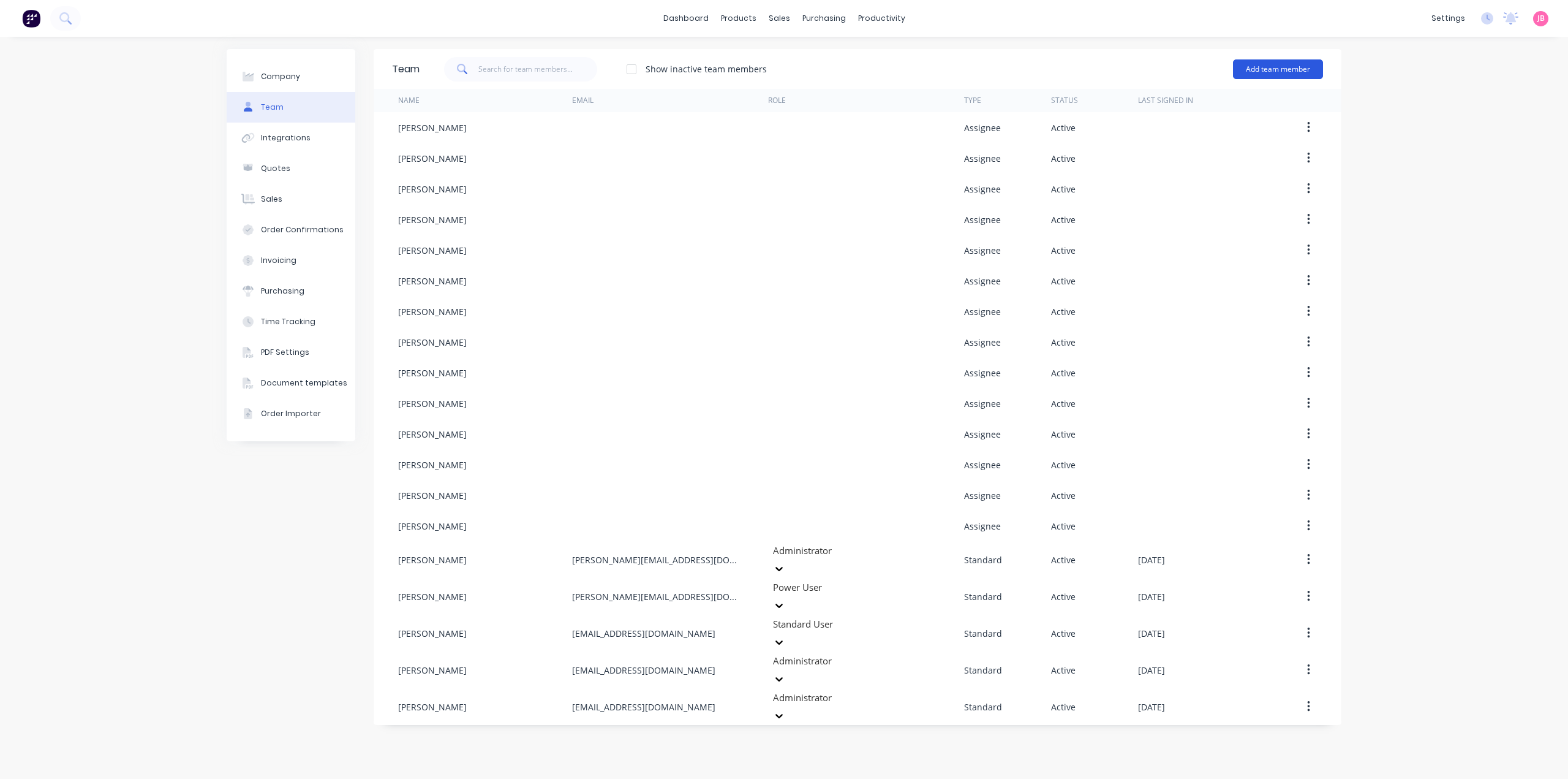
click at [1307, 64] on button "Add team member" at bounding box center [1279, 69] width 90 height 20
click at [1222, 134] on div "Assignee team member A team member that can be assigned to orders, but cannot l…" at bounding box center [1225, 146] width 174 height 47
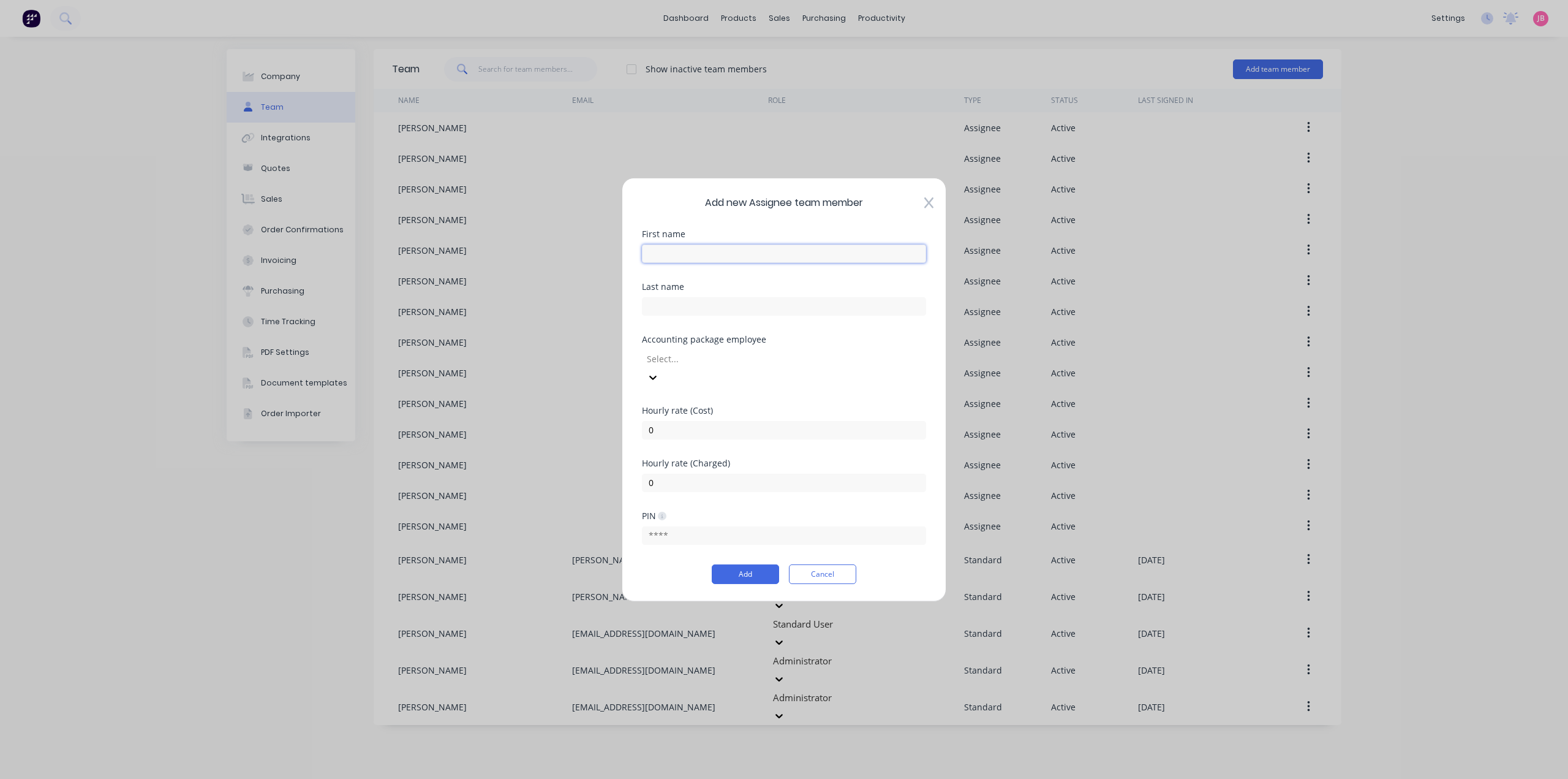
click at [767, 255] on input "text" at bounding box center [784, 253] width 284 height 19
type input "3"
type input "[PERSON_NAME]"
click at [698, 378] on div "Accounting package employee Select..." at bounding box center [784, 369] width 284 height 71
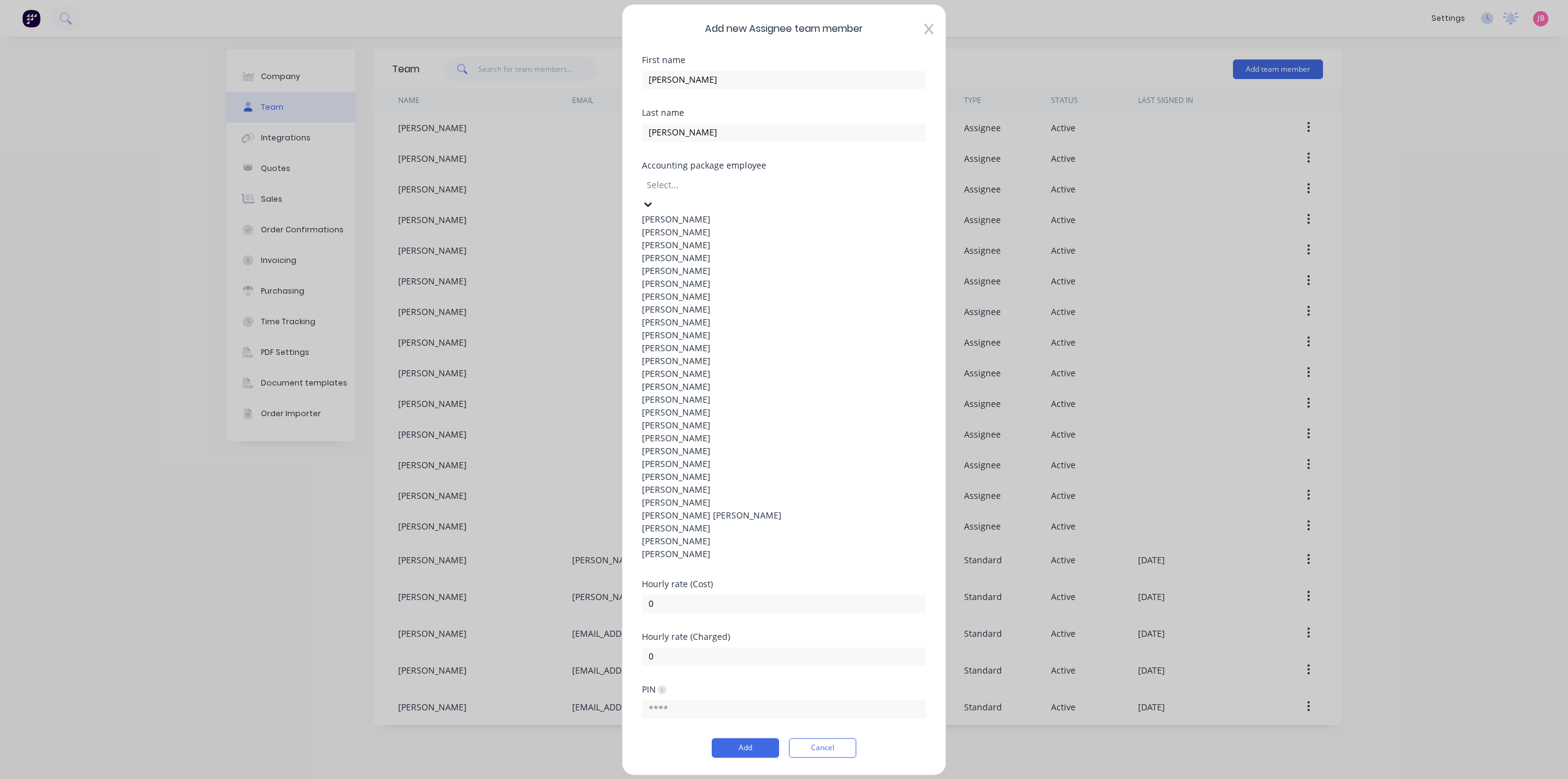
click at [701, 192] on div at bounding box center [734, 185] width 176 height 15
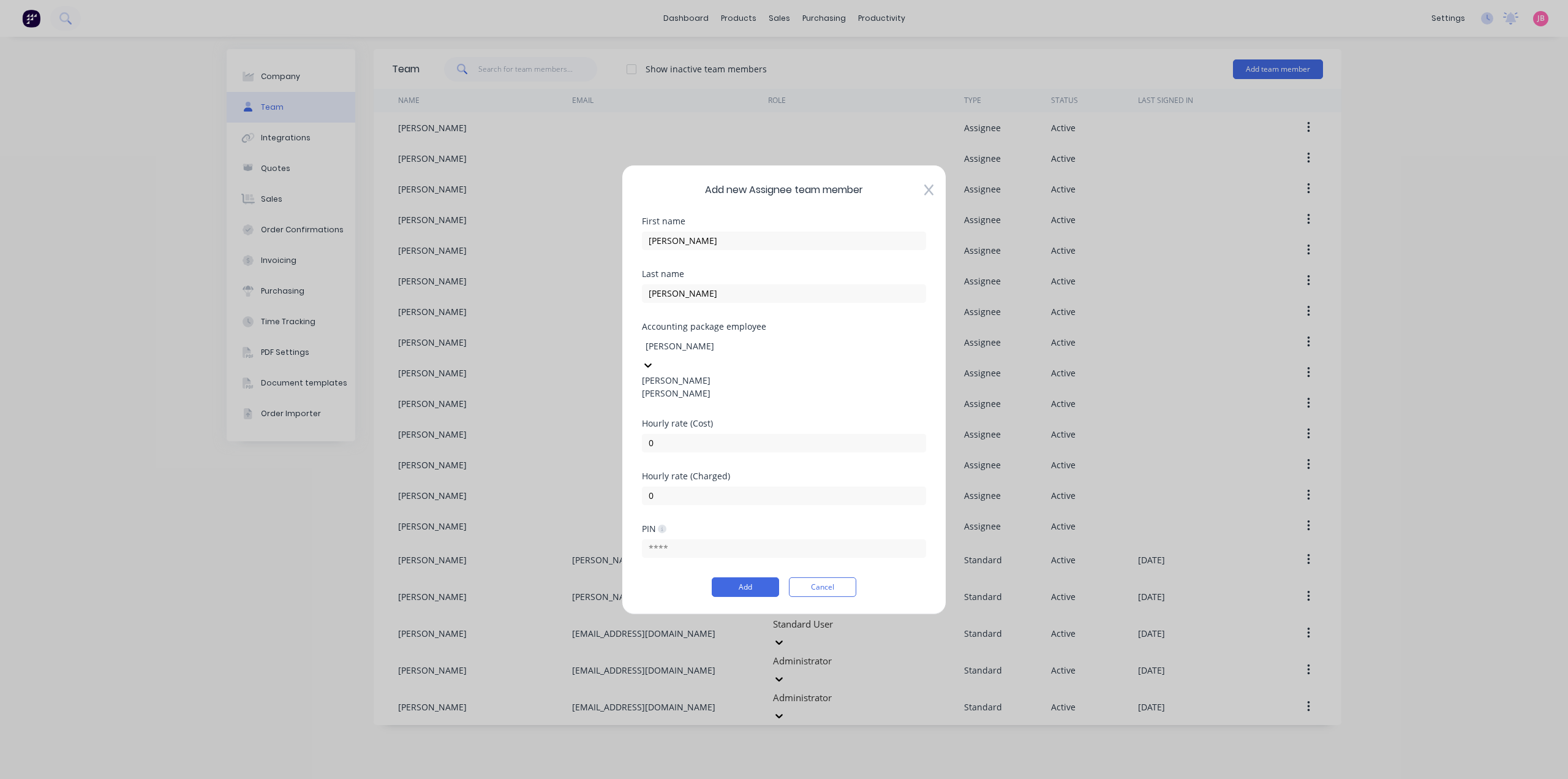
type input "[PERSON_NAME]"
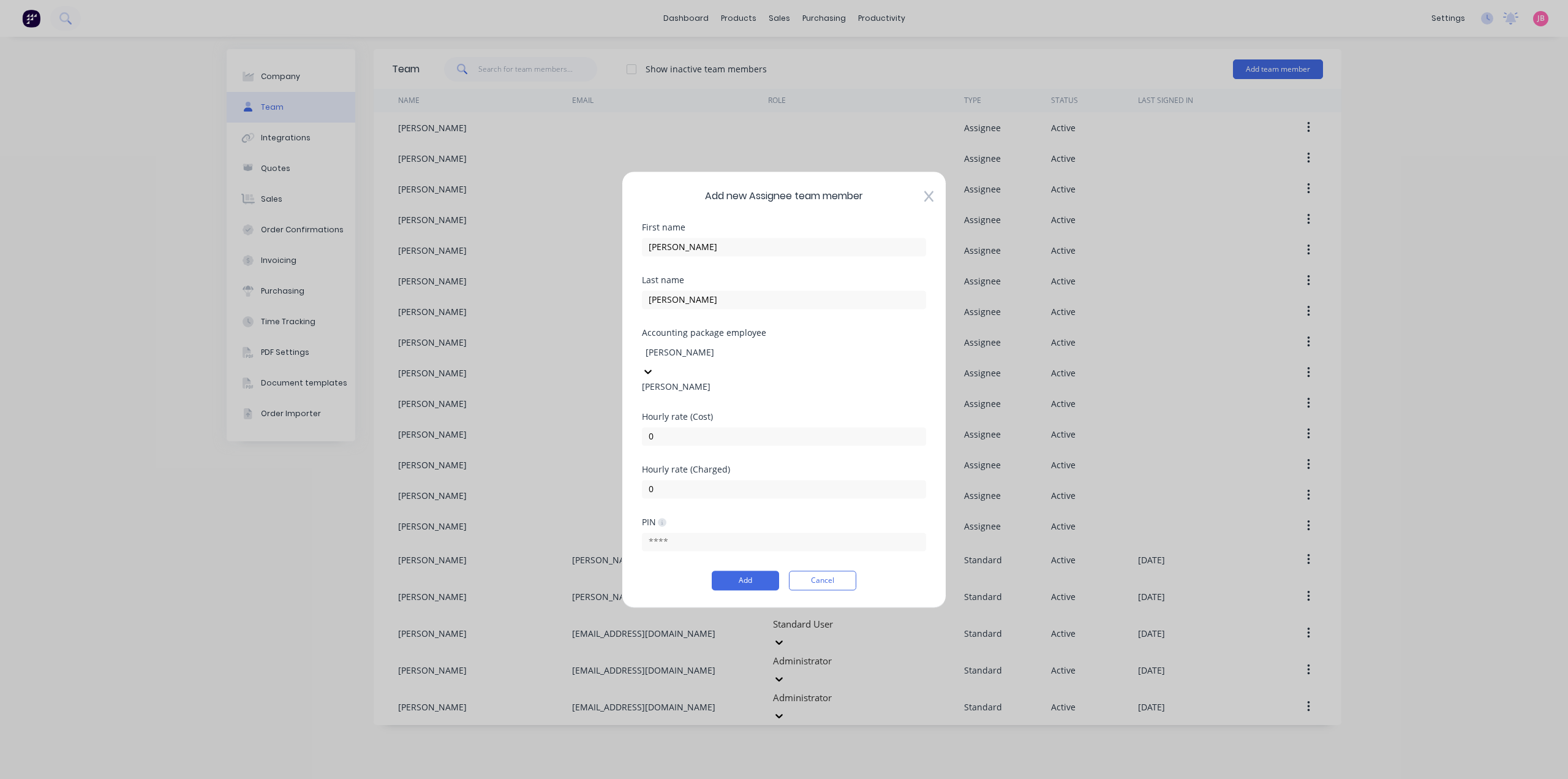
click at [718, 392] on div "[PERSON_NAME]" at bounding box center [784, 386] width 284 height 13
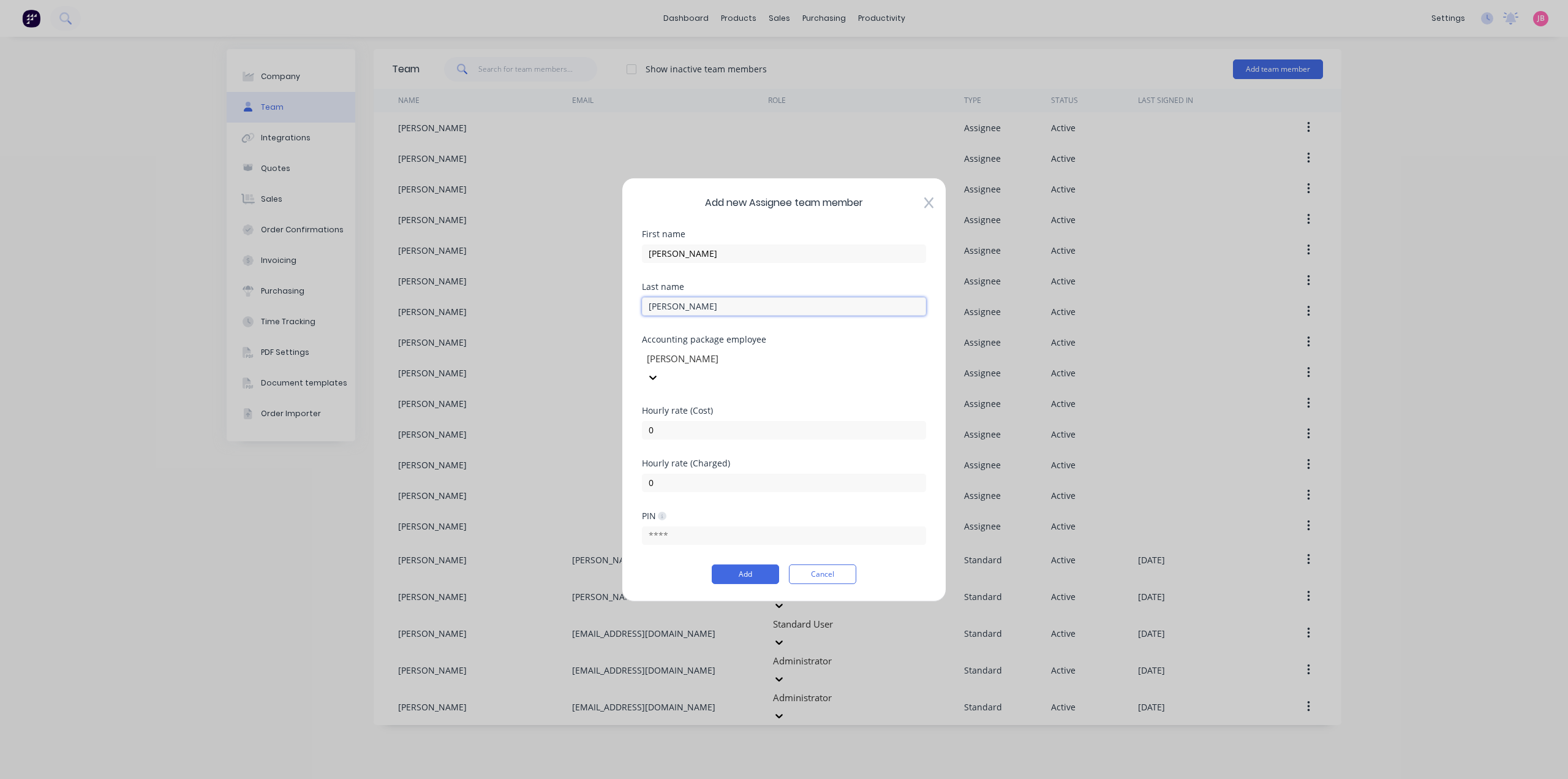
click at [657, 313] on input "[PERSON_NAME]" at bounding box center [784, 306] width 284 height 19
type input "[PERSON_NAME]"
click at [744, 366] on div at bounding box center [734, 358] width 176 height 15
click at [736, 366] on div at bounding box center [734, 358] width 176 height 15
click at [741, 526] on input "text" at bounding box center [784, 536] width 284 height 19
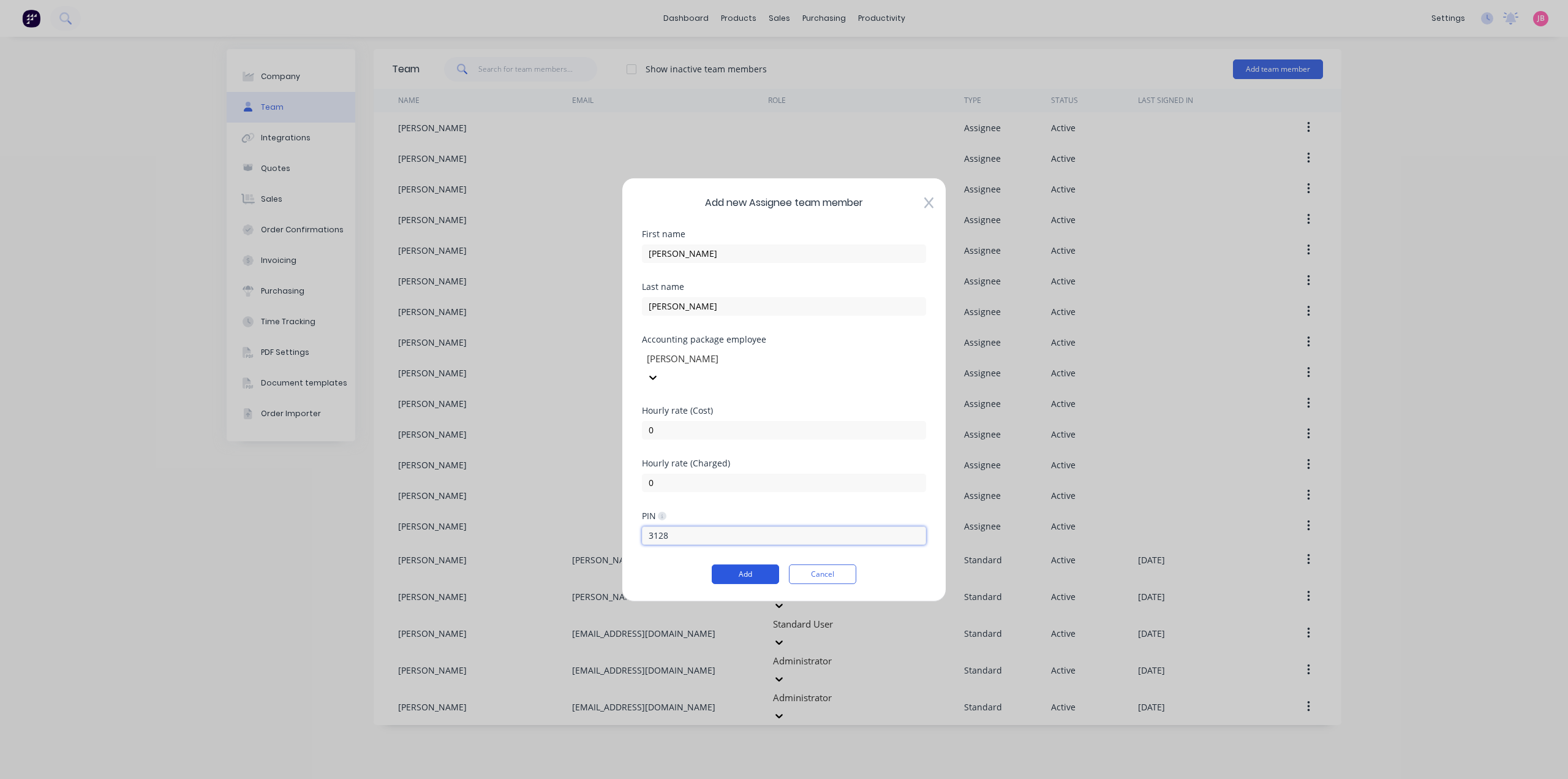
type input "3128"
click at [730, 572] on button "Add" at bounding box center [745, 574] width 67 height 20
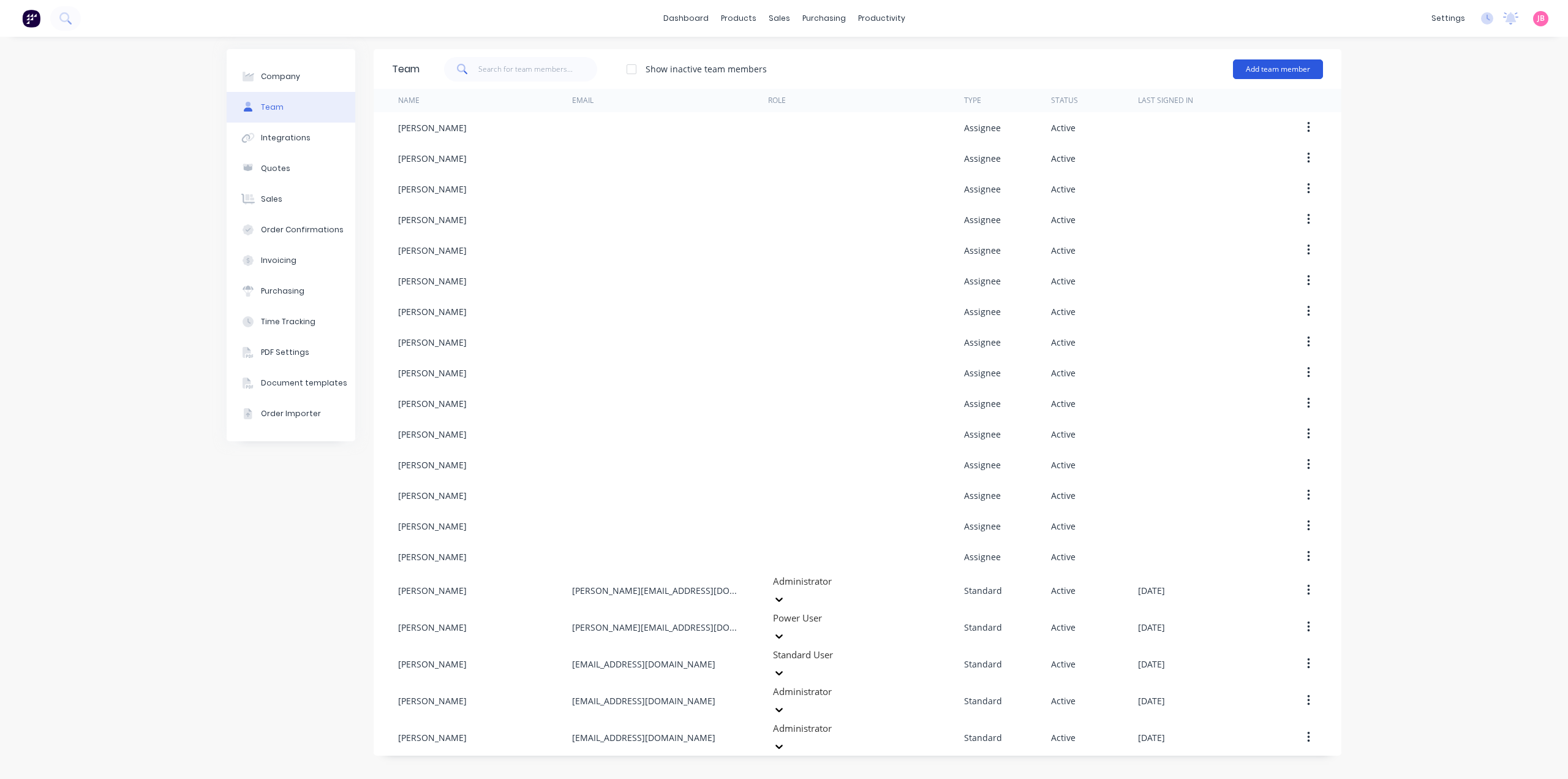
click at [1288, 64] on button "Add team member" at bounding box center [1279, 69] width 90 height 20
click at [1185, 137] on div "Assignee team member A team member that can be assigned to orders, but cannot l…" at bounding box center [1225, 146] width 174 height 47
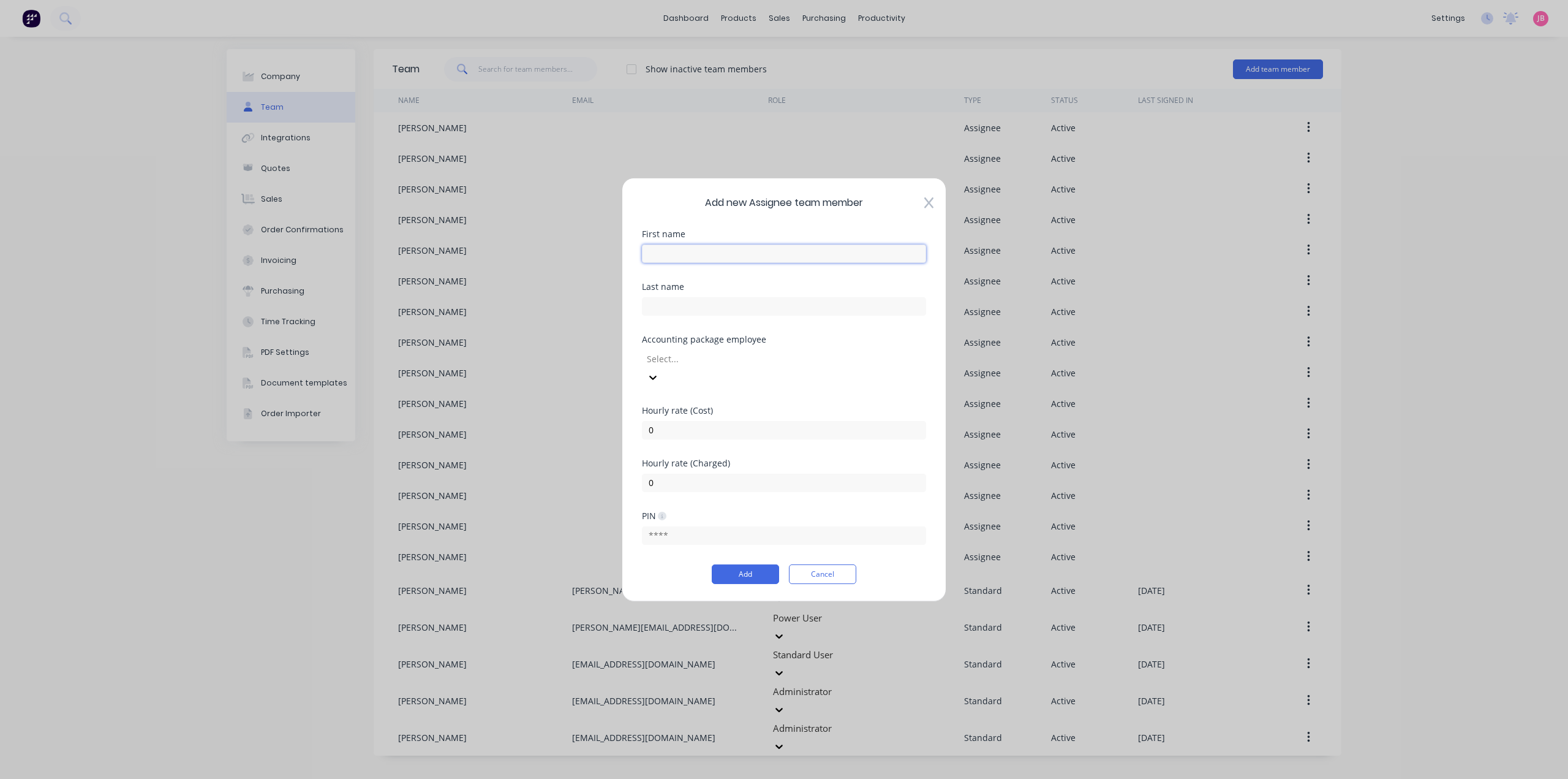
click at [731, 257] on input "text" at bounding box center [784, 253] width 284 height 19
type input "[PERSON_NAME]"
type input "L"
drag, startPoint x: 718, startPoint y: 261, endPoint x: 598, endPoint y: 271, distance: 120.4
click at [598, 271] on div "Add new Assignee team member First name [PERSON_NAME] Last name Accounting pack…" at bounding box center [784, 389] width 1568 height 779
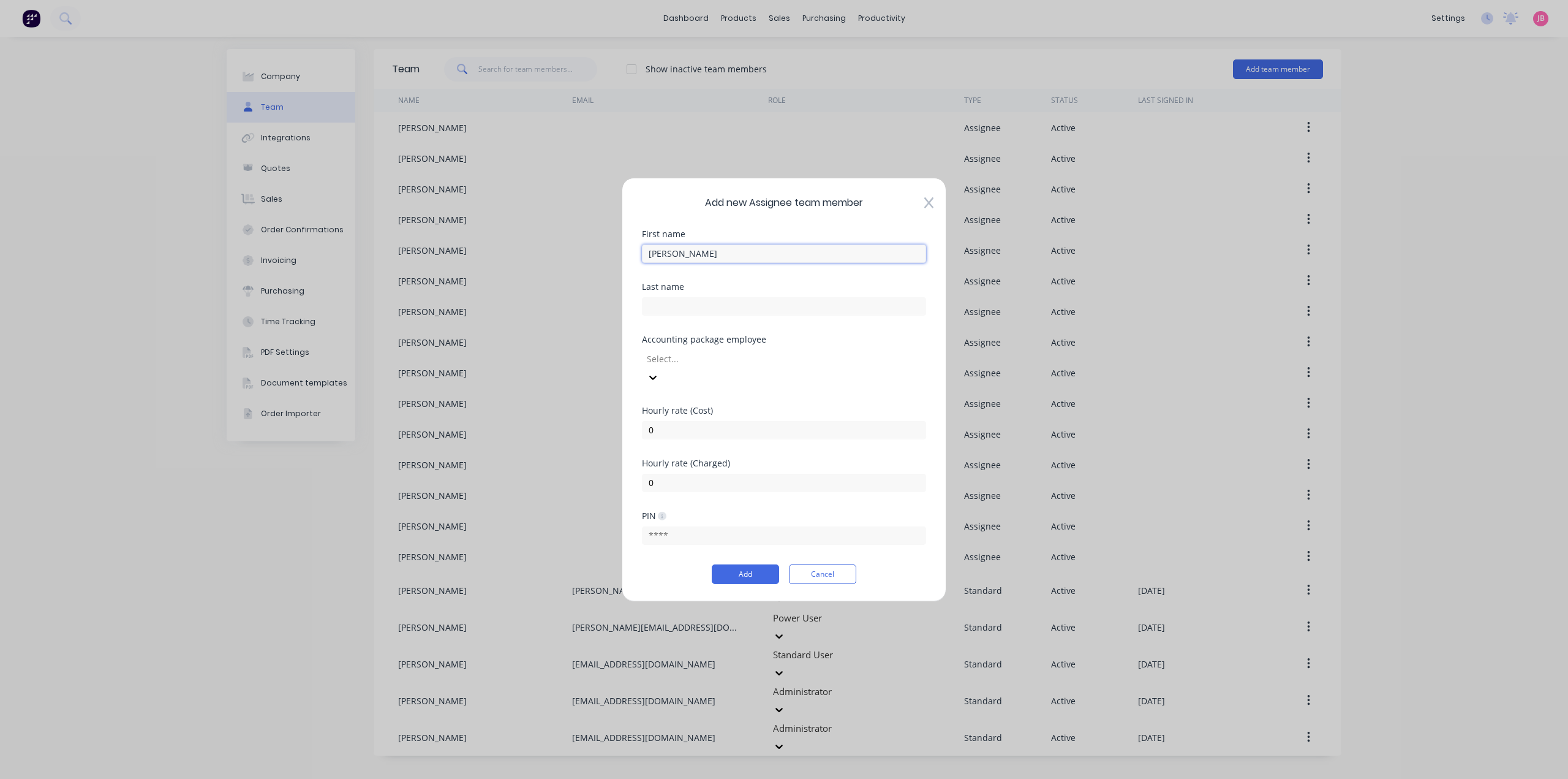
type input "[PERSON_NAME]"
click at [773, 366] on div at bounding box center [734, 358] width 176 height 15
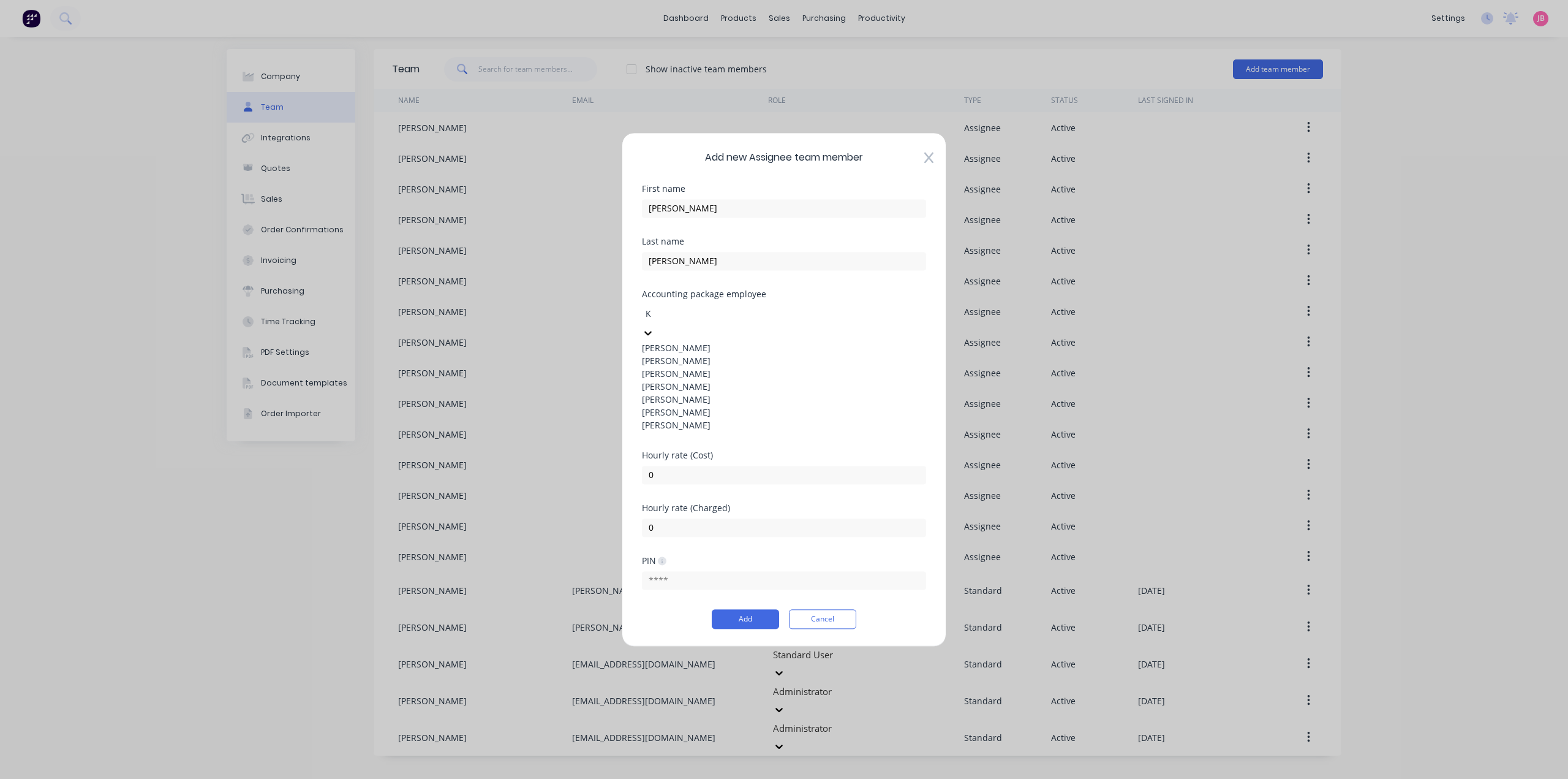
type input "KR"
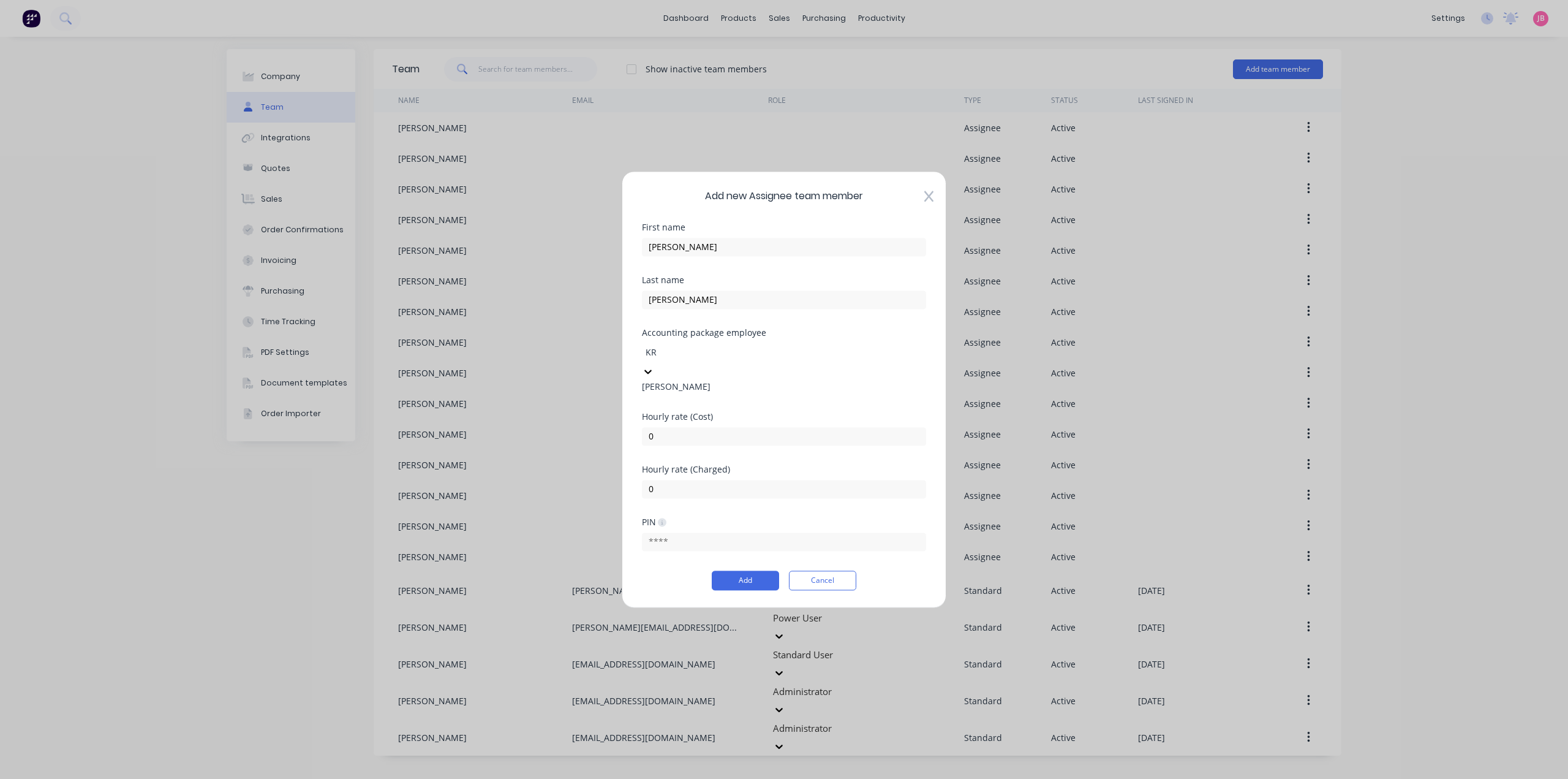
click at [758, 392] on div "[PERSON_NAME]" at bounding box center [784, 386] width 284 height 13
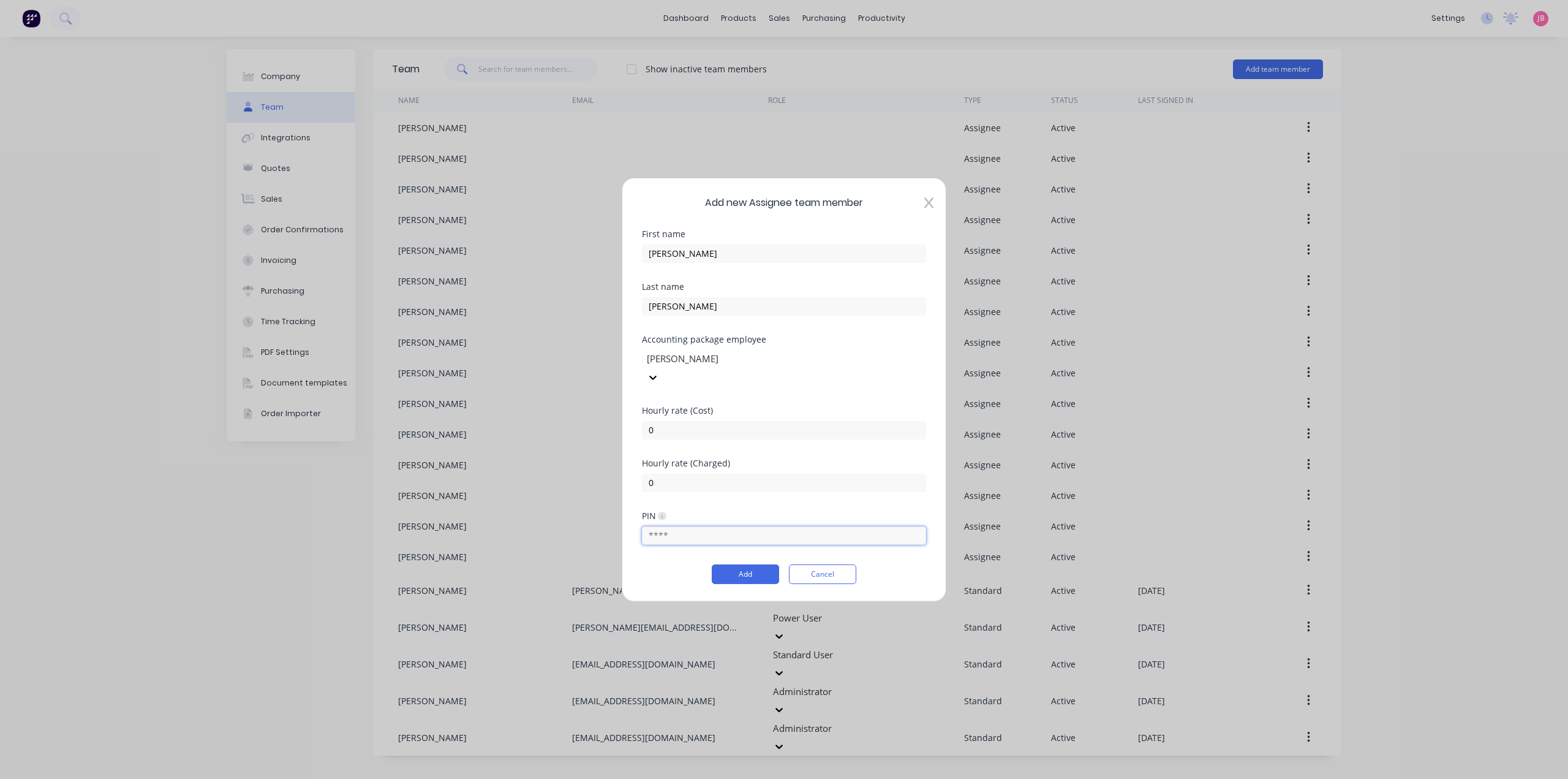
click at [702, 526] on input "text" at bounding box center [784, 536] width 284 height 19
type input "3880"
click at [730, 564] on button "Add" at bounding box center [745, 574] width 67 height 20
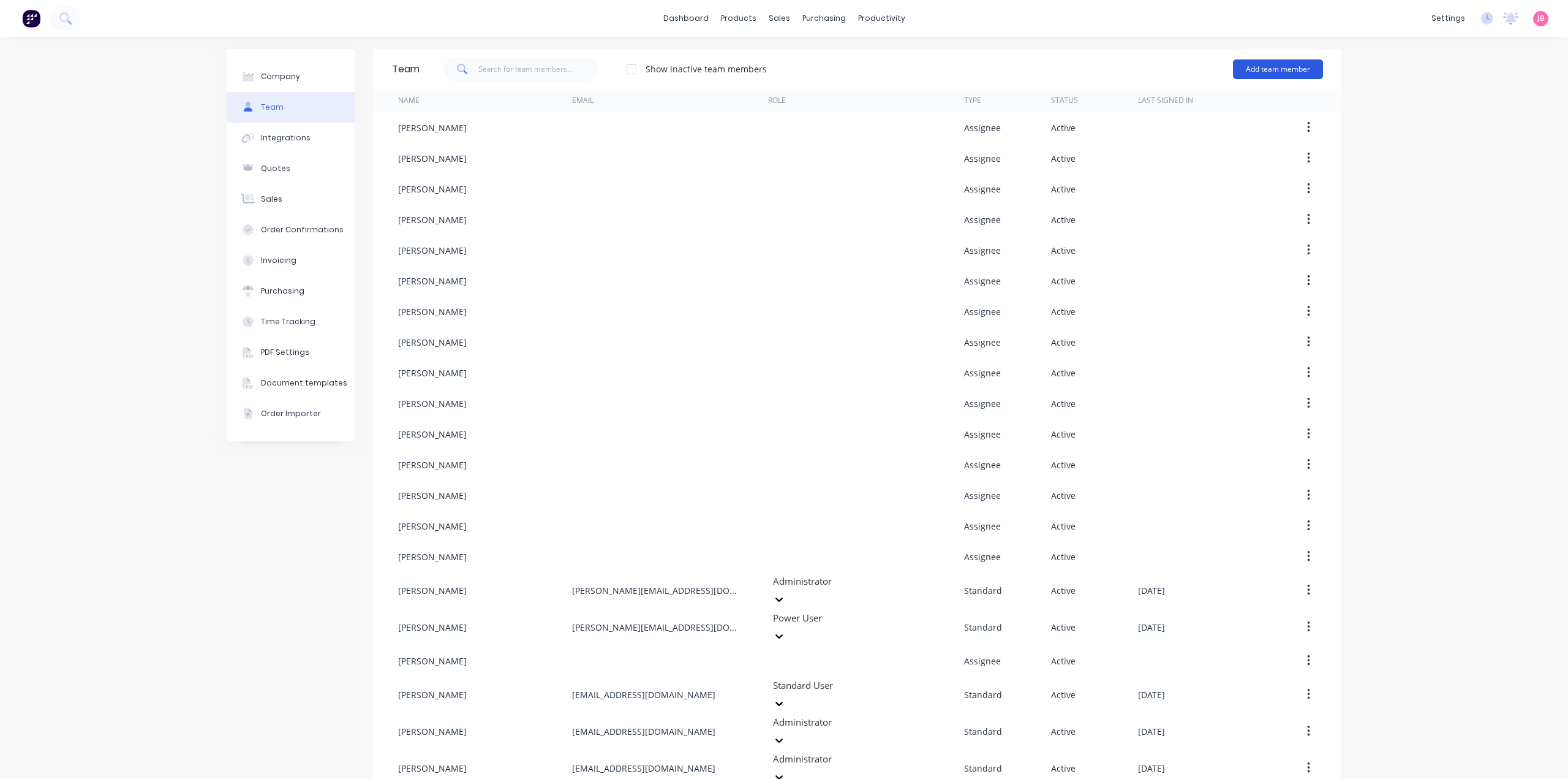
click at [1282, 73] on button "Add team member" at bounding box center [1279, 69] width 90 height 20
click at [1159, 147] on span "A team member that can be assigned to orders, but cannot login to Factory" at bounding box center [1225, 152] width 174 height 22
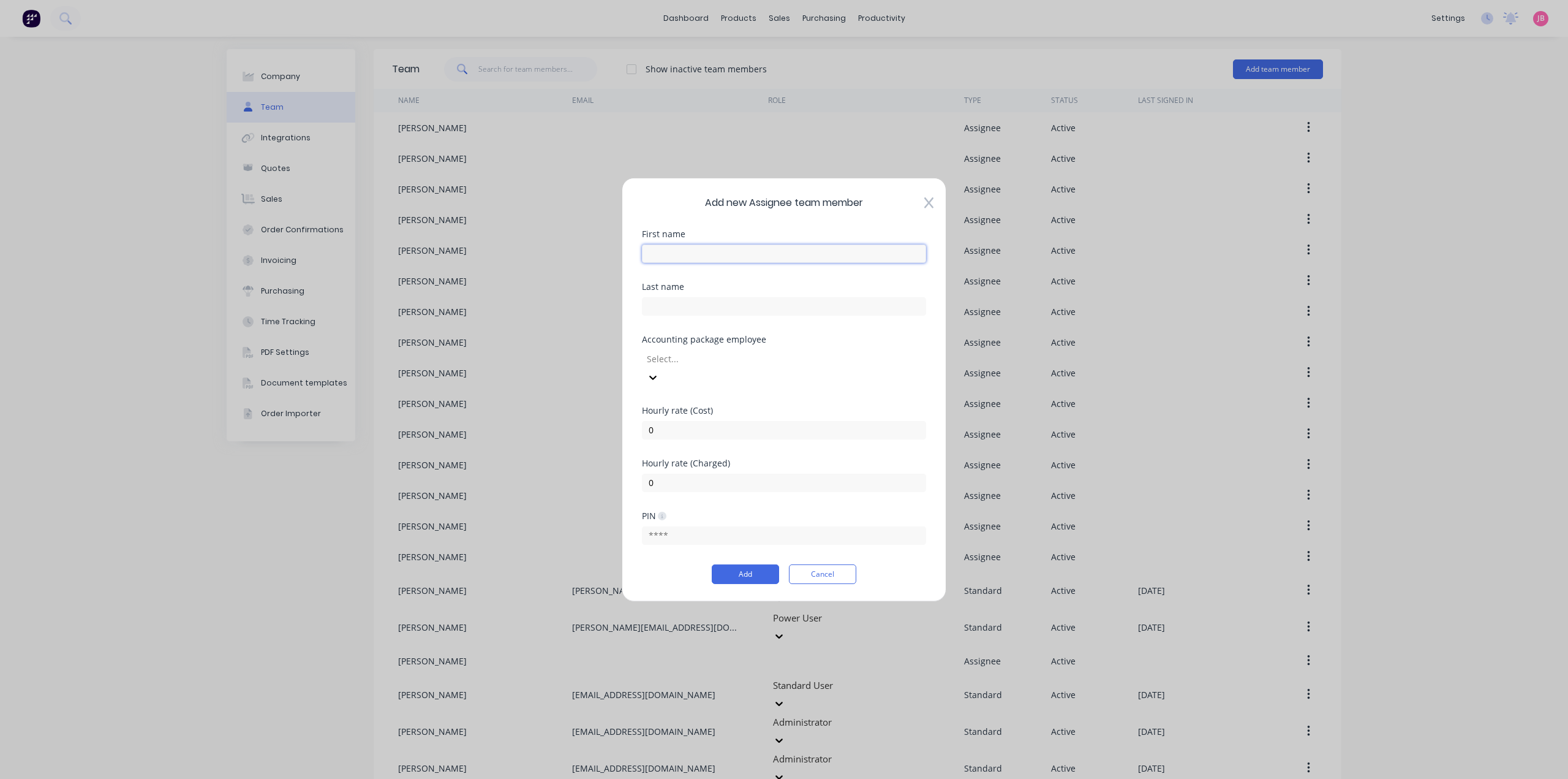
click at [753, 257] on input "text" at bounding box center [784, 253] width 284 height 19
type input "[PERSON_NAME]"
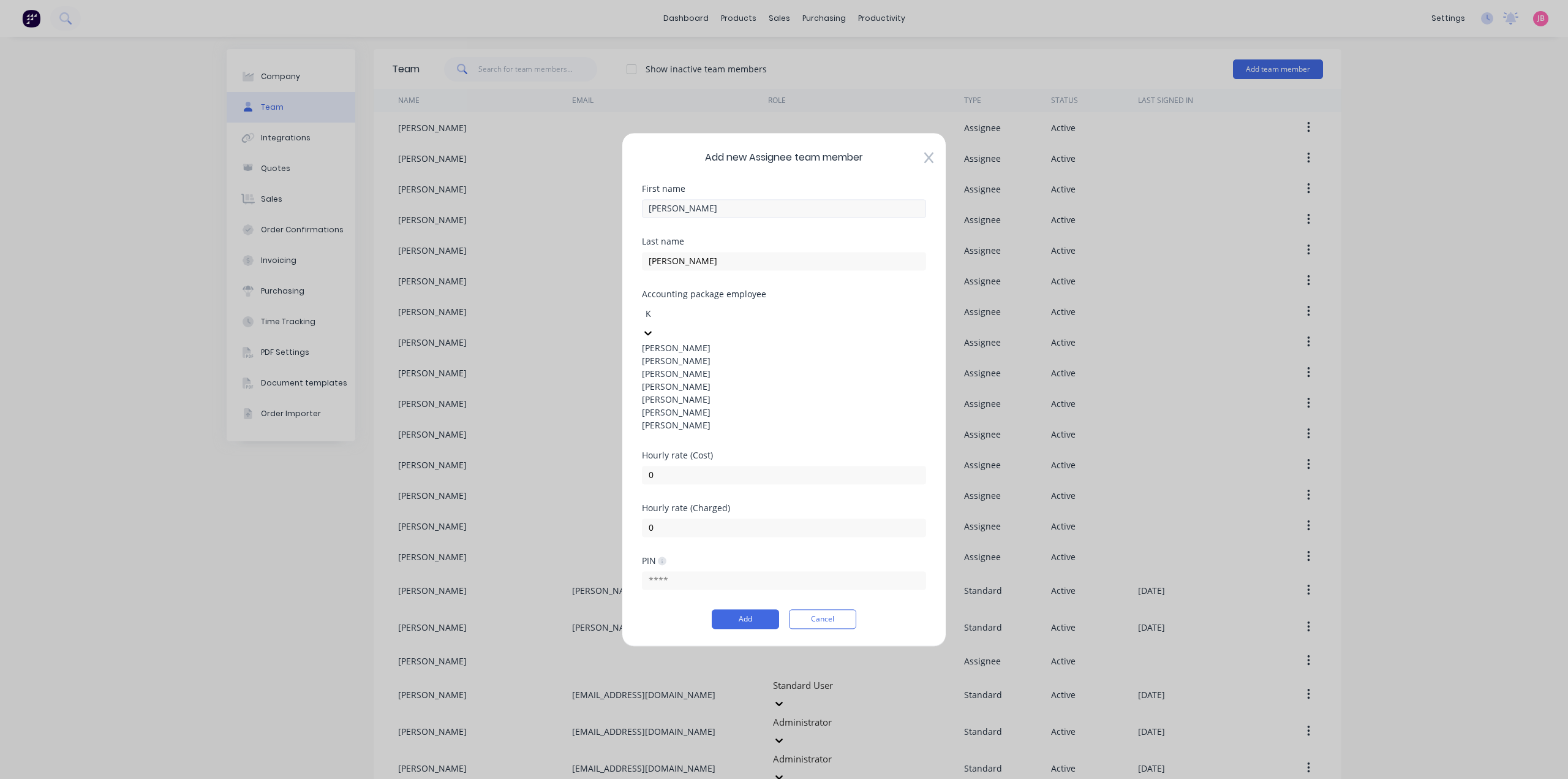
type input "KY"
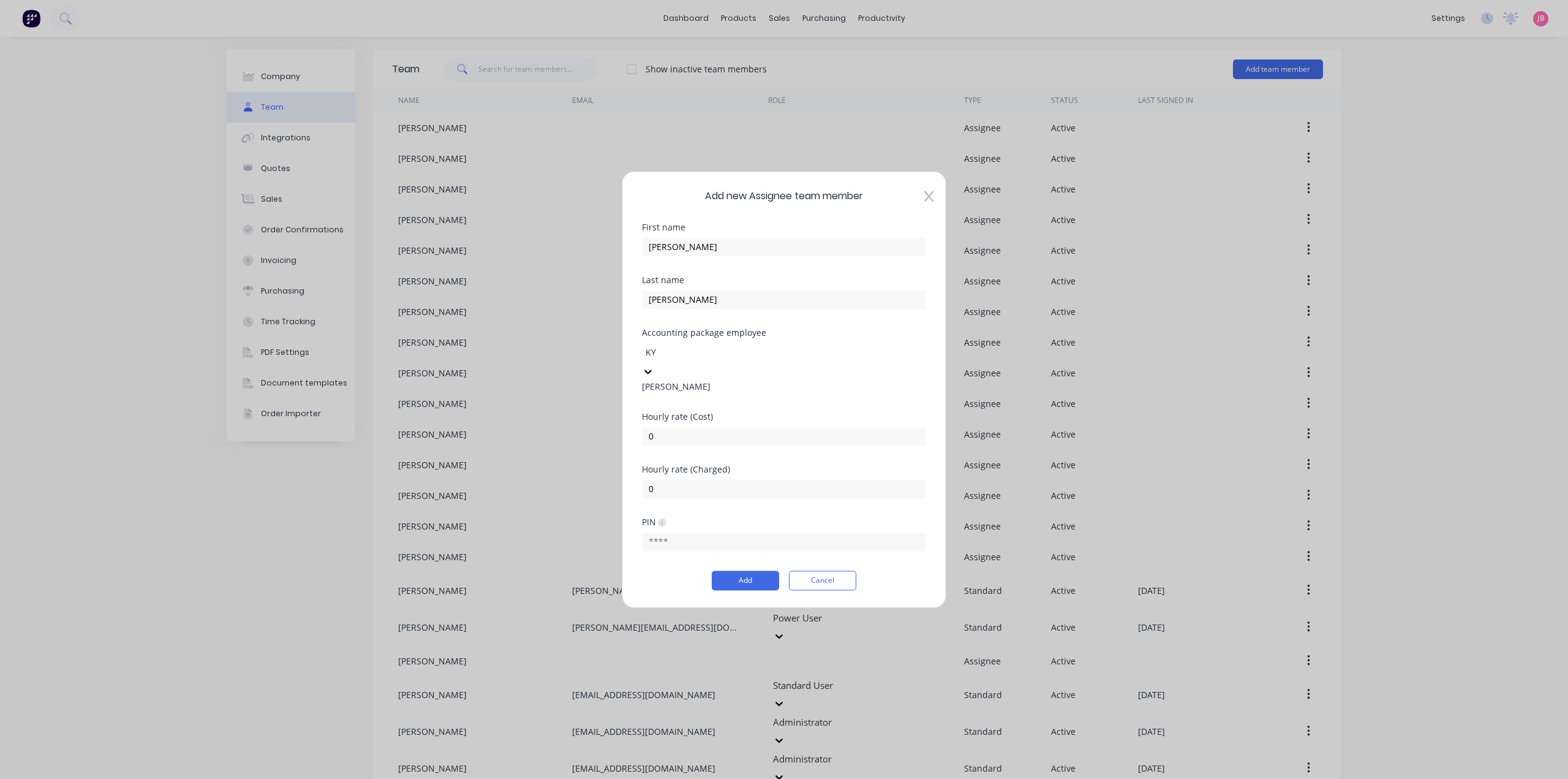
click at [725, 392] on div "[PERSON_NAME]" at bounding box center [784, 386] width 284 height 13
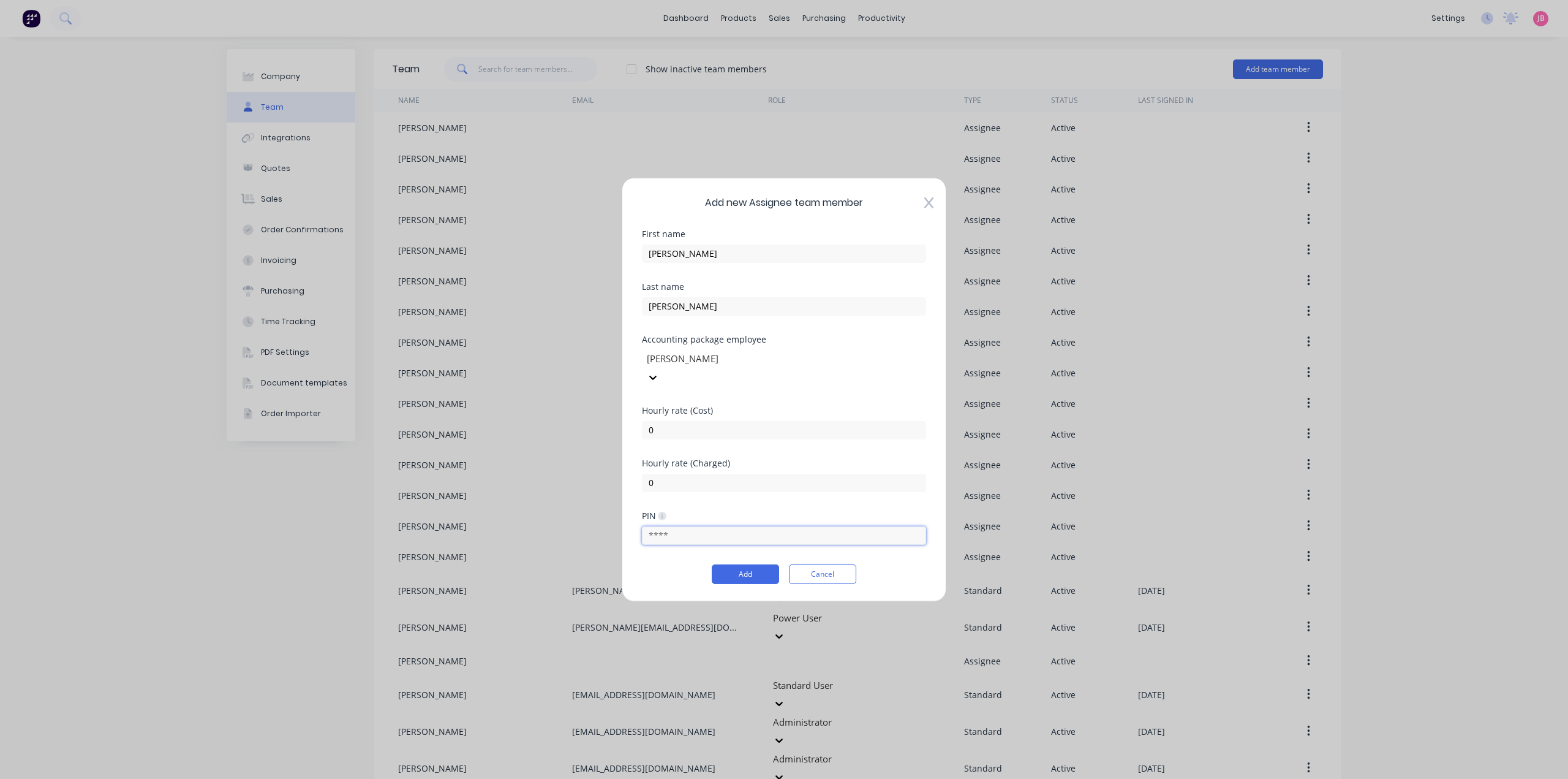
click at [718, 526] on input "text" at bounding box center [784, 536] width 284 height 19
type input "9455"
click at [741, 564] on button "Add" at bounding box center [745, 574] width 67 height 20
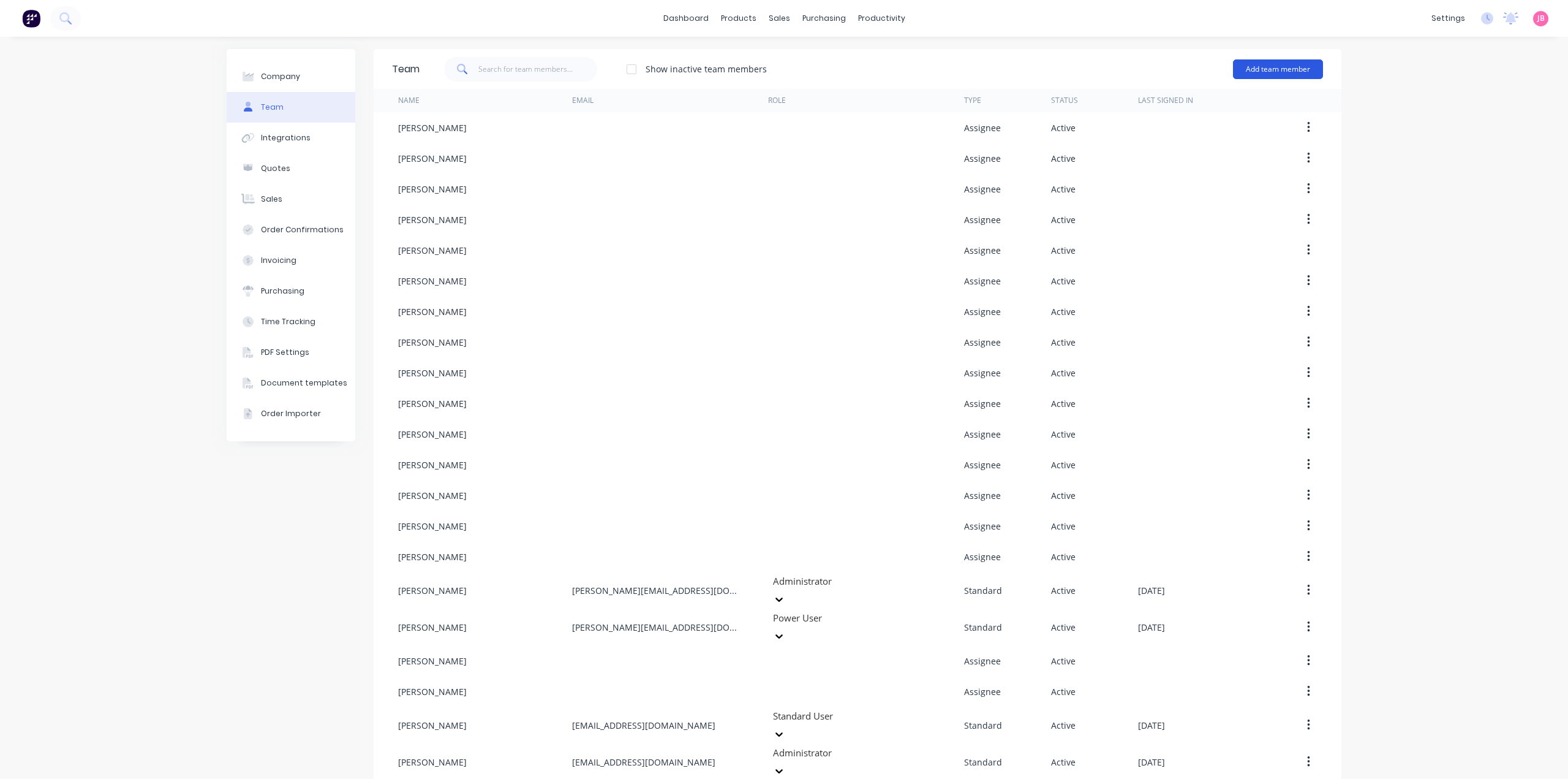
click at [1262, 70] on button "Add team member" at bounding box center [1279, 69] width 90 height 20
click at [1262, 146] on span "A team member that can be assigned to orders, but cannot login to Factory" at bounding box center [1225, 152] width 174 height 22
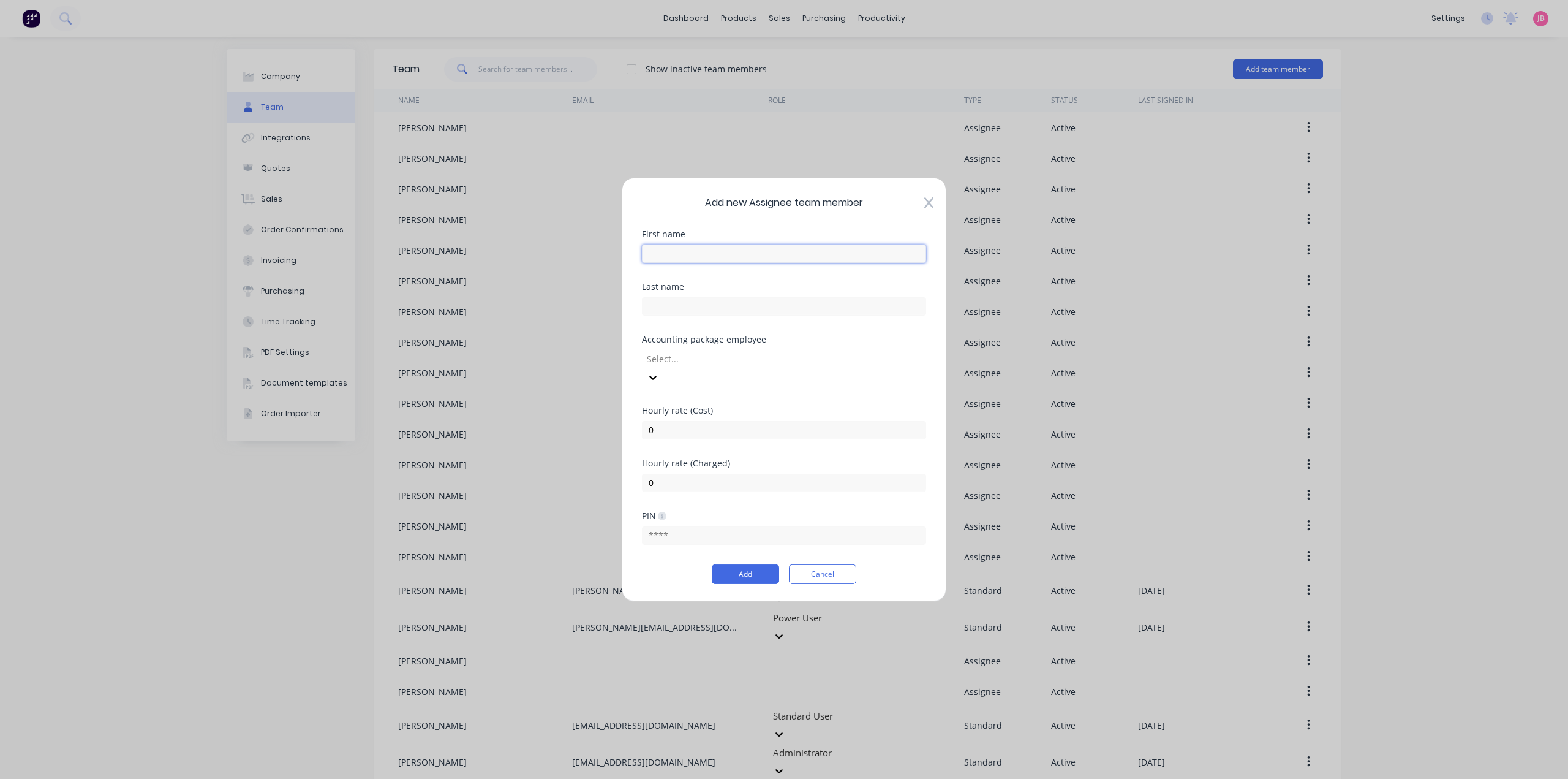
click at [727, 262] on input "text" at bounding box center [784, 253] width 284 height 19
type input "[PERSON_NAME]"
click at [808, 356] on div "Select..." at bounding box center [784, 366] width 284 height 40
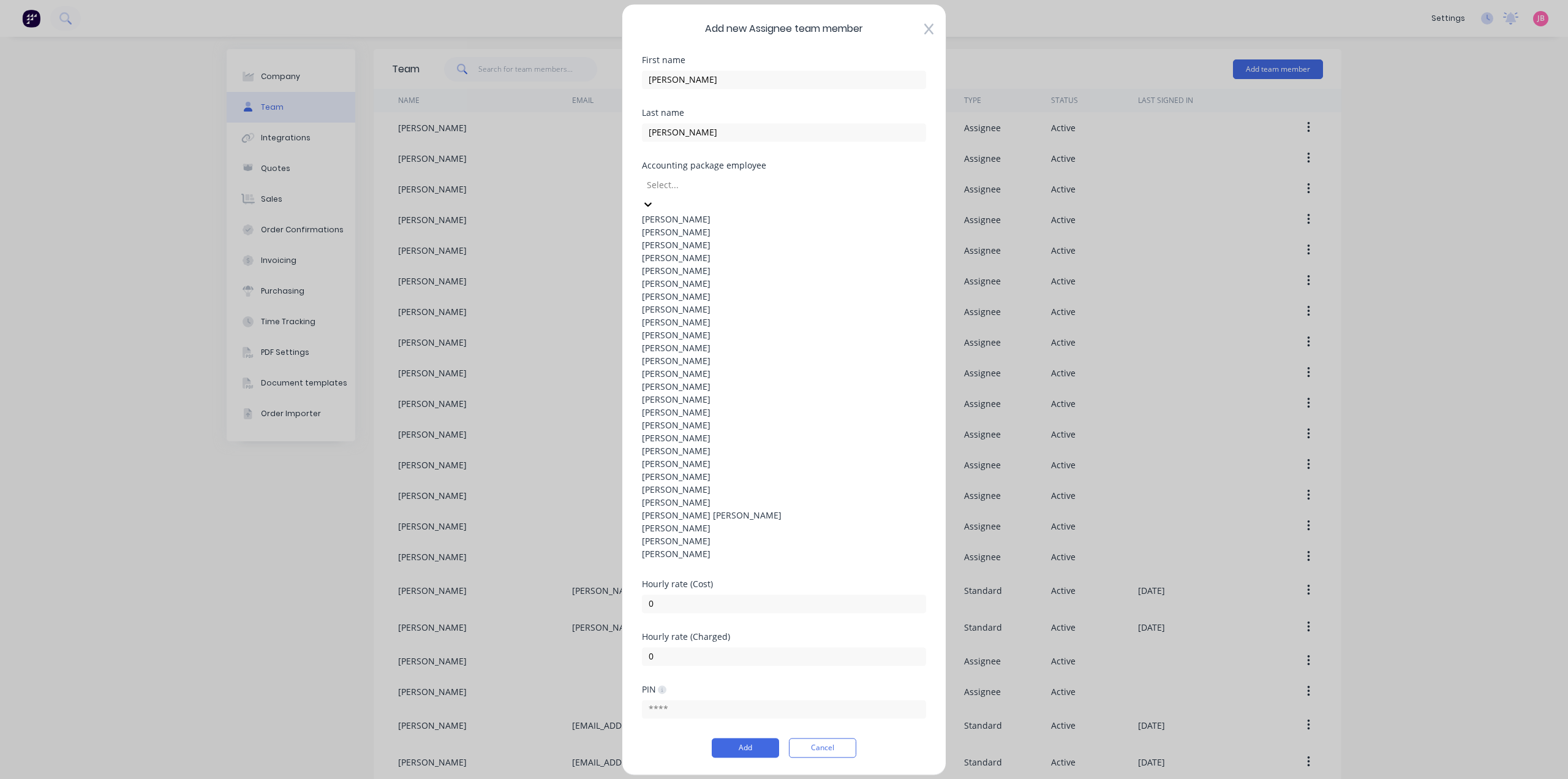
click at [807, 192] on div at bounding box center [734, 185] width 176 height 15
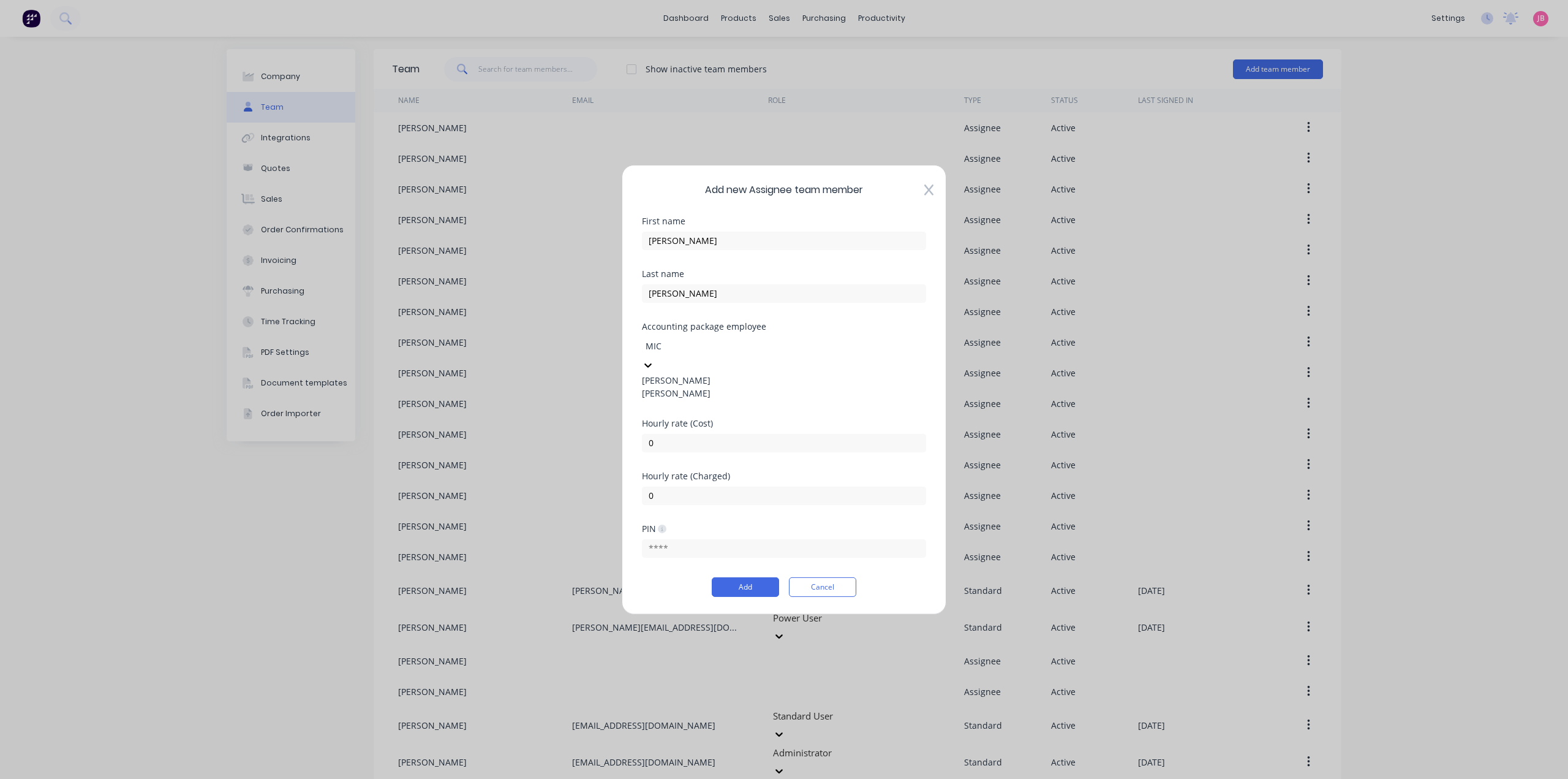
type input "MICH"
click at [775, 386] on div "[PERSON_NAME]" at bounding box center [784, 379] width 284 height 13
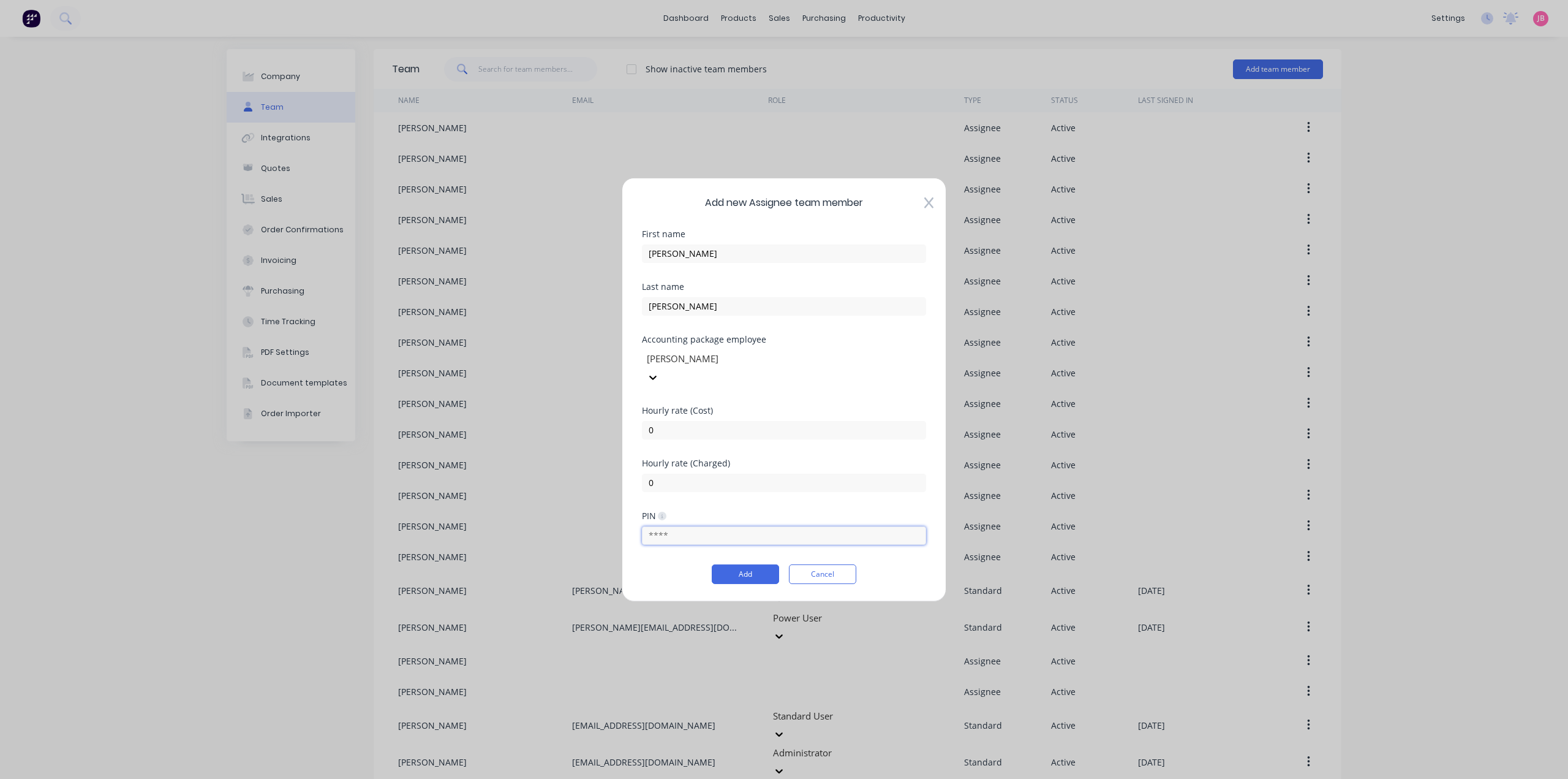
click at [703, 530] on input "text" at bounding box center [784, 536] width 284 height 19
type input "5888"
click at [736, 567] on button "Add" at bounding box center [745, 574] width 67 height 20
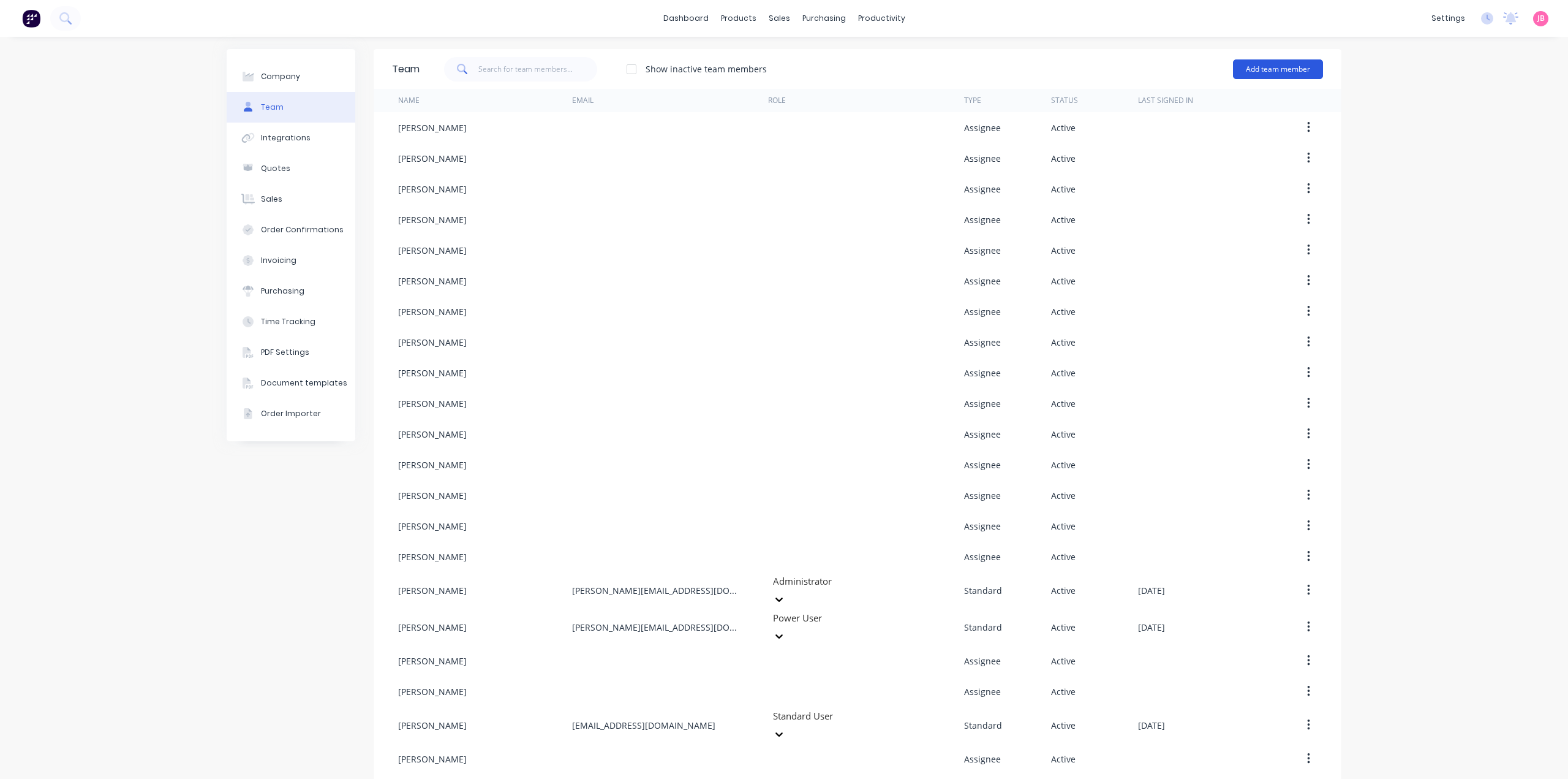
click at [1295, 66] on button "Add team member" at bounding box center [1279, 69] width 90 height 20
click at [1215, 136] on div "Assignee team member A team member that can be assigned to orders, but cannot l…" at bounding box center [1225, 146] width 174 height 47
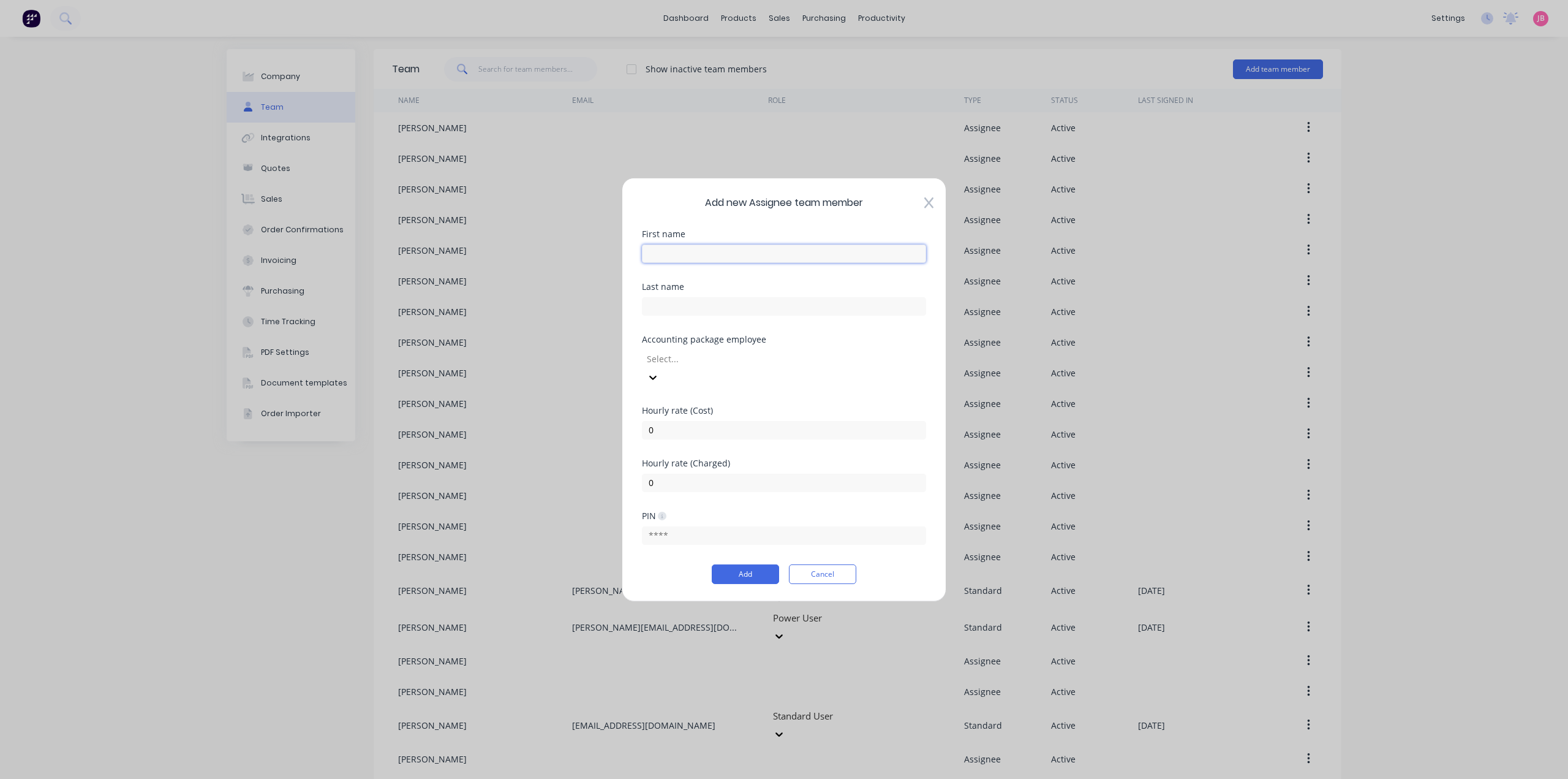
click at [737, 257] on input "text" at bounding box center [784, 253] width 284 height 19
type input "[PERSON_NAME]"
type input "DROUGHT [PERSON_NAME]"
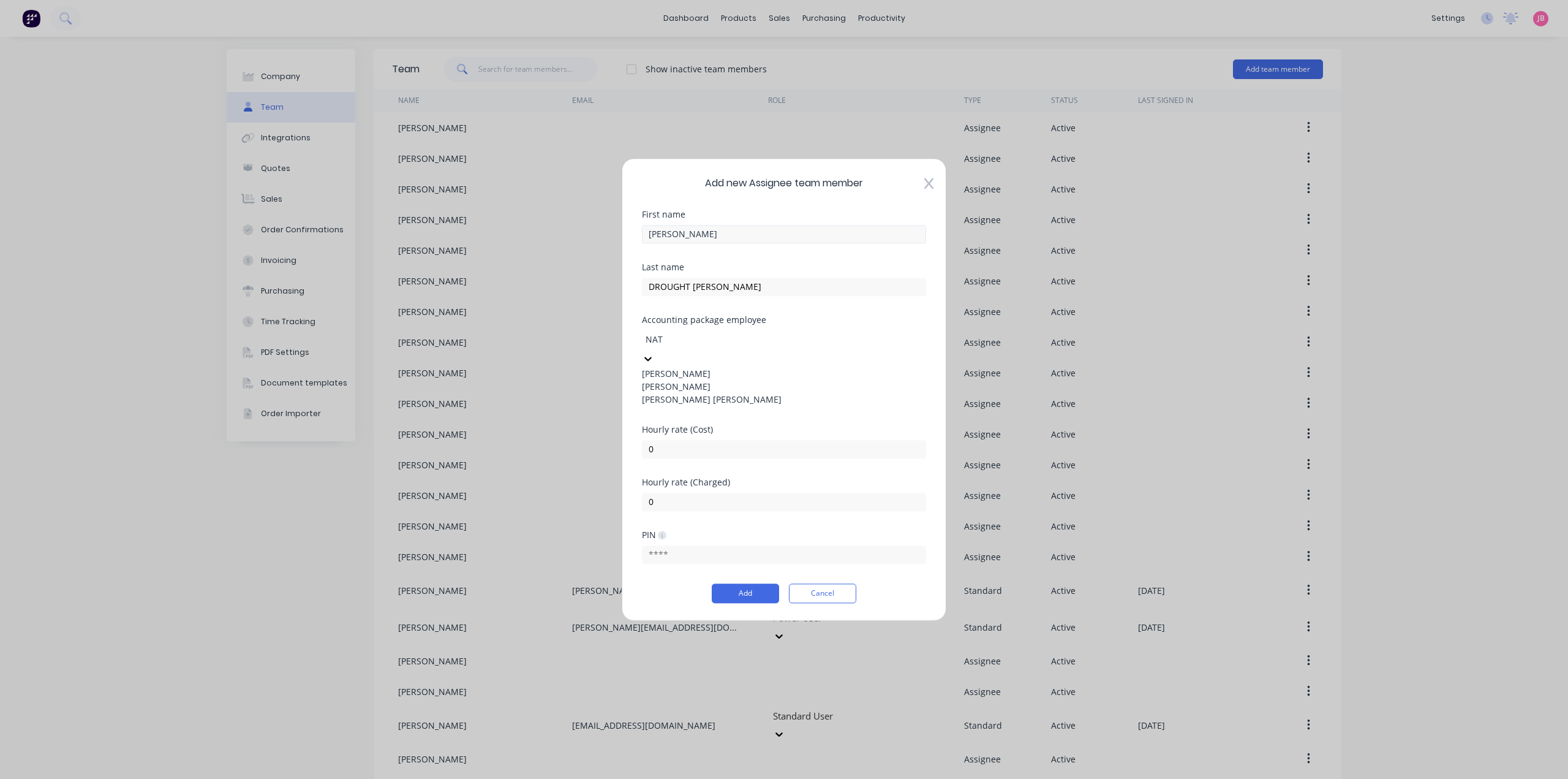
type input "NATH"
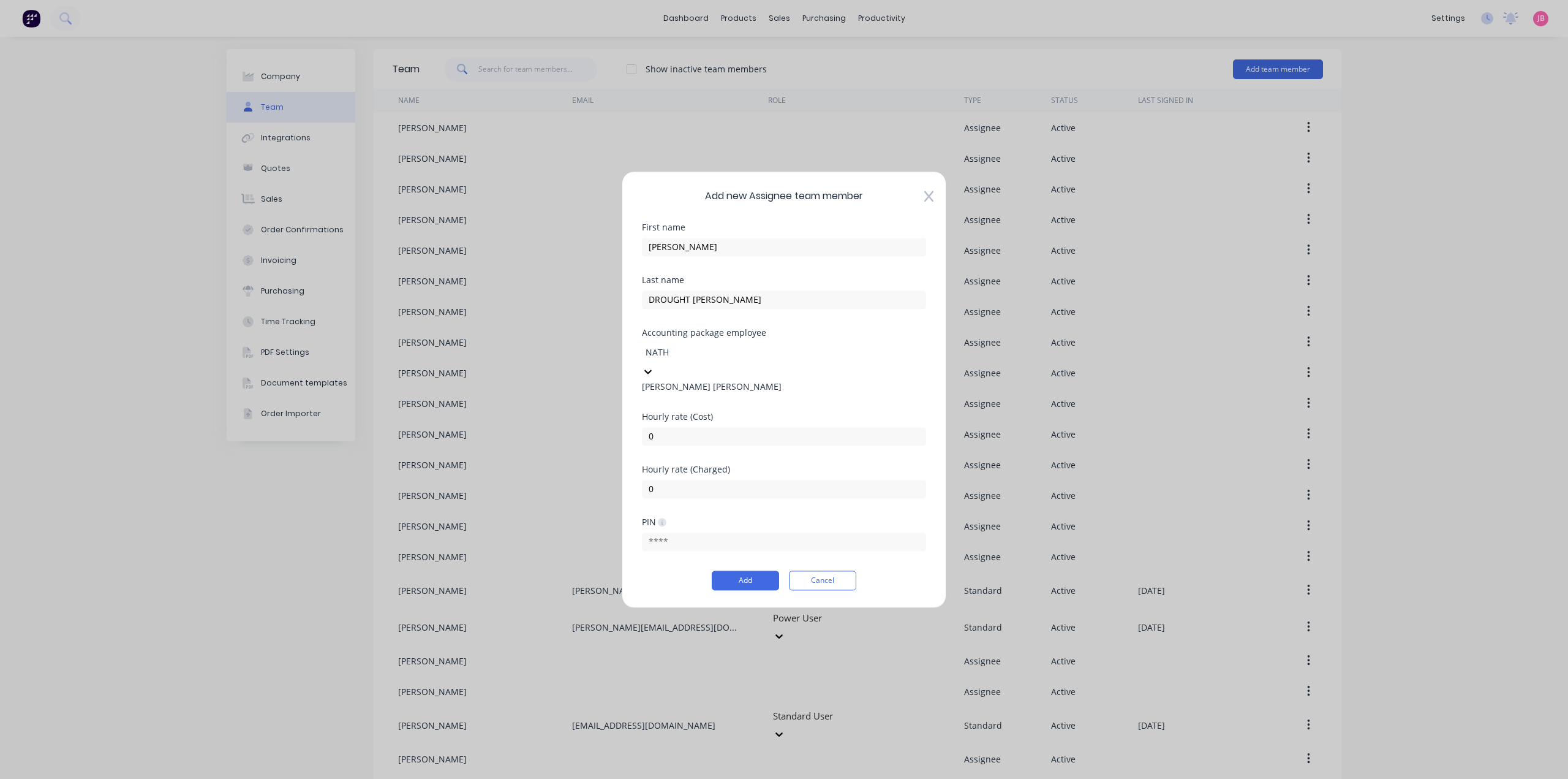
click at [732, 392] on div "[PERSON_NAME] [PERSON_NAME]" at bounding box center [784, 386] width 284 height 13
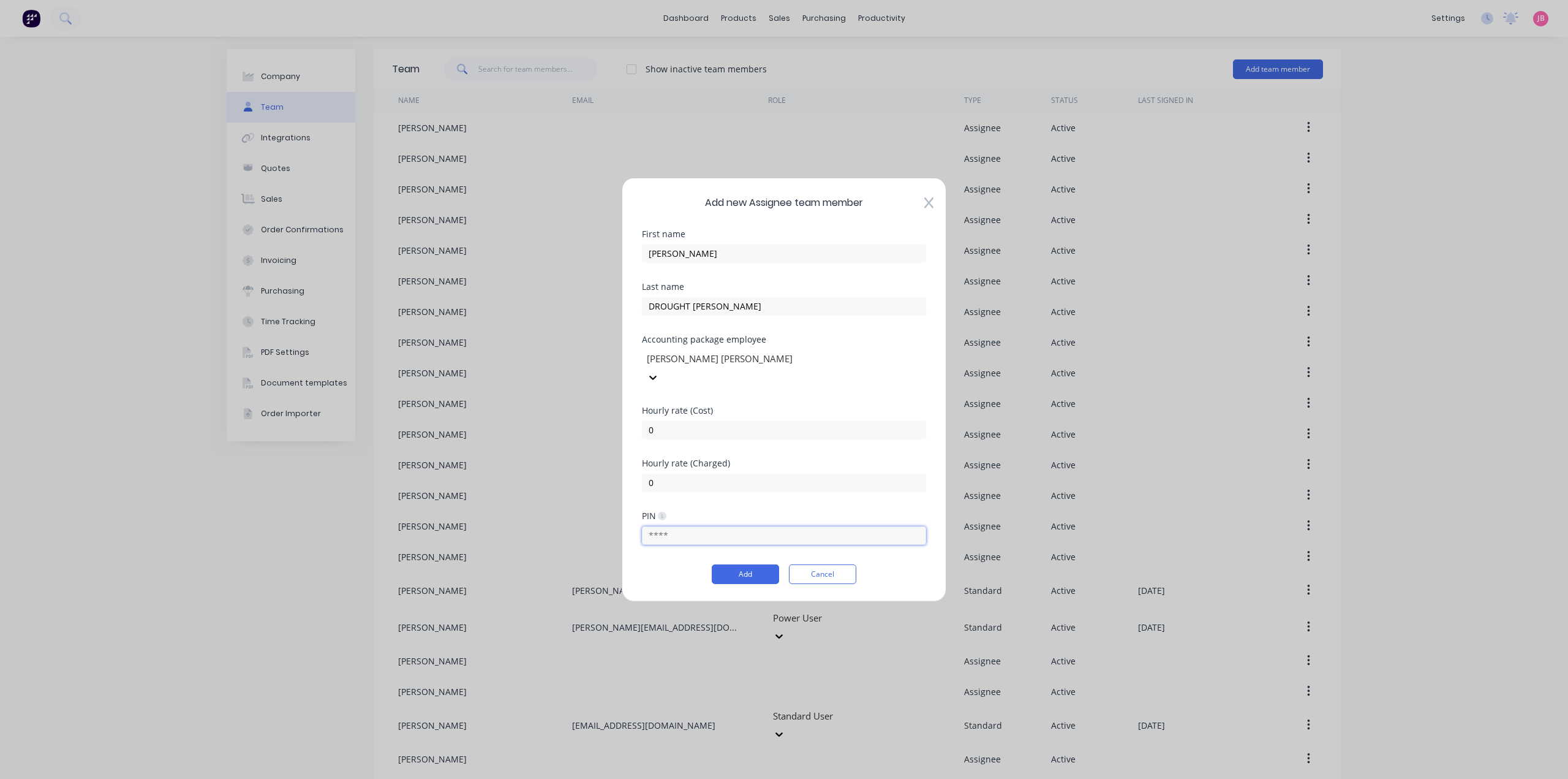
click at [703, 530] on input "text" at bounding box center [784, 536] width 284 height 19
type input "6619"
click at [717, 564] on button "Add" at bounding box center [745, 574] width 67 height 20
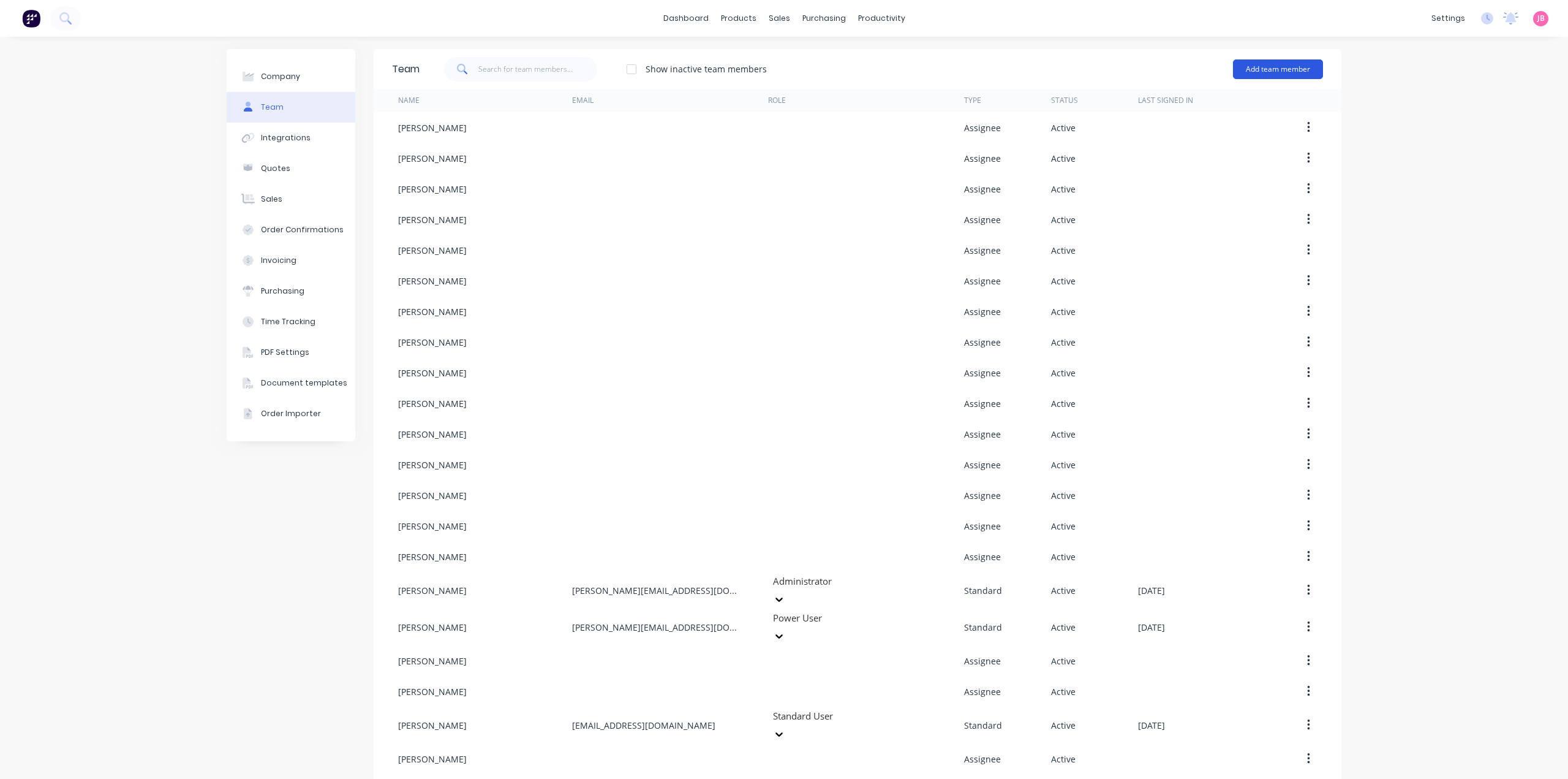
click at [1272, 72] on button "Add team member" at bounding box center [1279, 69] width 90 height 20
click at [1223, 139] on div "Assignee team member A team member that can be assigned to orders, but cannot l…" at bounding box center [1225, 146] width 174 height 47
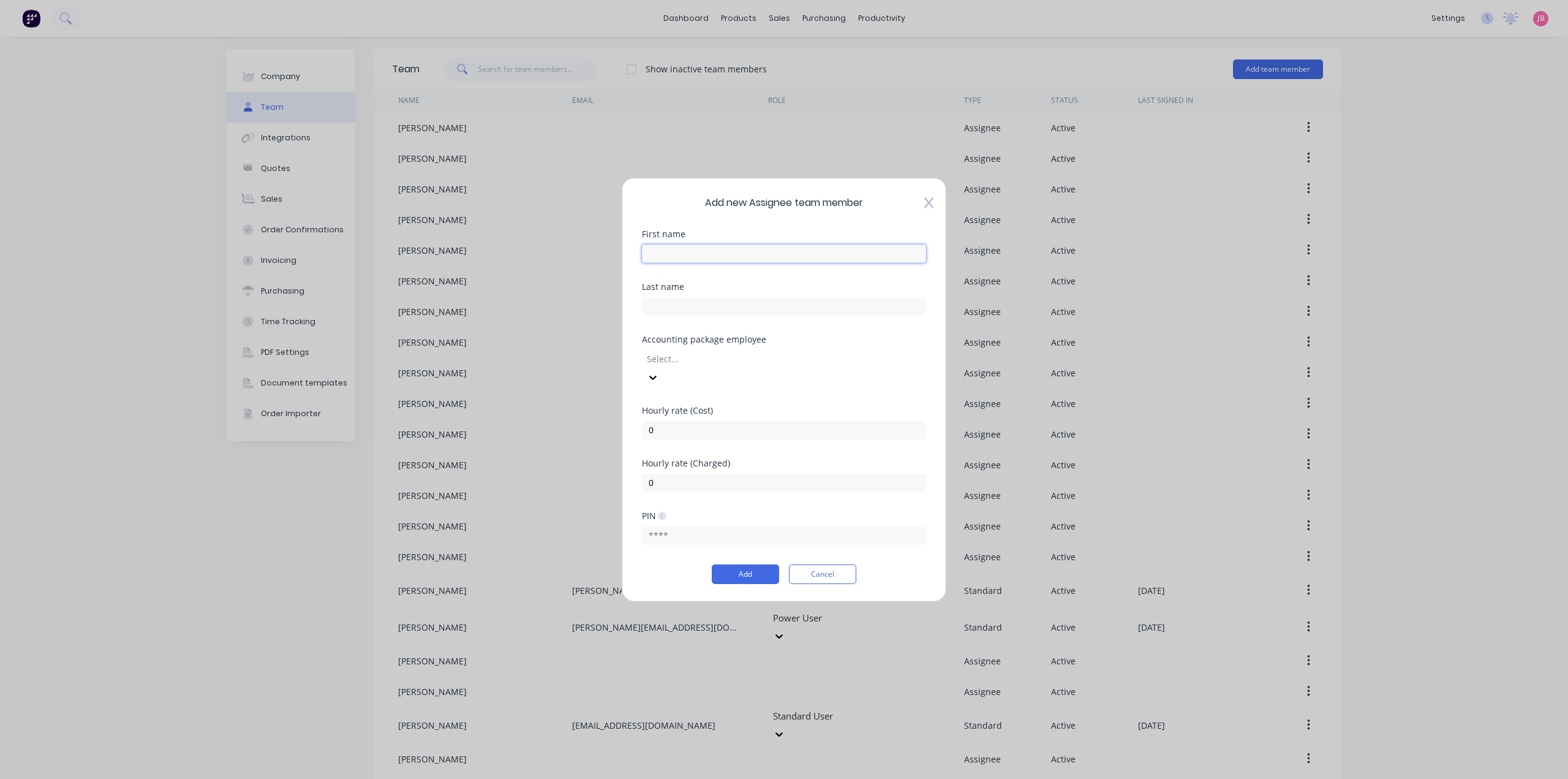
click at [784, 262] on input "text" at bounding box center [784, 253] width 284 height 19
type input "[PERSON_NAME]"
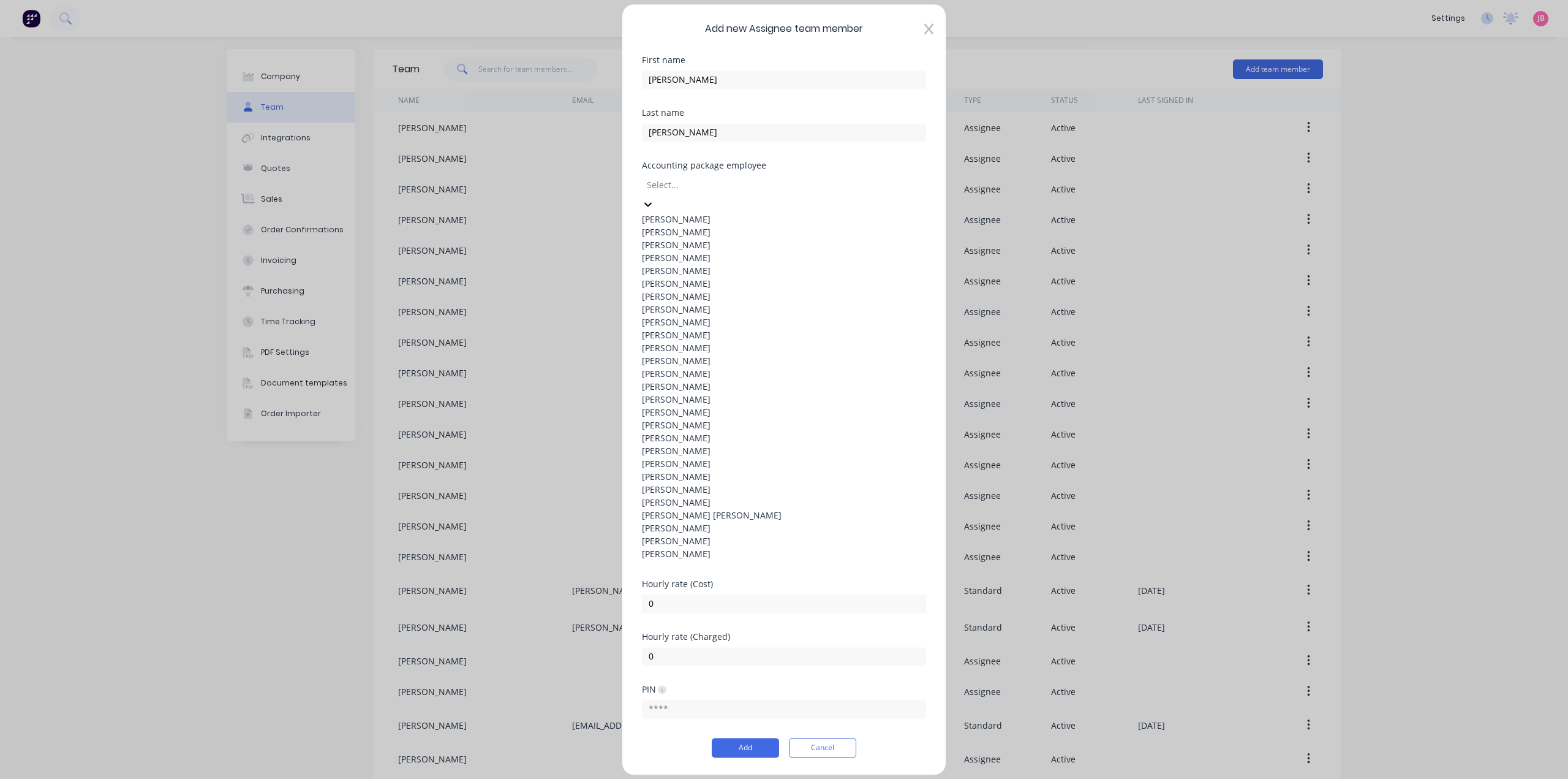
click at [822, 192] on div at bounding box center [734, 185] width 176 height 15
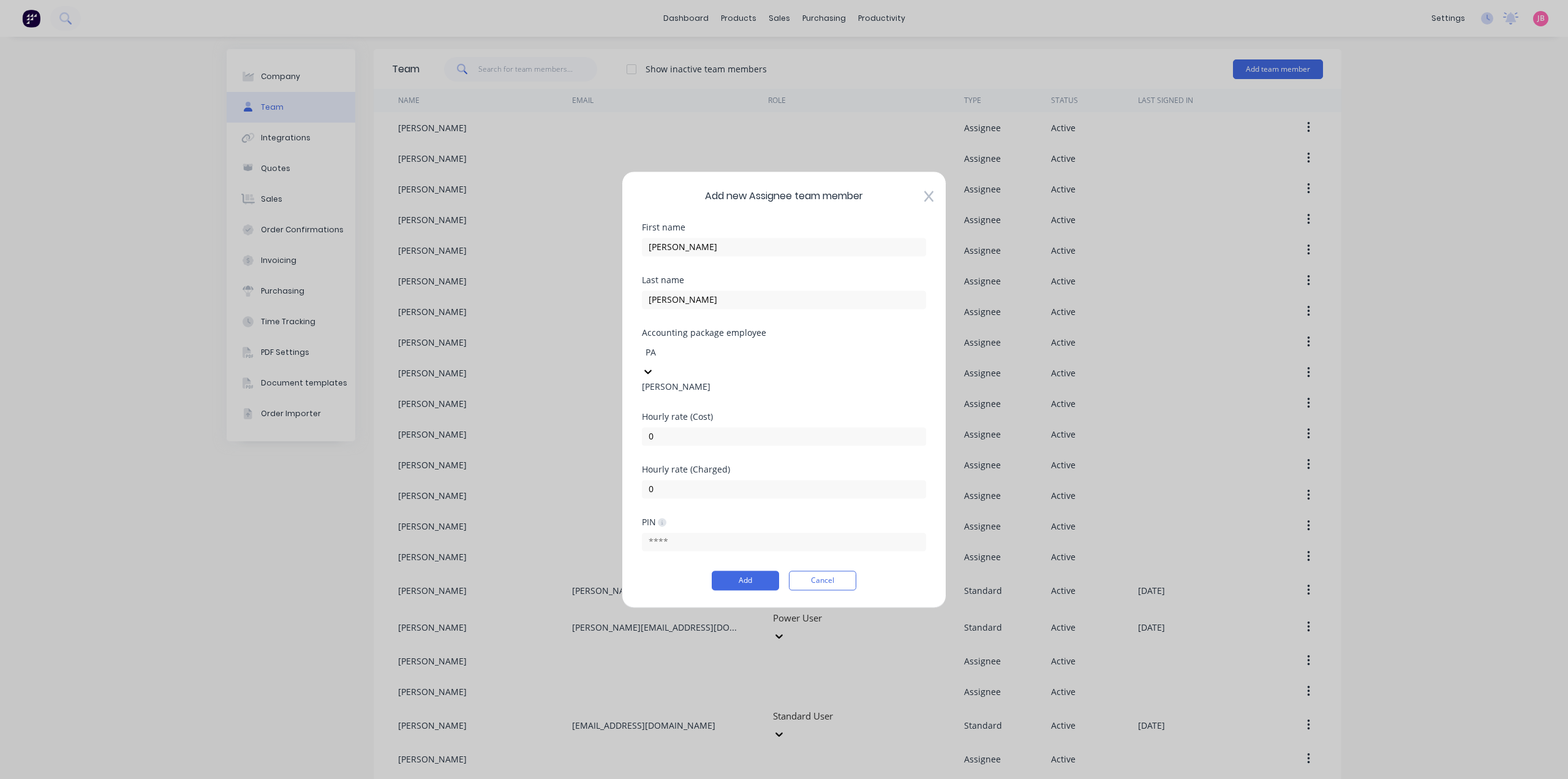
type input "PAT"
click at [807, 392] on div "[PERSON_NAME]" at bounding box center [784, 386] width 284 height 13
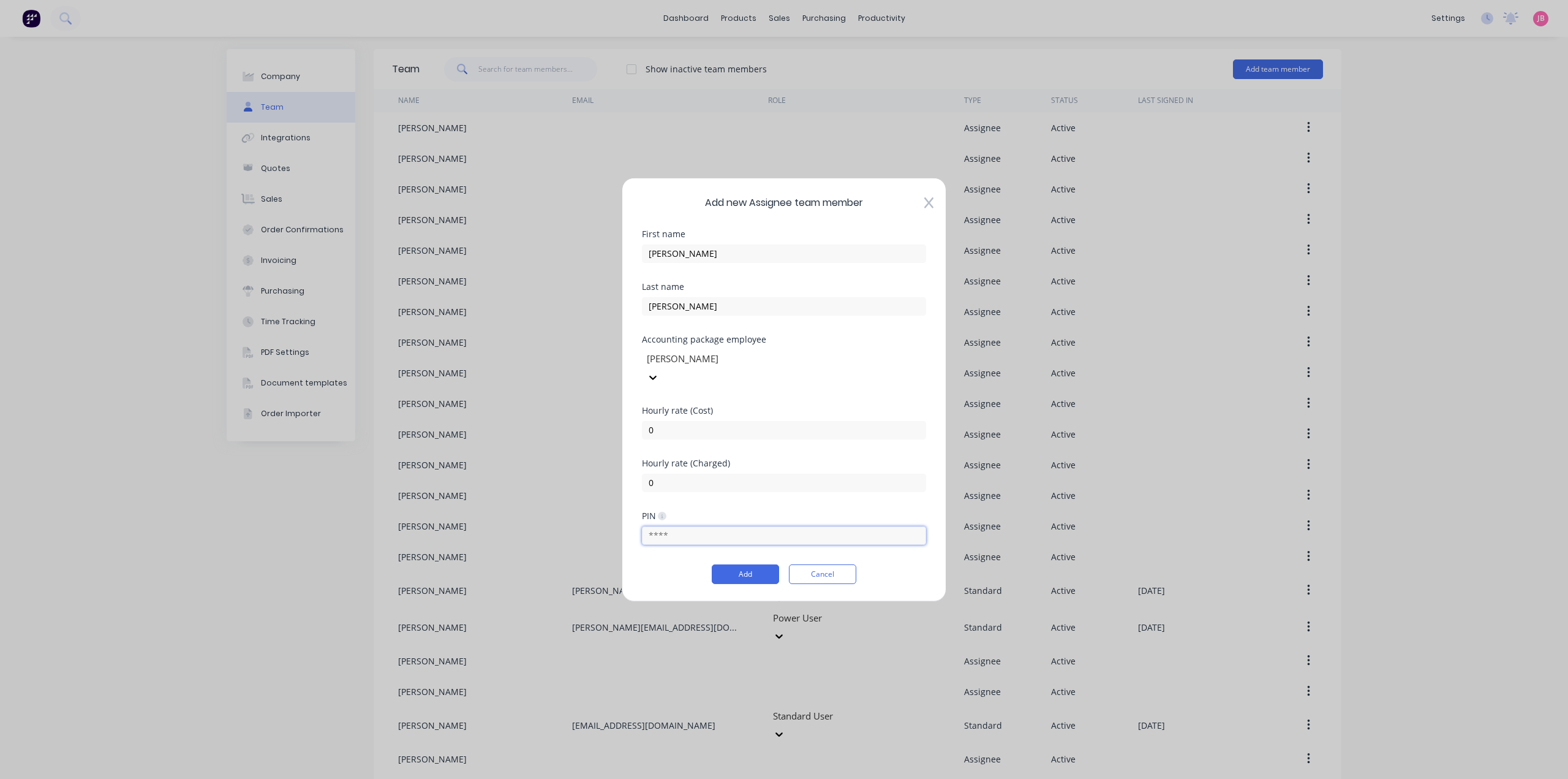
click at [707, 526] on input "text" at bounding box center [784, 536] width 284 height 19
type input "7290"
click at [745, 564] on button "Add" at bounding box center [745, 574] width 67 height 20
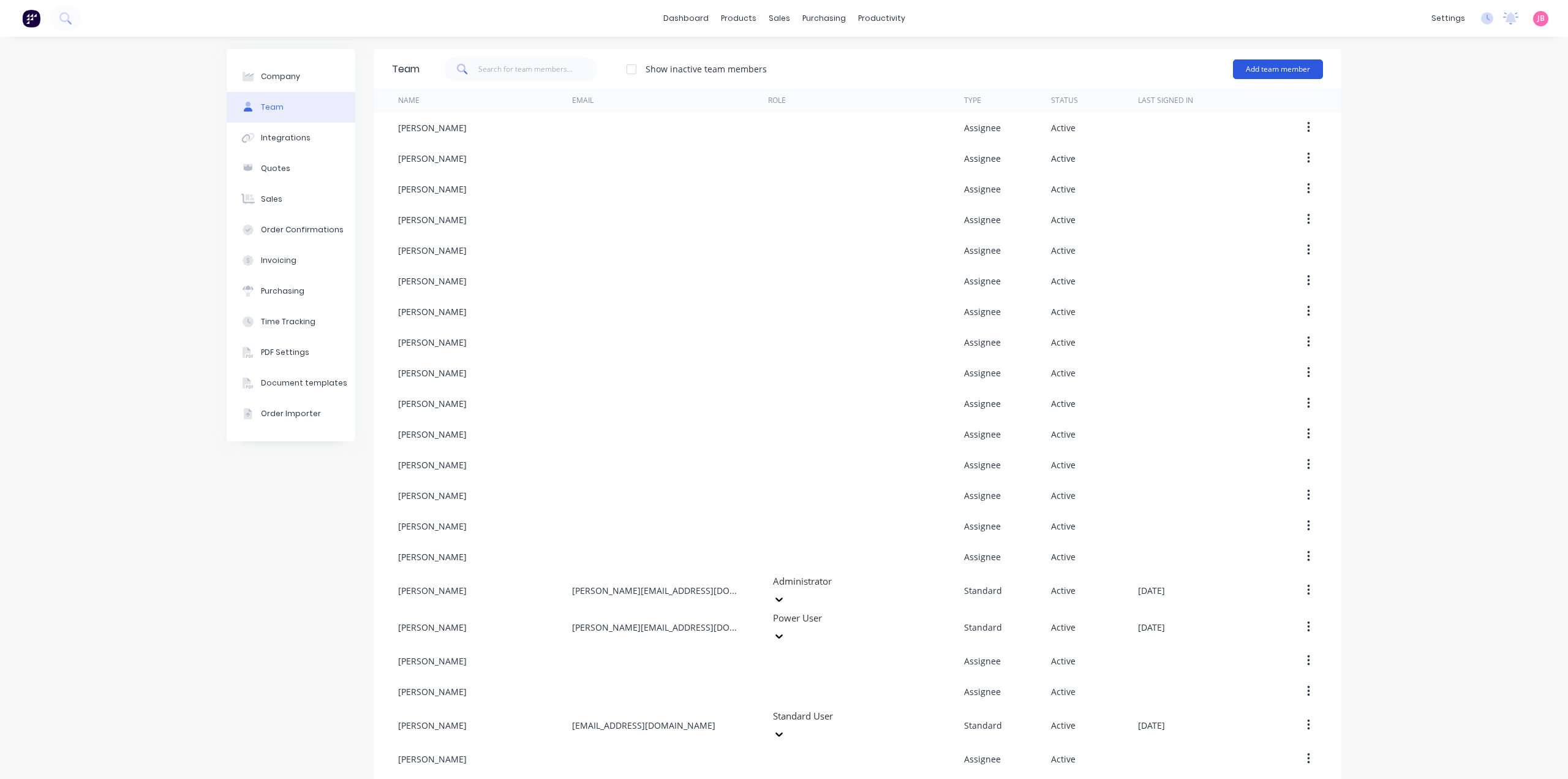
click at [1290, 67] on button "Add team member" at bounding box center [1279, 69] width 90 height 20
click at [1258, 148] on span "A team member that can be assigned to orders, but cannot login to Factory" at bounding box center [1225, 152] width 174 height 22
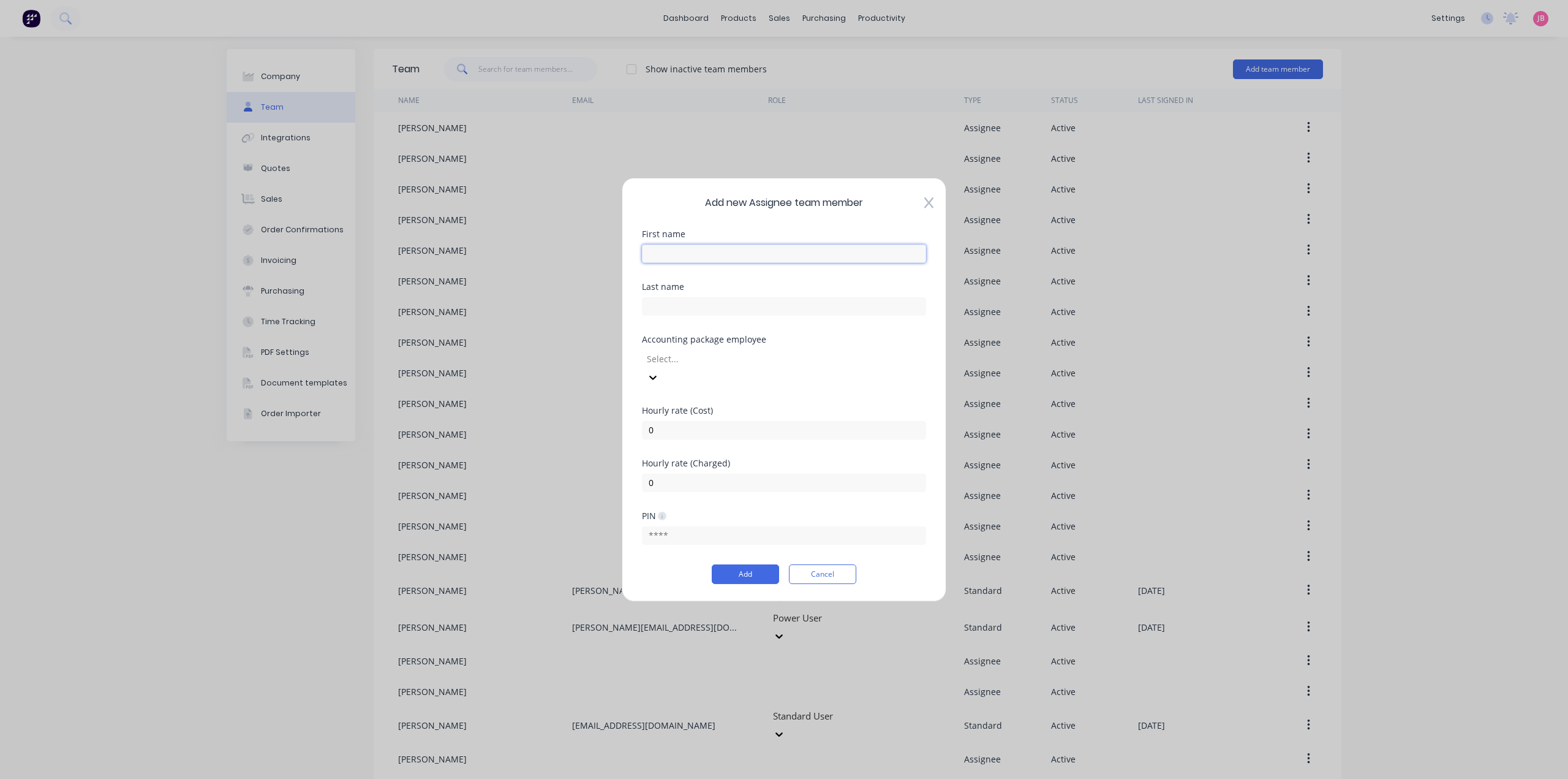
click at [747, 261] on input "text" at bounding box center [784, 253] width 284 height 19
type input "[PERSON_NAME]"
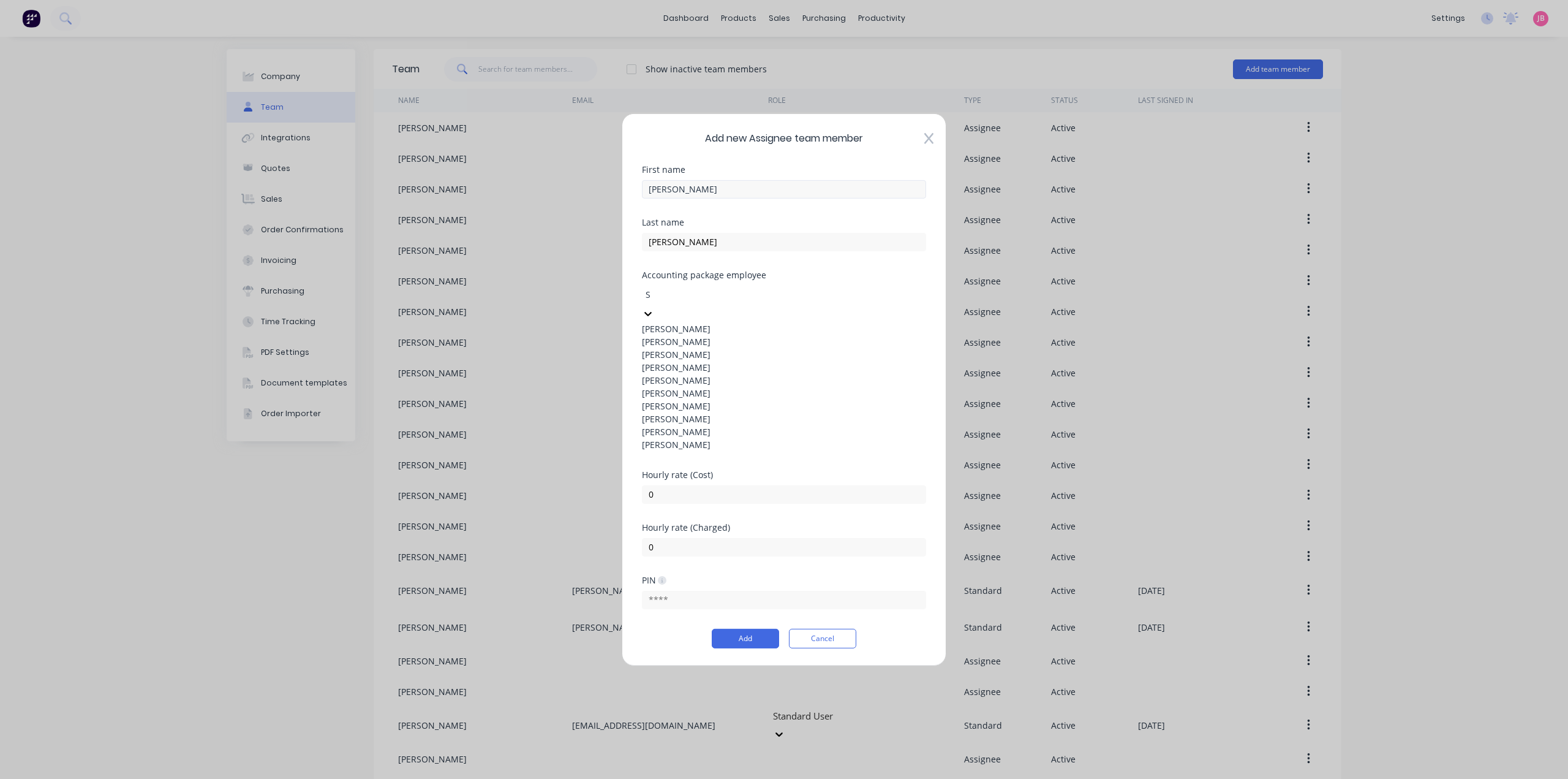
type input "SH"
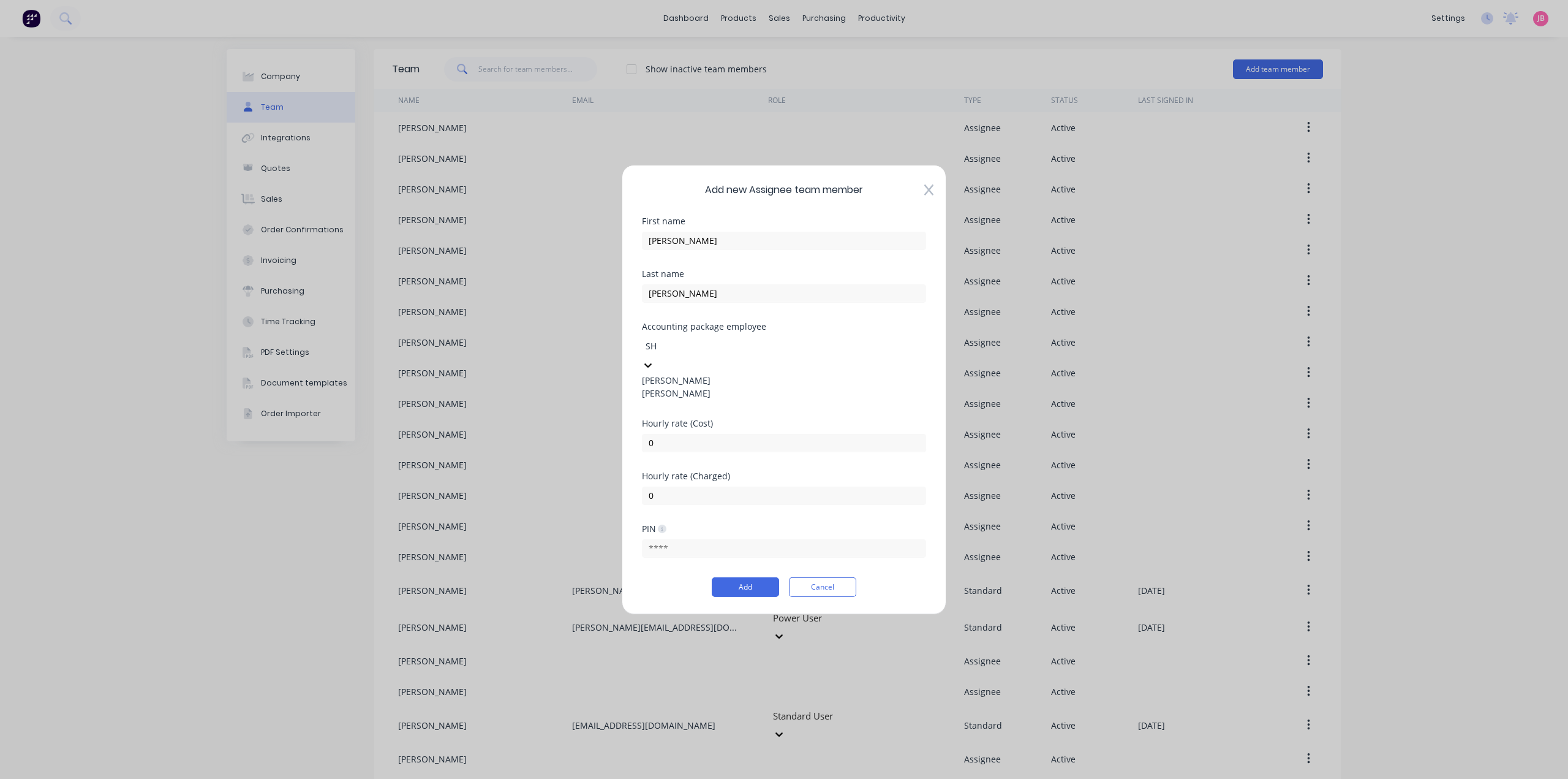
click at [690, 399] on div "[PERSON_NAME]" at bounding box center [784, 392] width 284 height 13
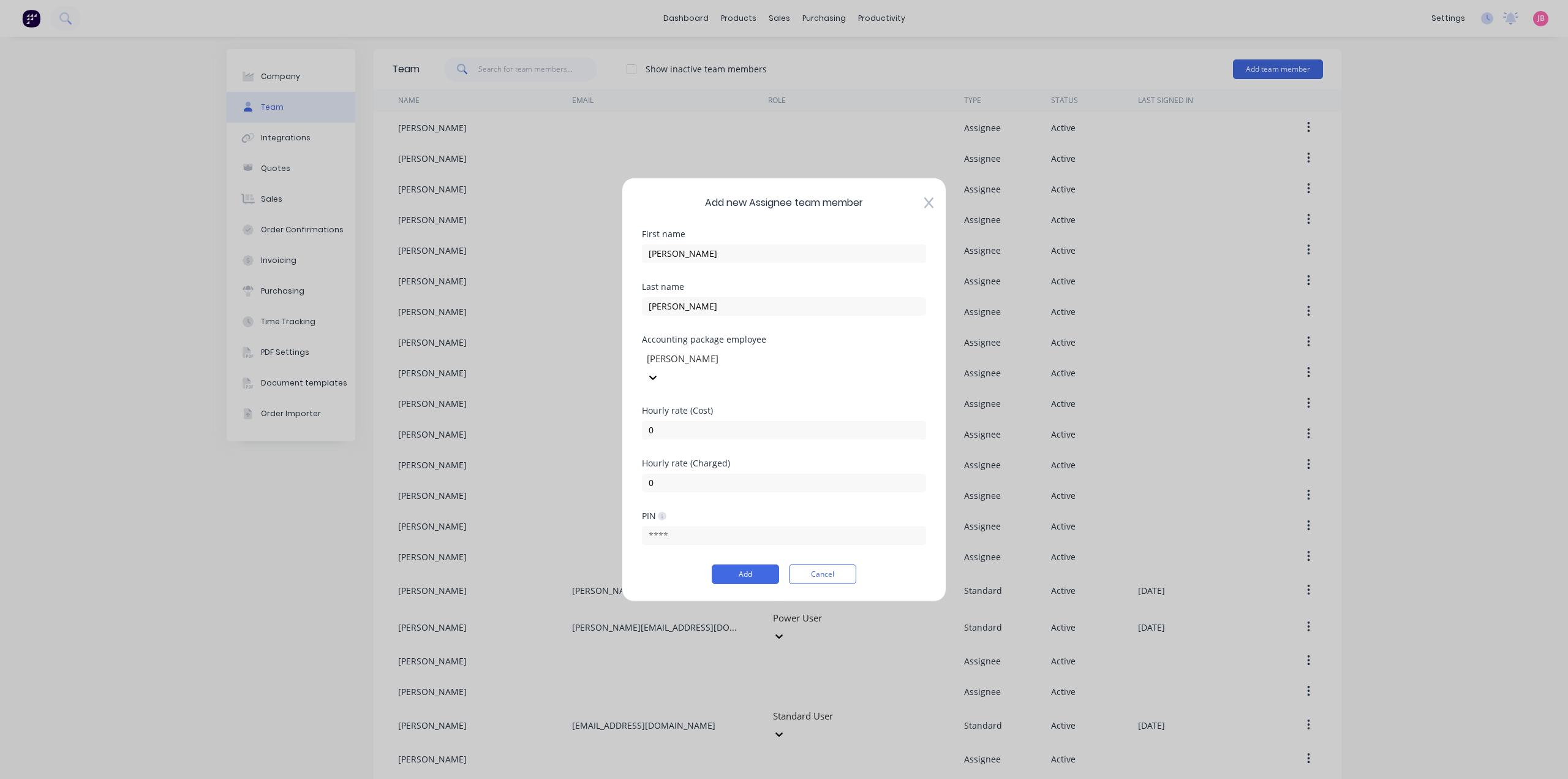
click at [683, 542] on div "PIN" at bounding box center [784, 537] width 284 height 53
click at [686, 528] on input "text" at bounding box center [784, 536] width 284 height 19
type input "6890"
click at [736, 570] on button "Add" at bounding box center [745, 574] width 67 height 20
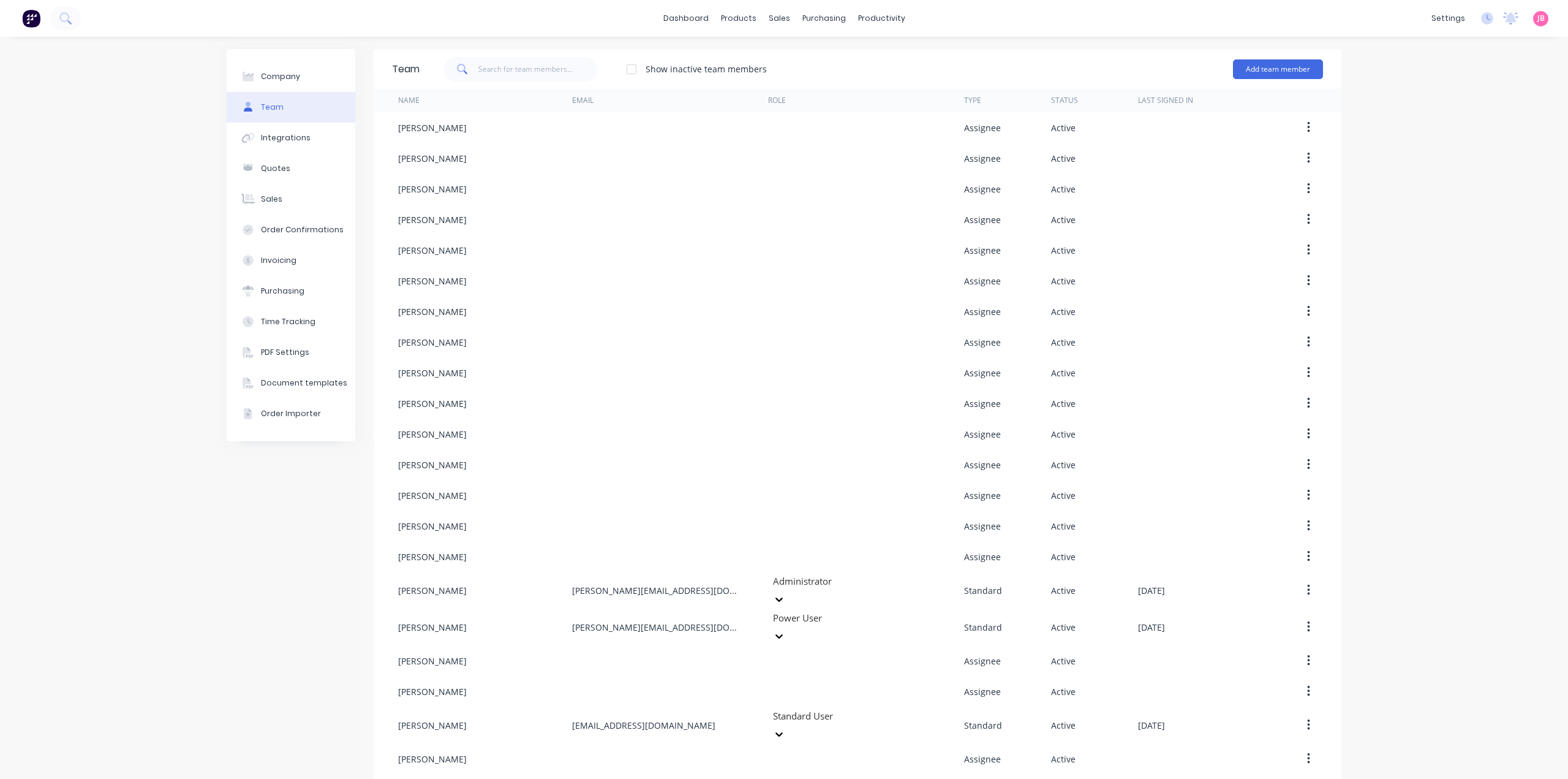
click at [30, 23] on img at bounding box center [31, 19] width 19 height 19
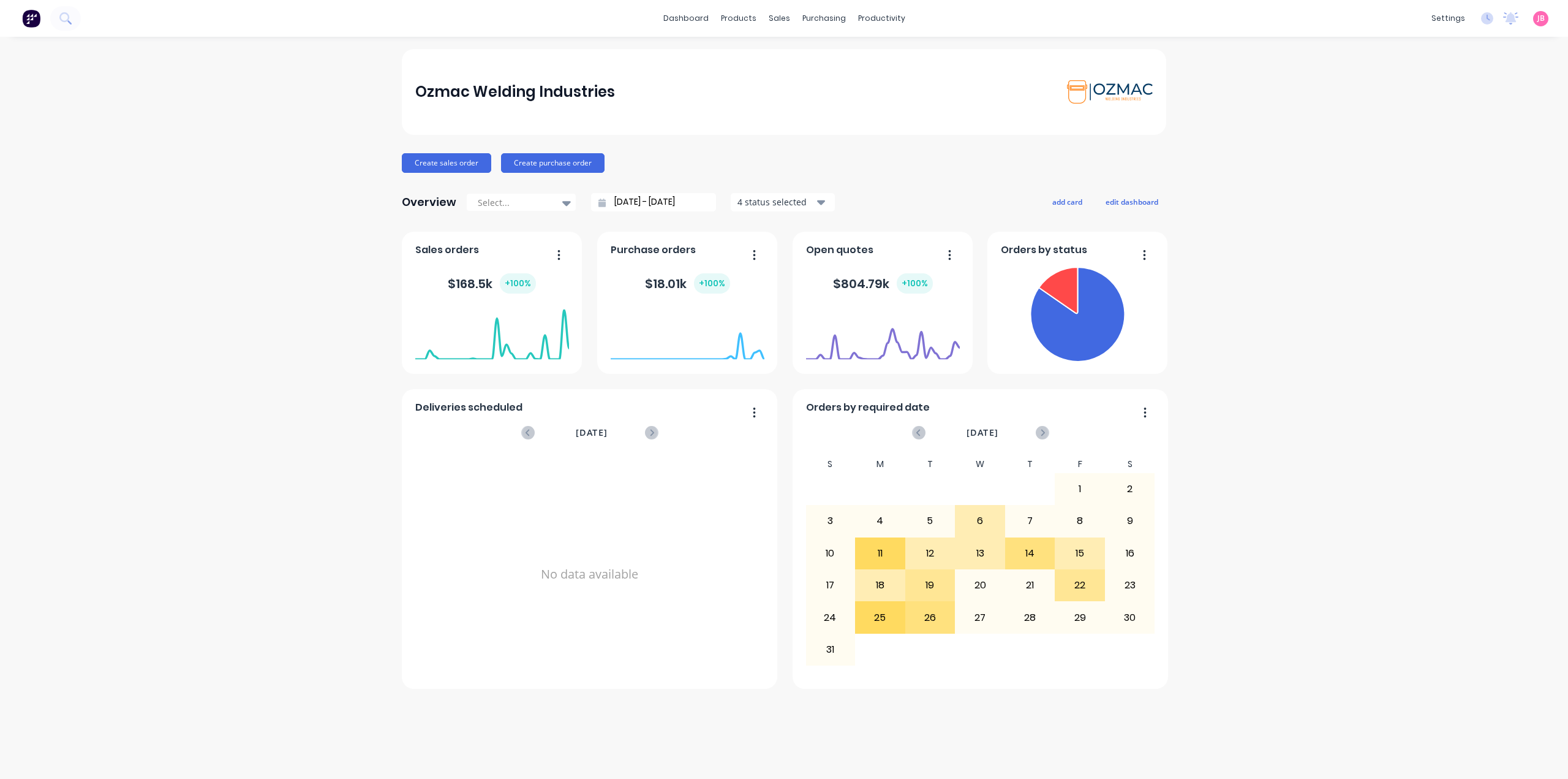
click at [1448, 182] on div "Ozmac Welding Industries Create sales order Create purchase order Overview Sele…" at bounding box center [784, 408] width 1568 height 718
click at [880, 54] on div at bounding box center [872, 59] width 19 height 11
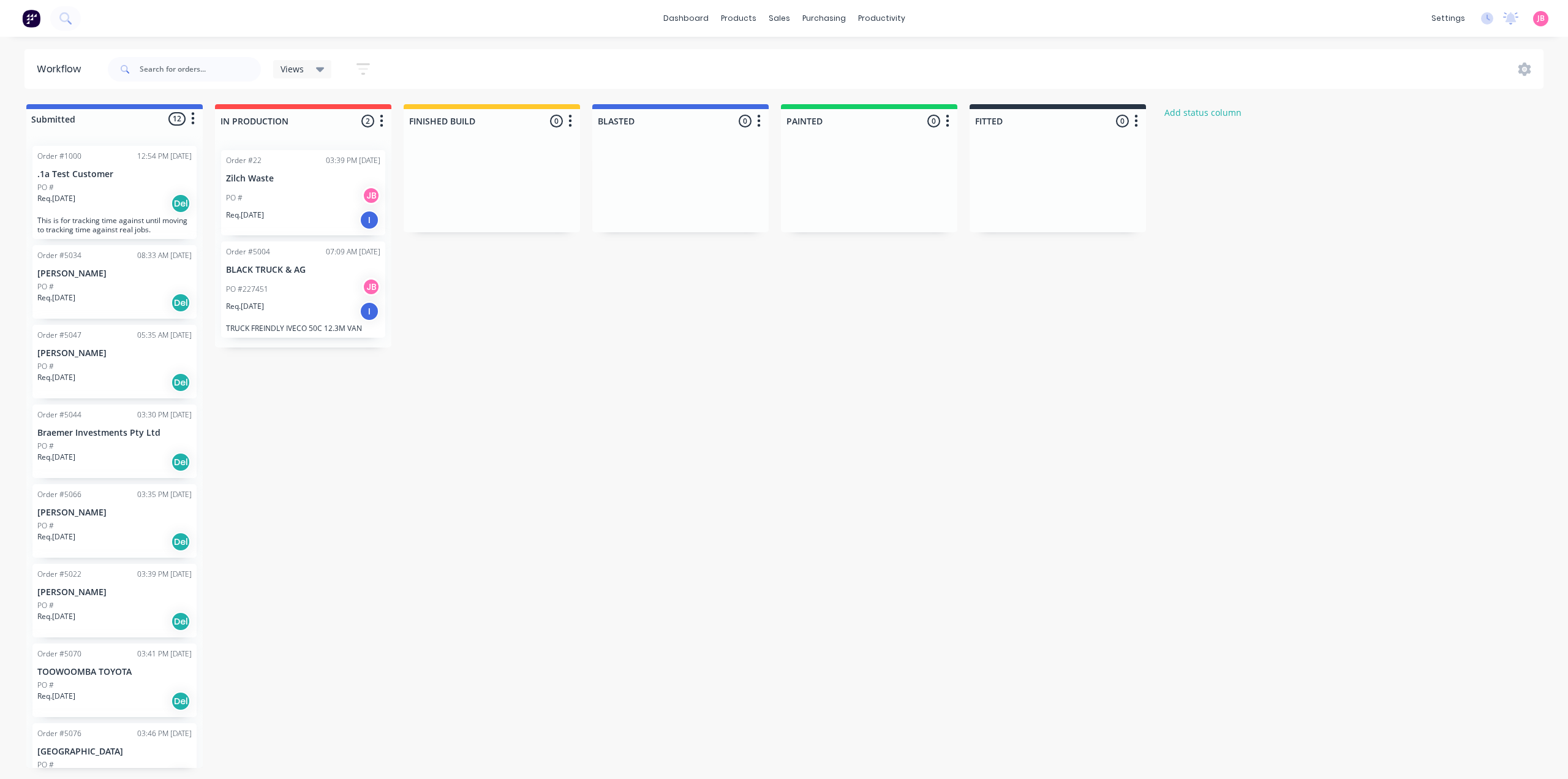
click at [287, 226] on div "Req. [DATE] I" at bounding box center [303, 220] width 154 height 20
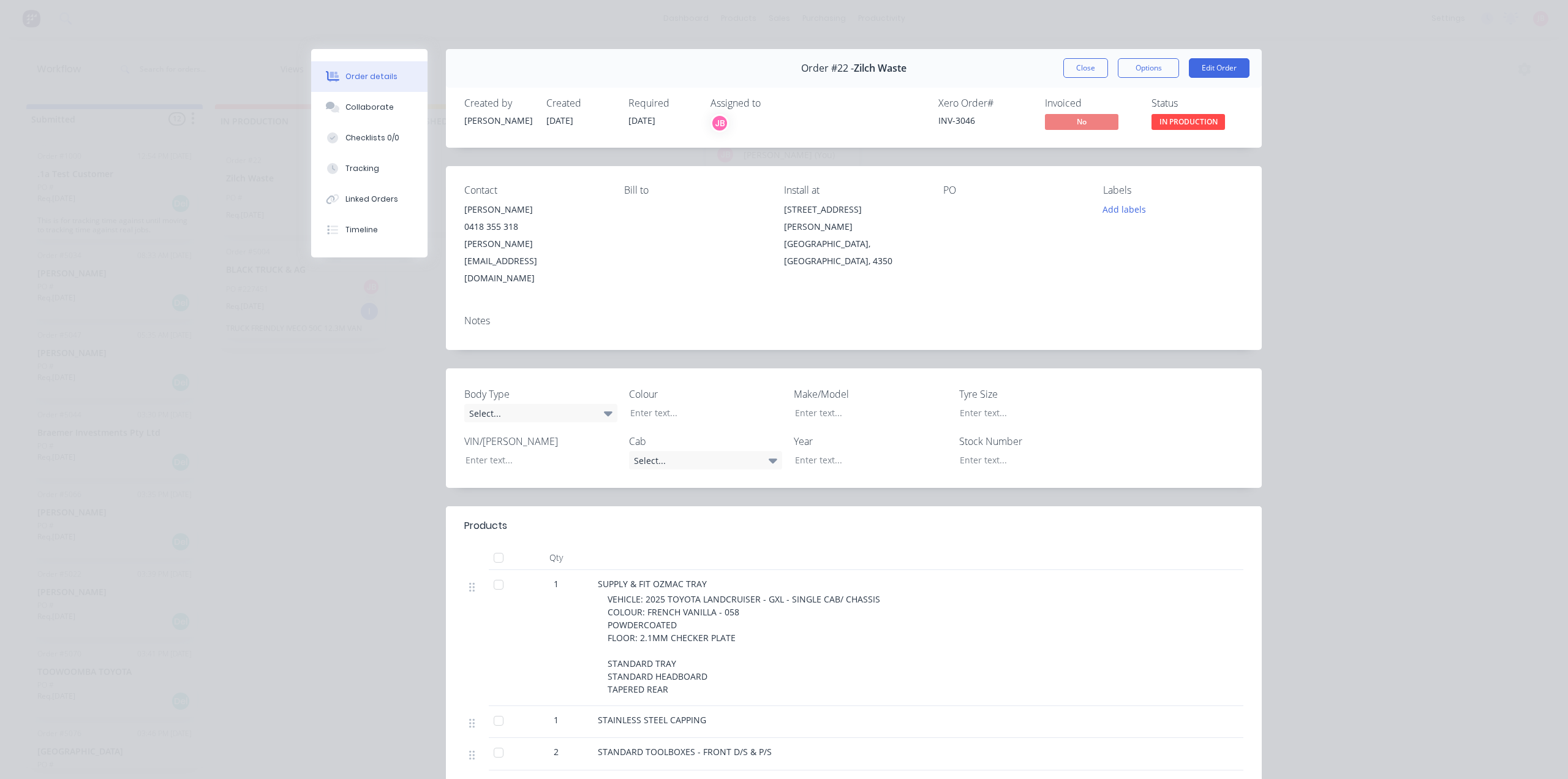
click at [716, 119] on div "JB" at bounding box center [720, 123] width 19 height 19
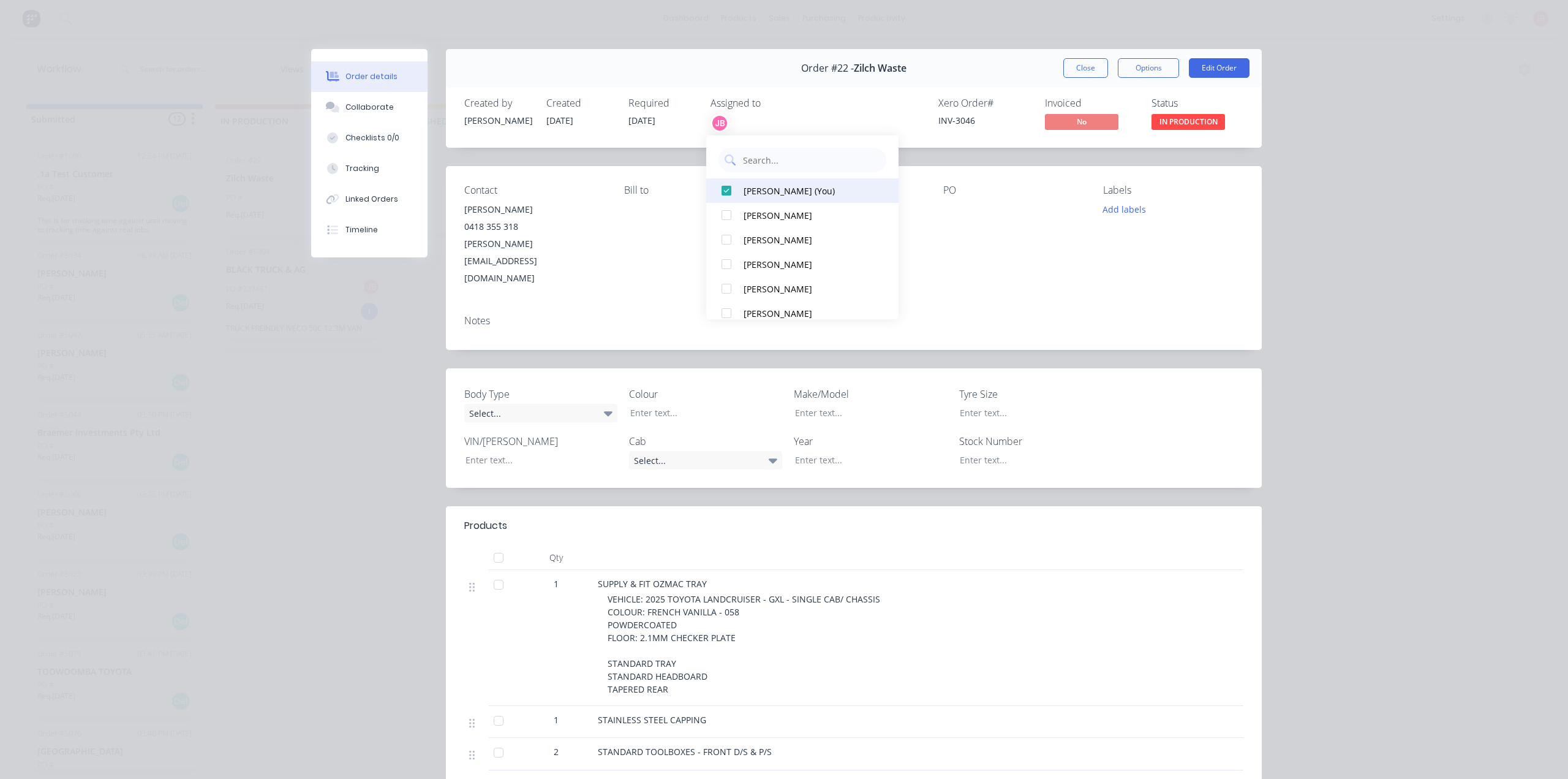
click at [724, 186] on div at bounding box center [726, 190] width 25 height 25
click at [725, 193] on div at bounding box center [726, 190] width 25 height 25
click at [867, 112] on div "Xero Order # INV-3046 Invoiced No Status IN PRODUCTION" at bounding box center [1039, 115] width 410 height 36
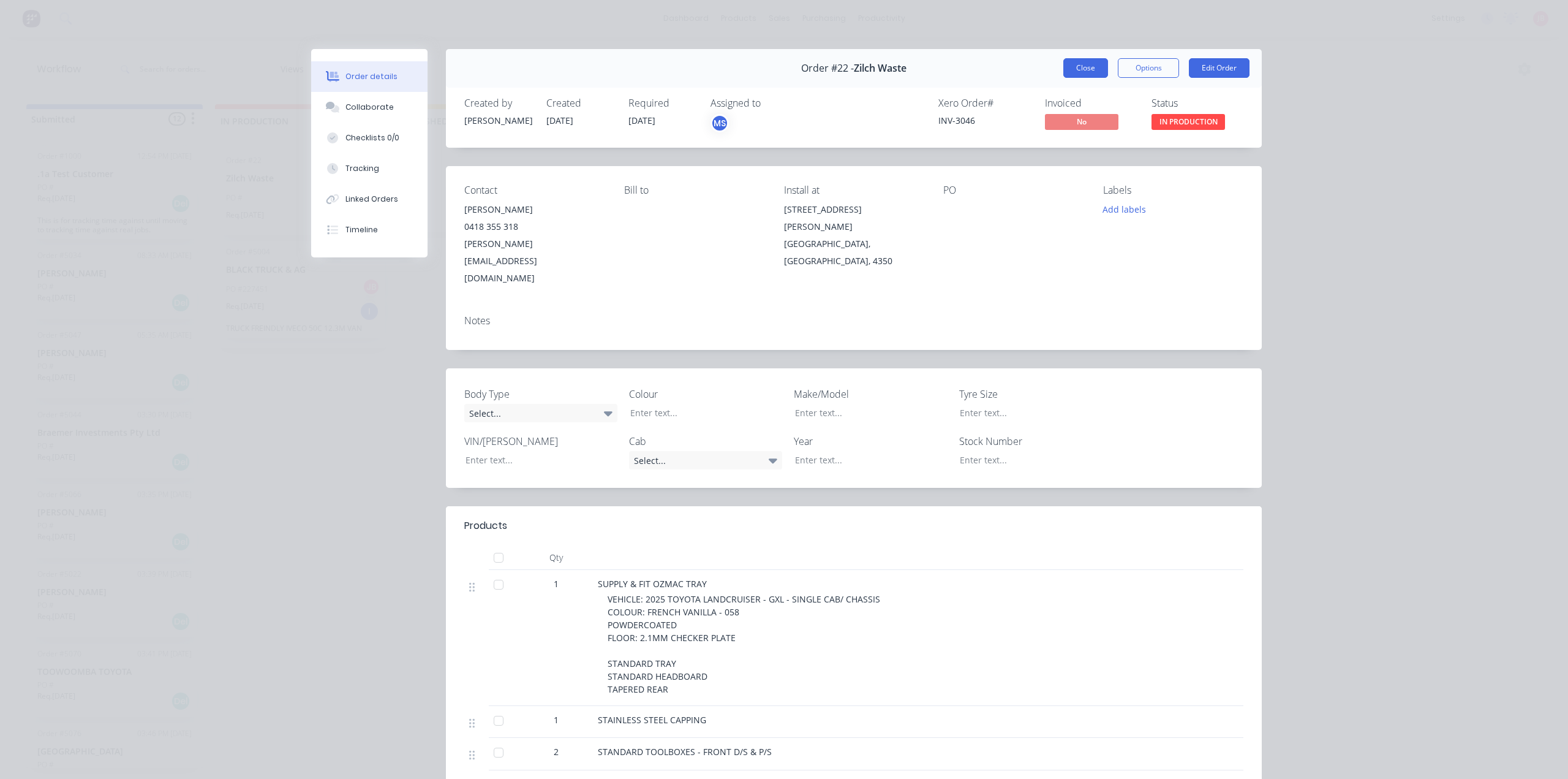
click at [1081, 73] on button "Close" at bounding box center [1085, 67] width 45 height 20
